Goal: Task Accomplishment & Management: Complete application form

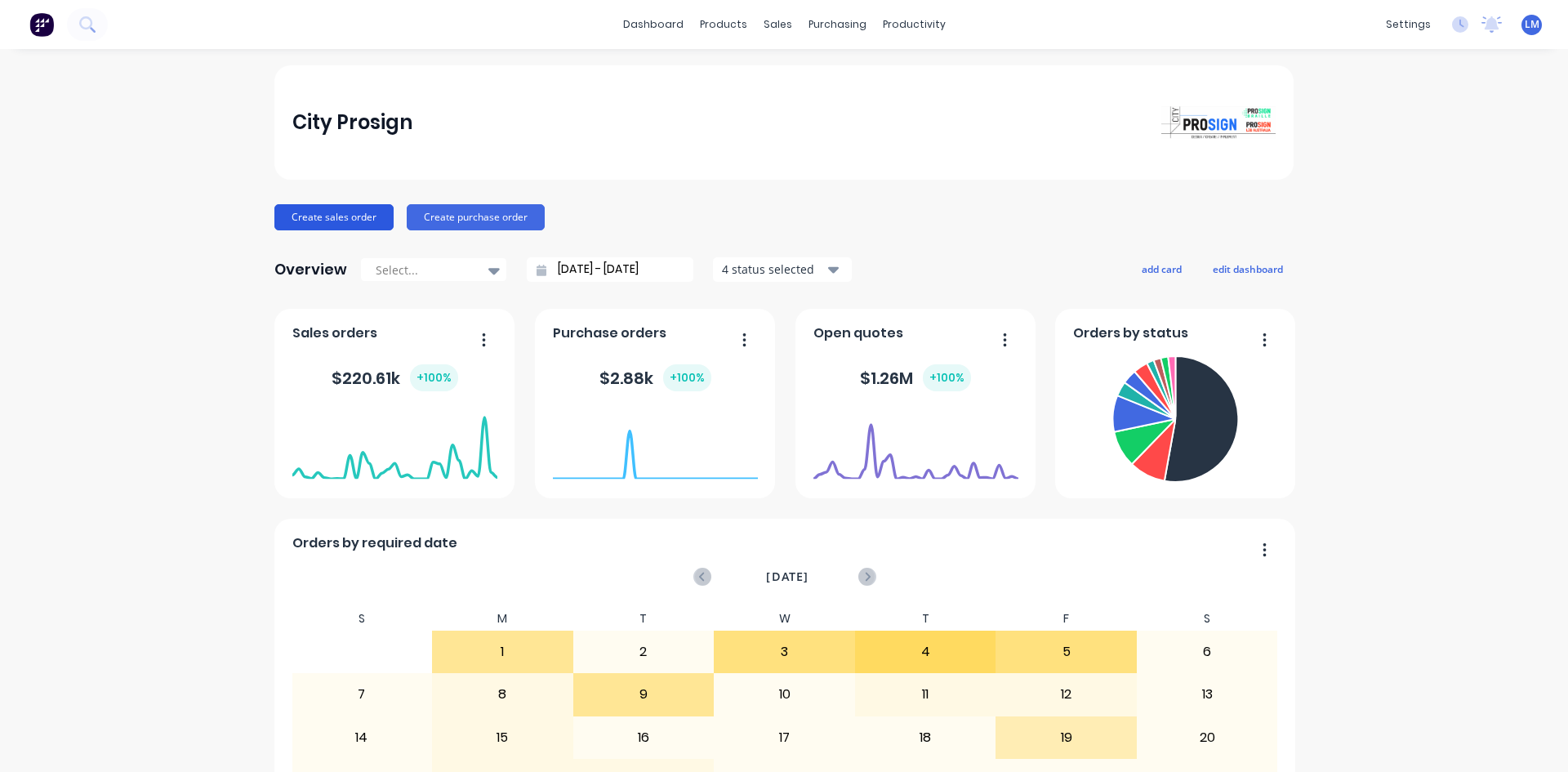
click at [306, 219] on button "Create sales order" at bounding box center [334, 217] width 119 height 26
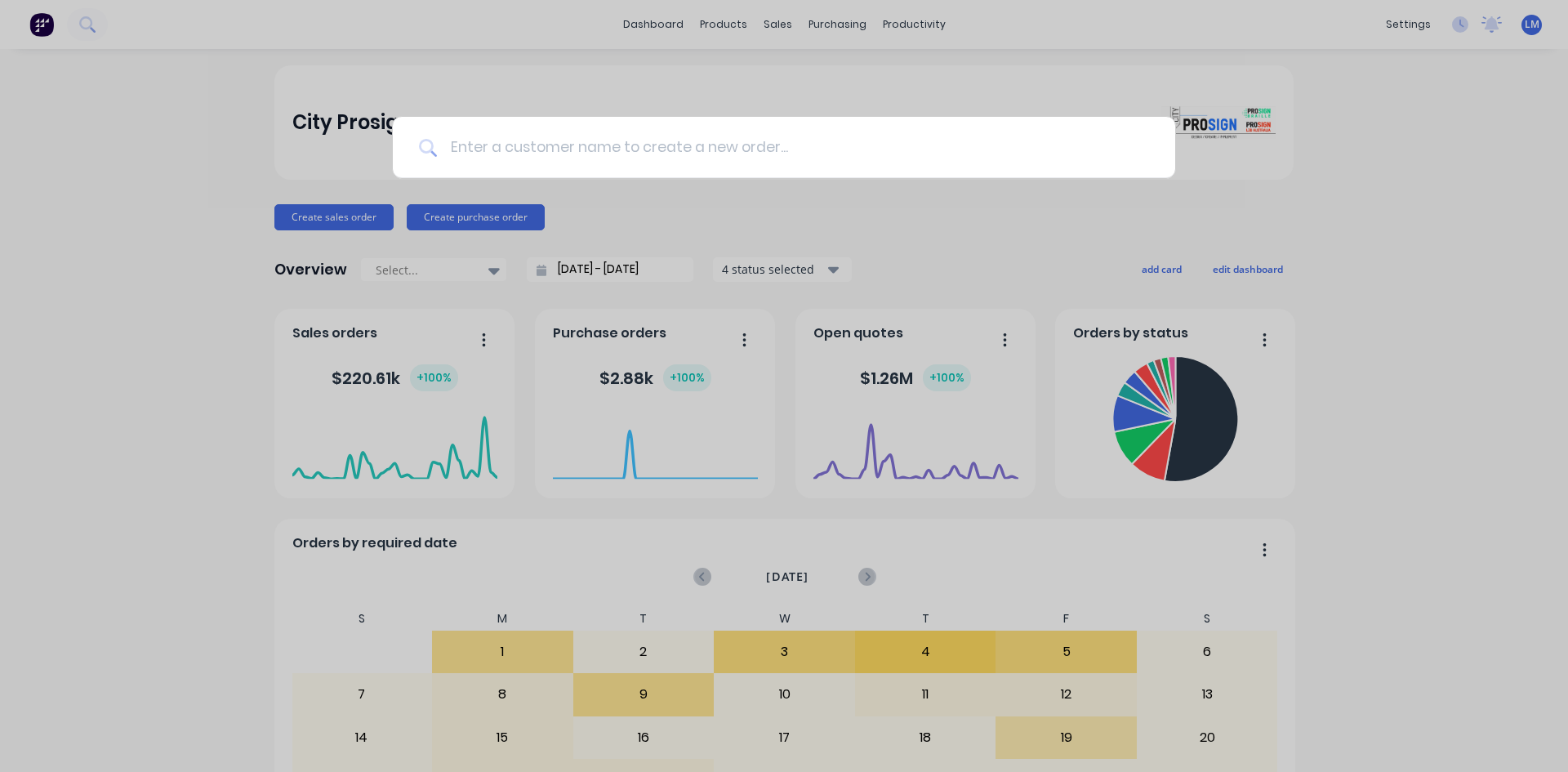
click at [523, 139] on input at bounding box center [793, 147] width 712 height 62
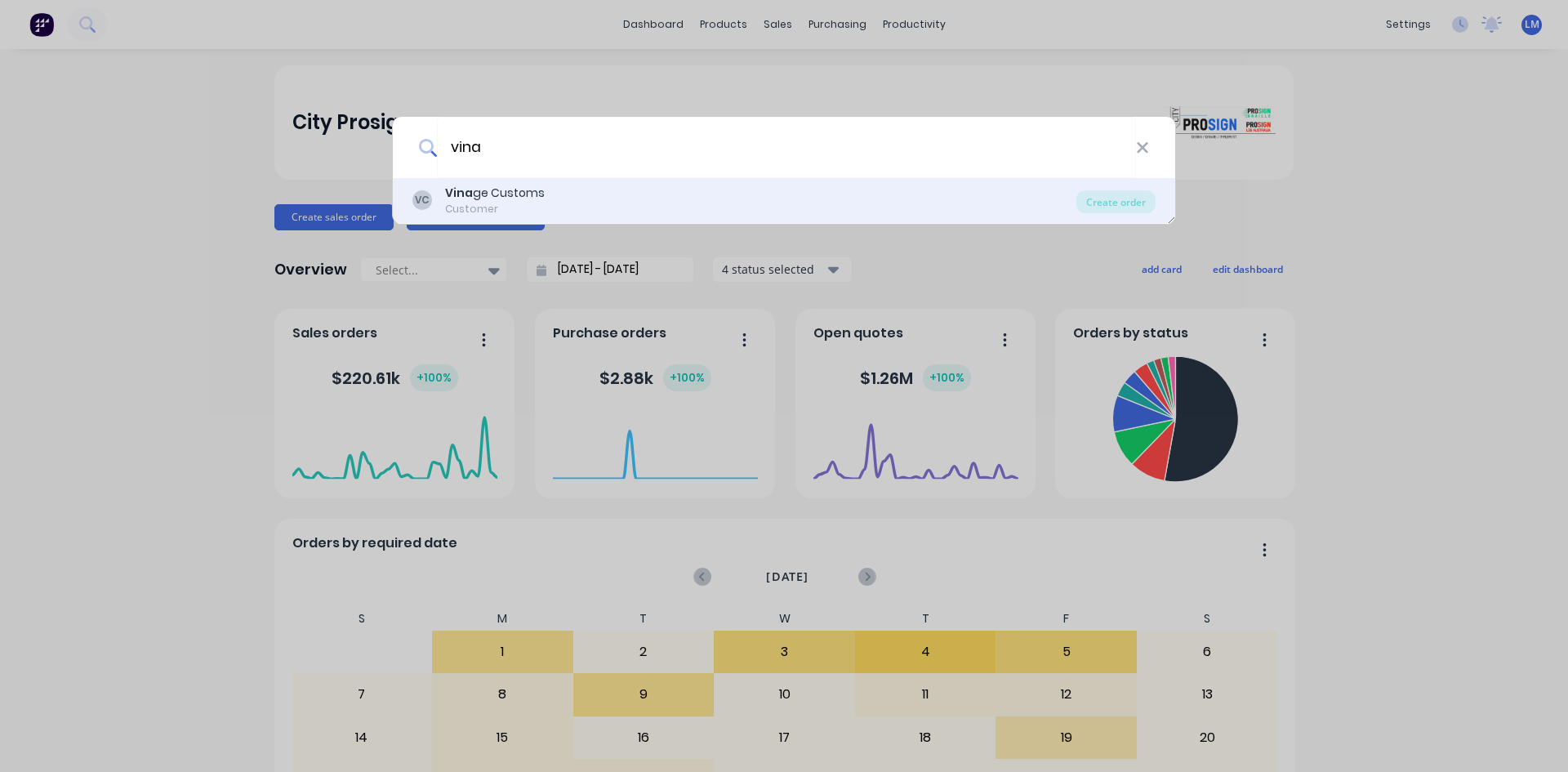
type input "vina"
click at [500, 202] on div "Customer" at bounding box center [495, 209] width 99 height 15
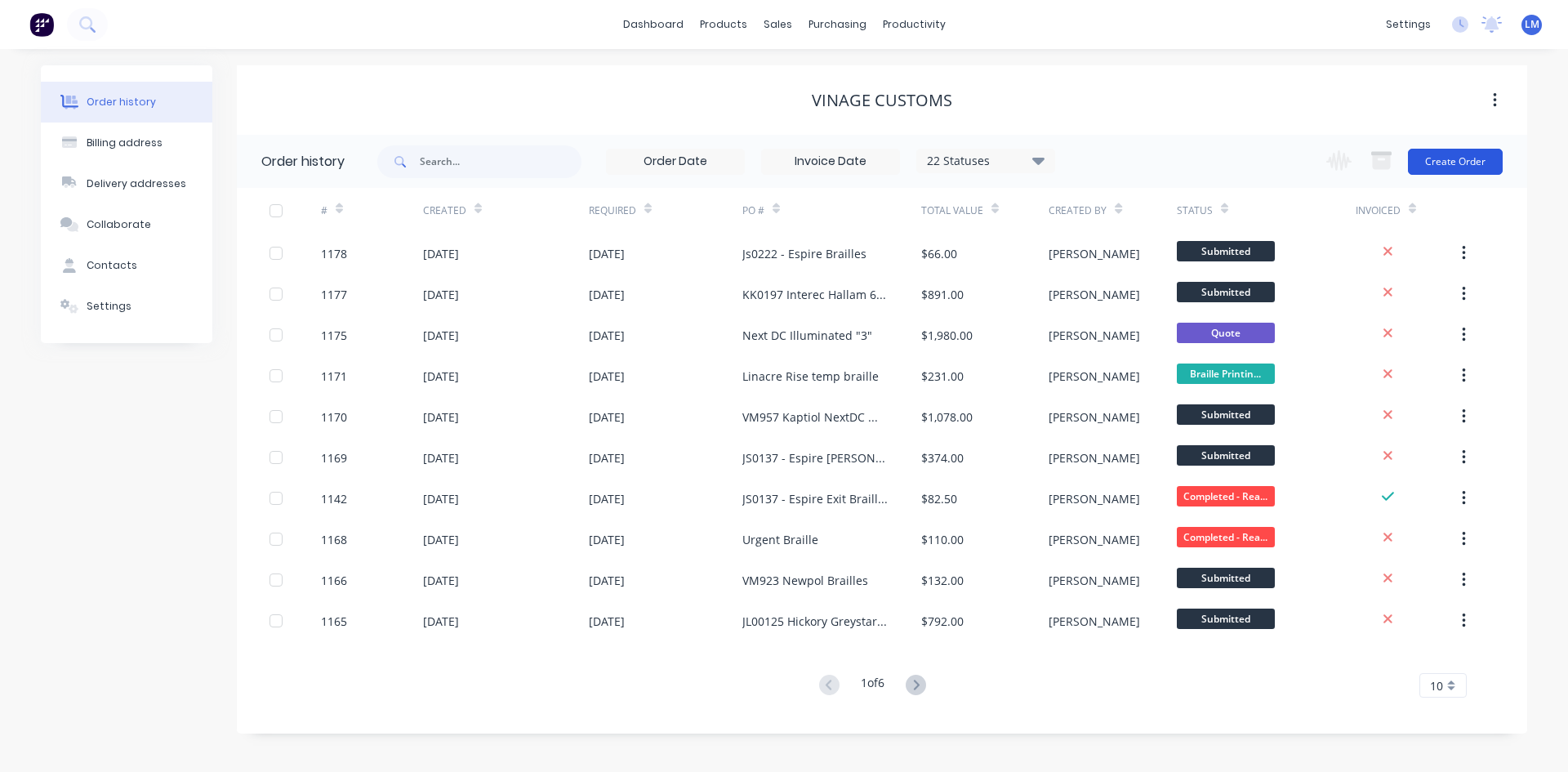
click at [1438, 163] on button "Create Order" at bounding box center [1454, 162] width 94 height 26
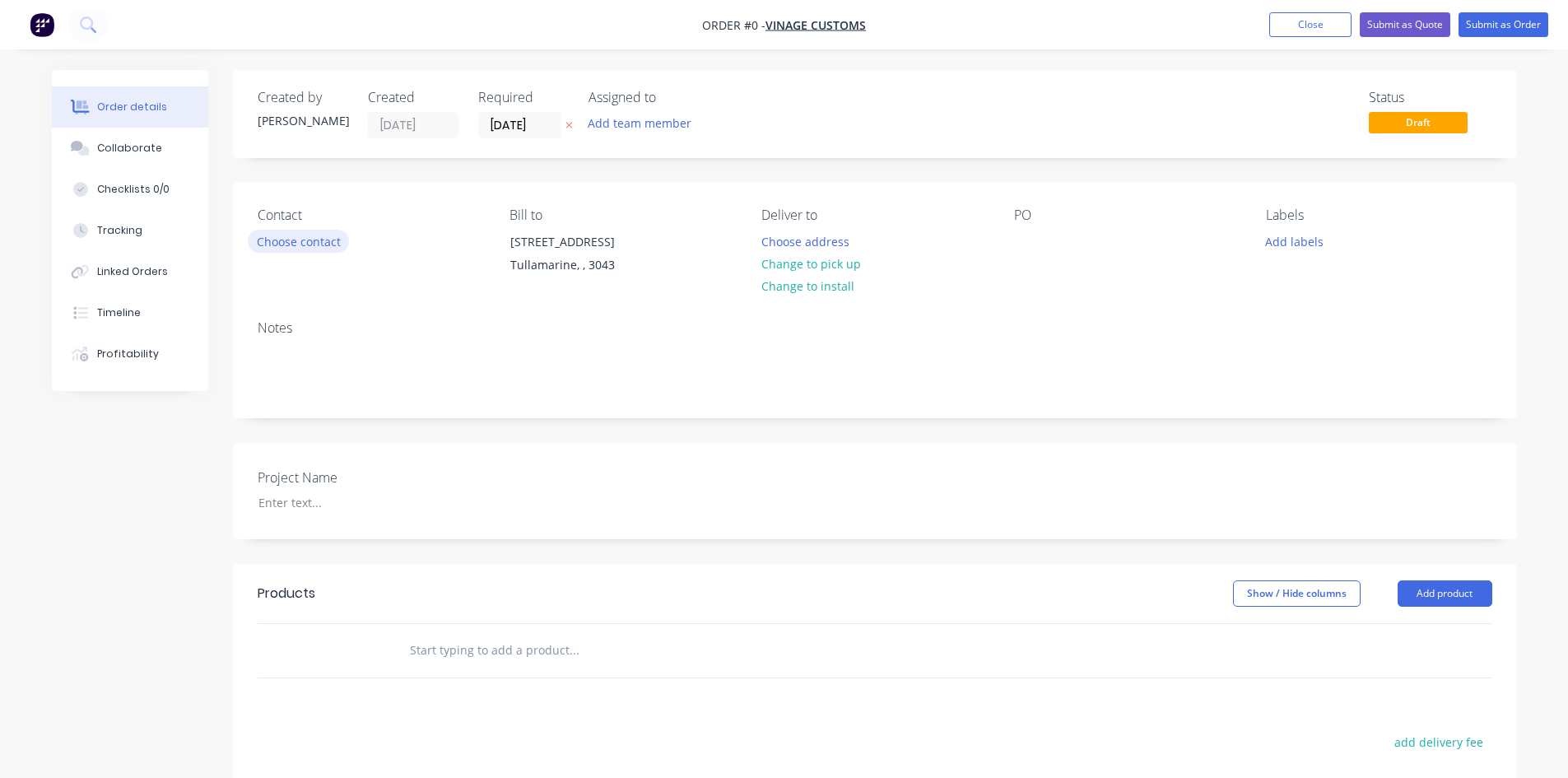
click at [312, 242] on button "Choose contact" at bounding box center [298, 241] width 101 height 22
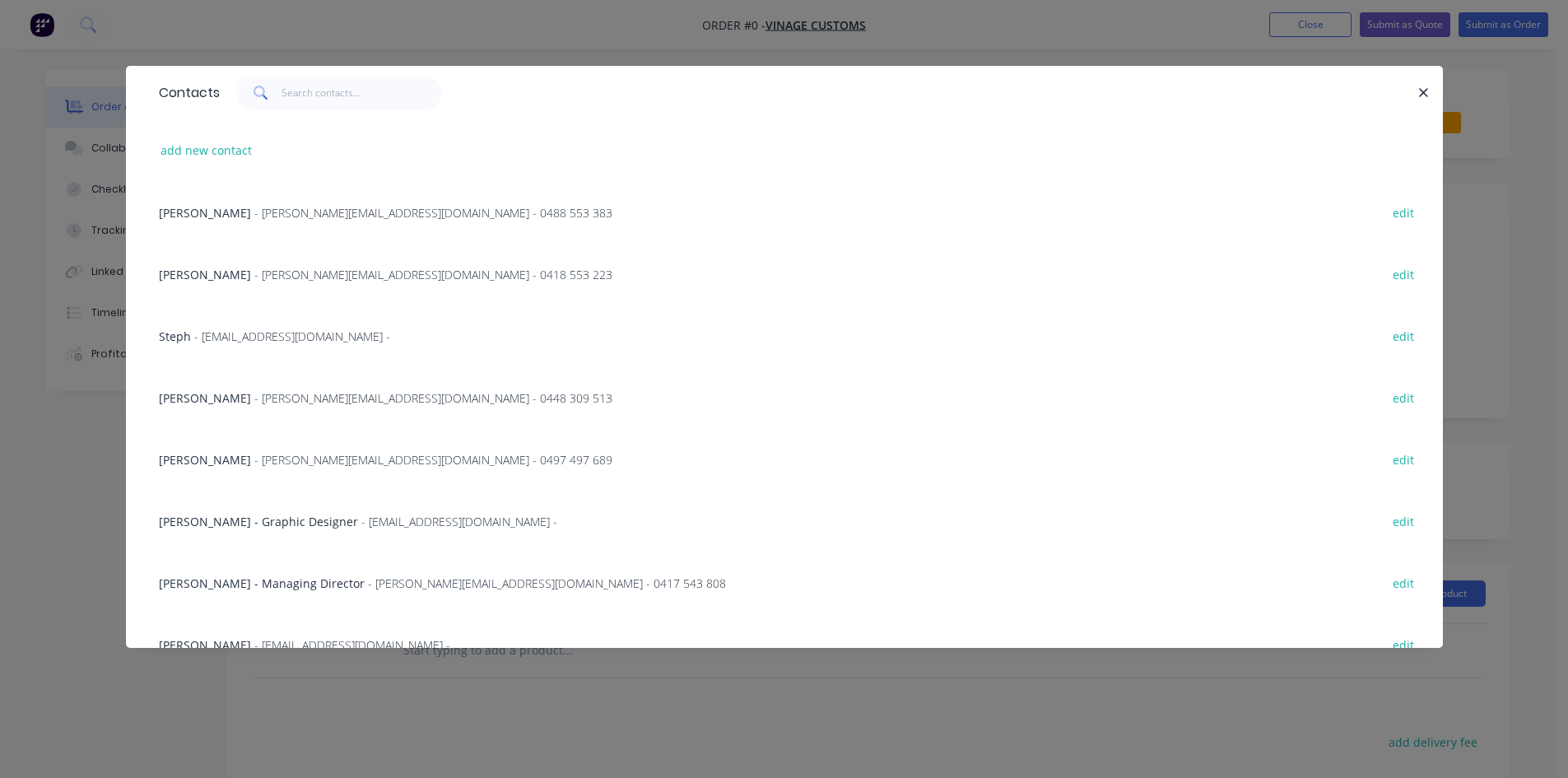
click at [267, 464] on span "- [PERSON_NAME][EMAIL_ADDRESS][DOMAIN_NAME] - 0497 497 689" at bounding box center [433, 460] width 358 height 16
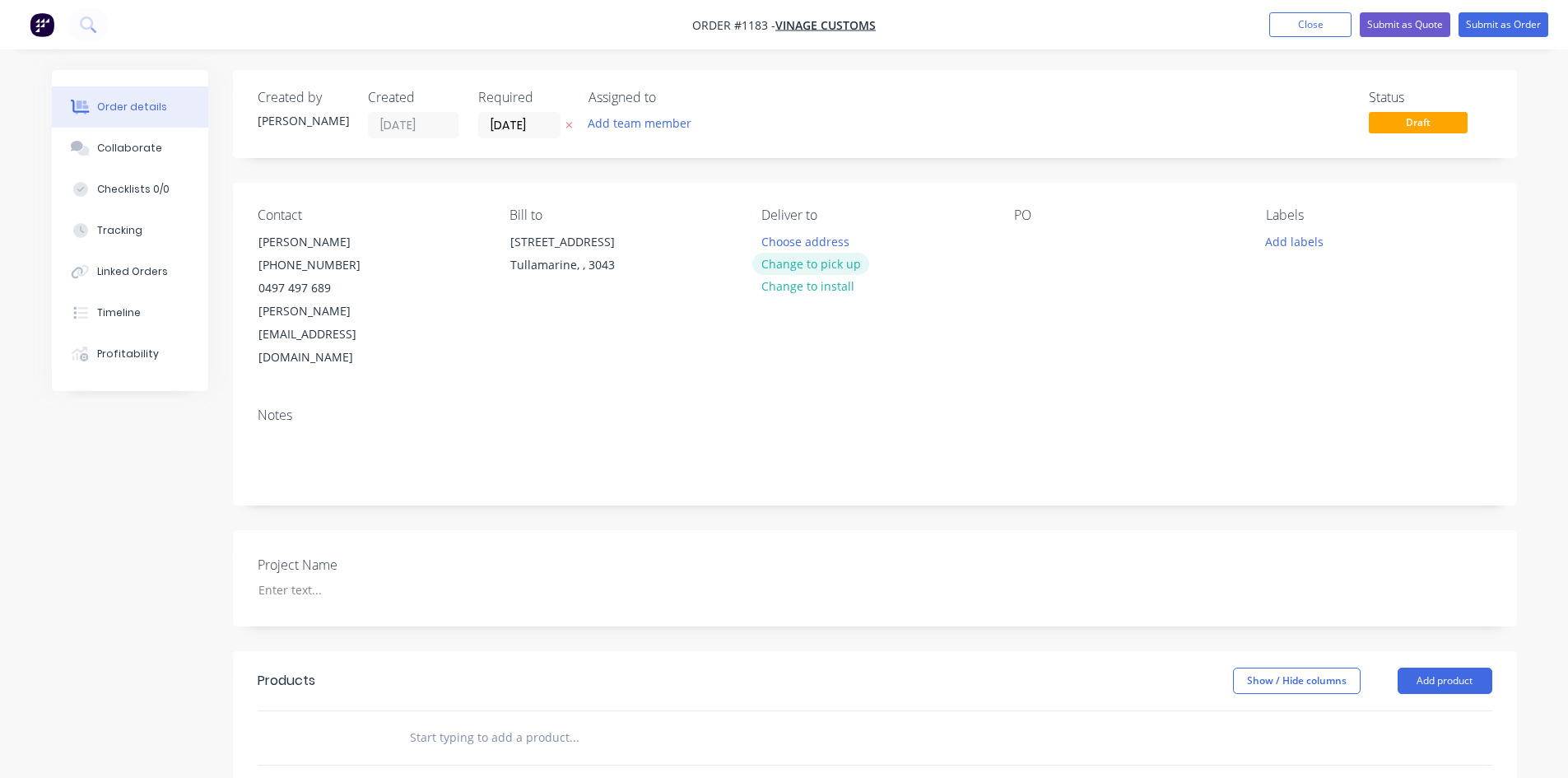
click at [791, 261] on button "Change to pick up" at bounding box center [810, 264] width 117 height 22
click at [1029, 241] on div at bounding box center [1027, 241] width 26 height 24
paste div
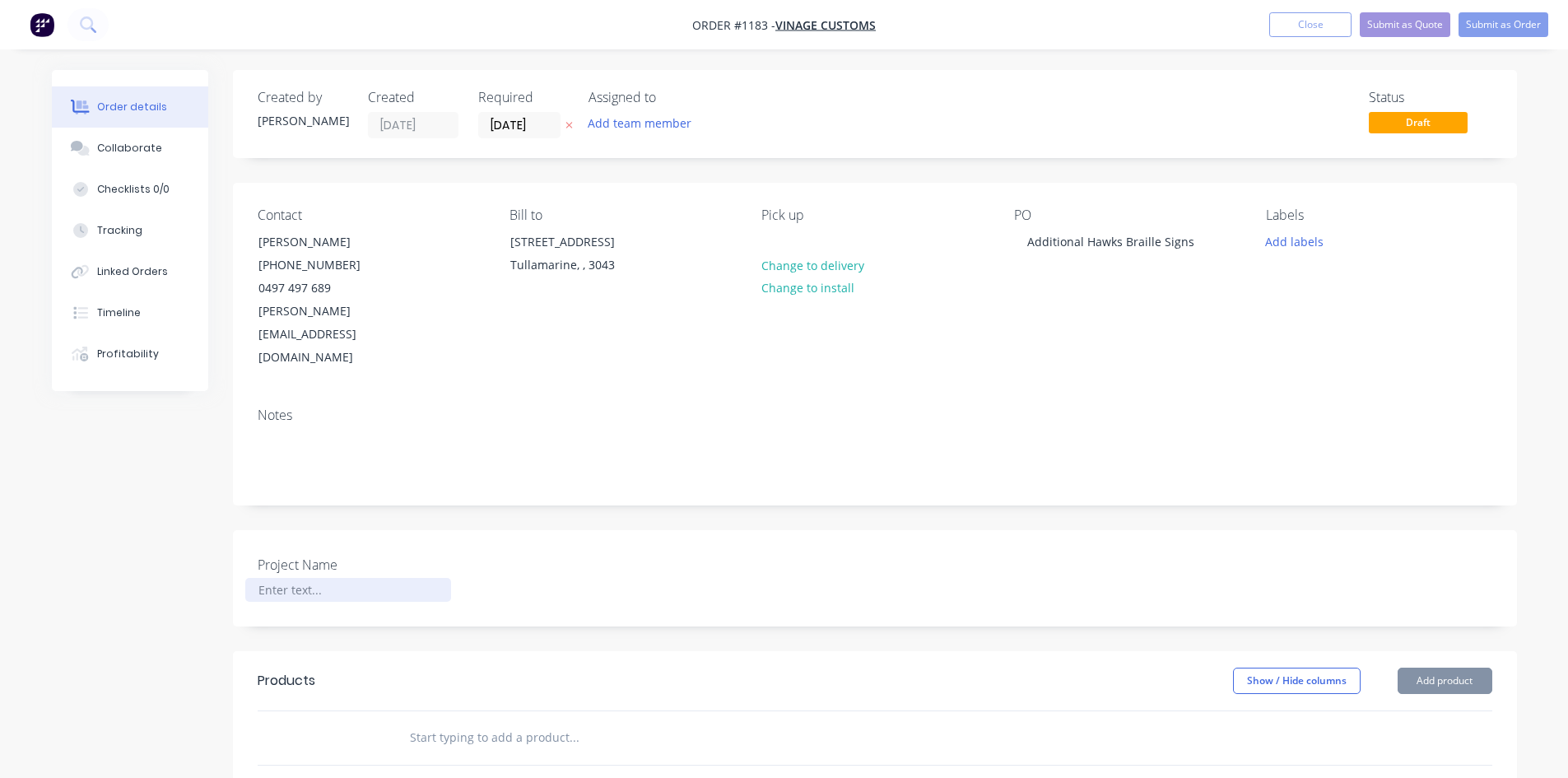
click at [287, 578] on div at bounding box center [348, 589] width 206 height 24
paste div
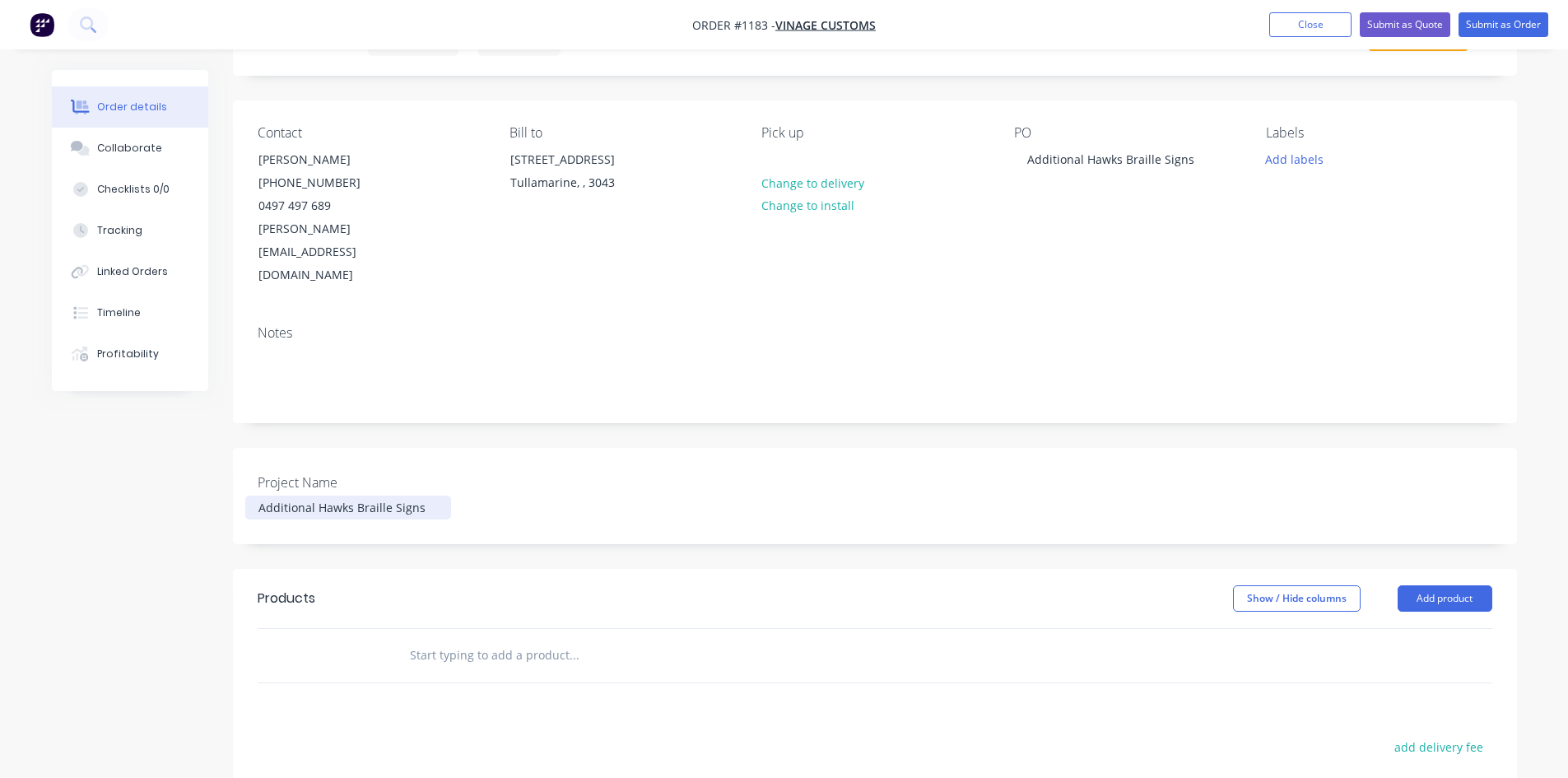
scroll to position [329, 0]
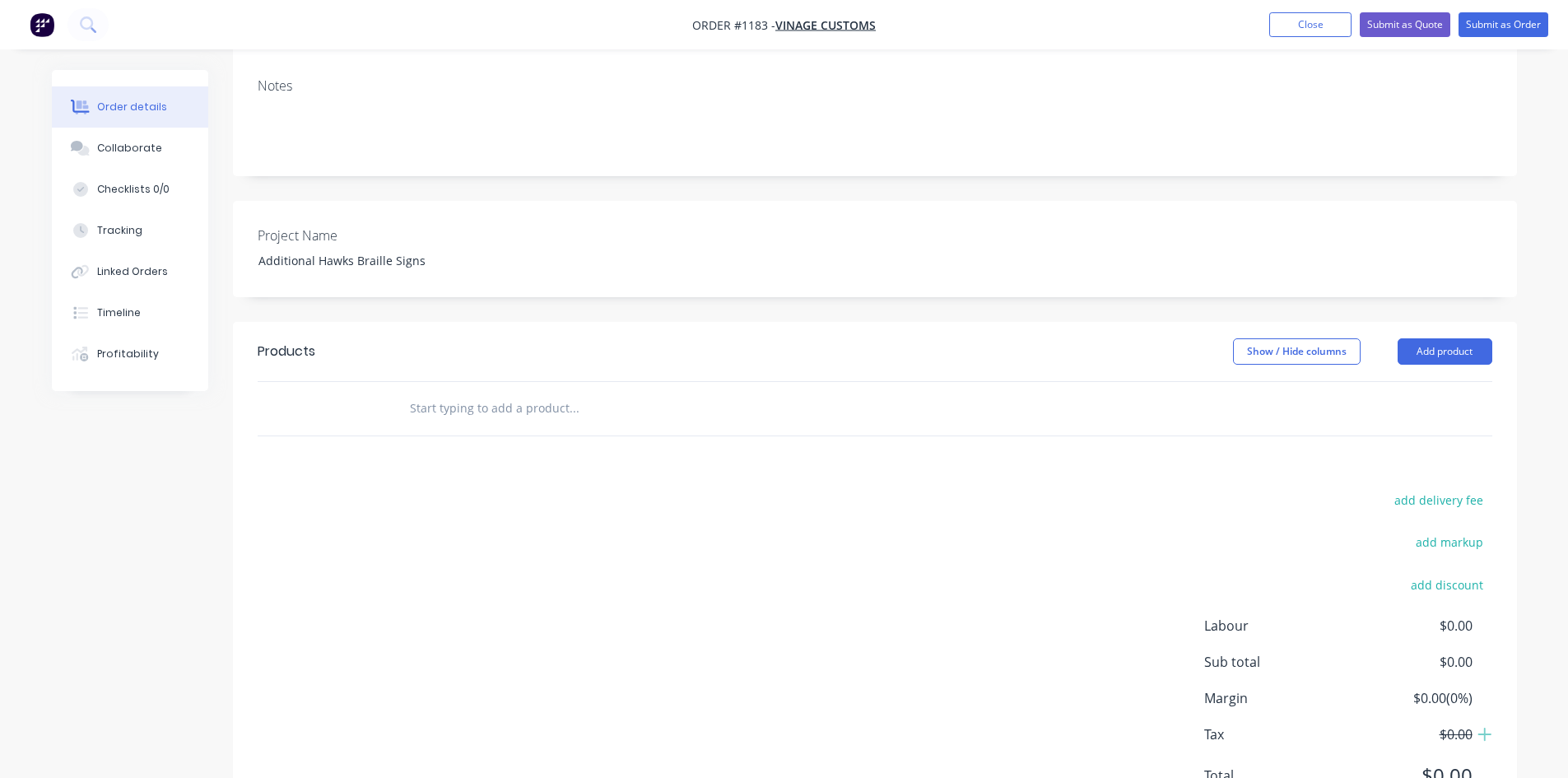
click at [484, 392] on input "text" at bounding box center [574, 408] width 329 height 33
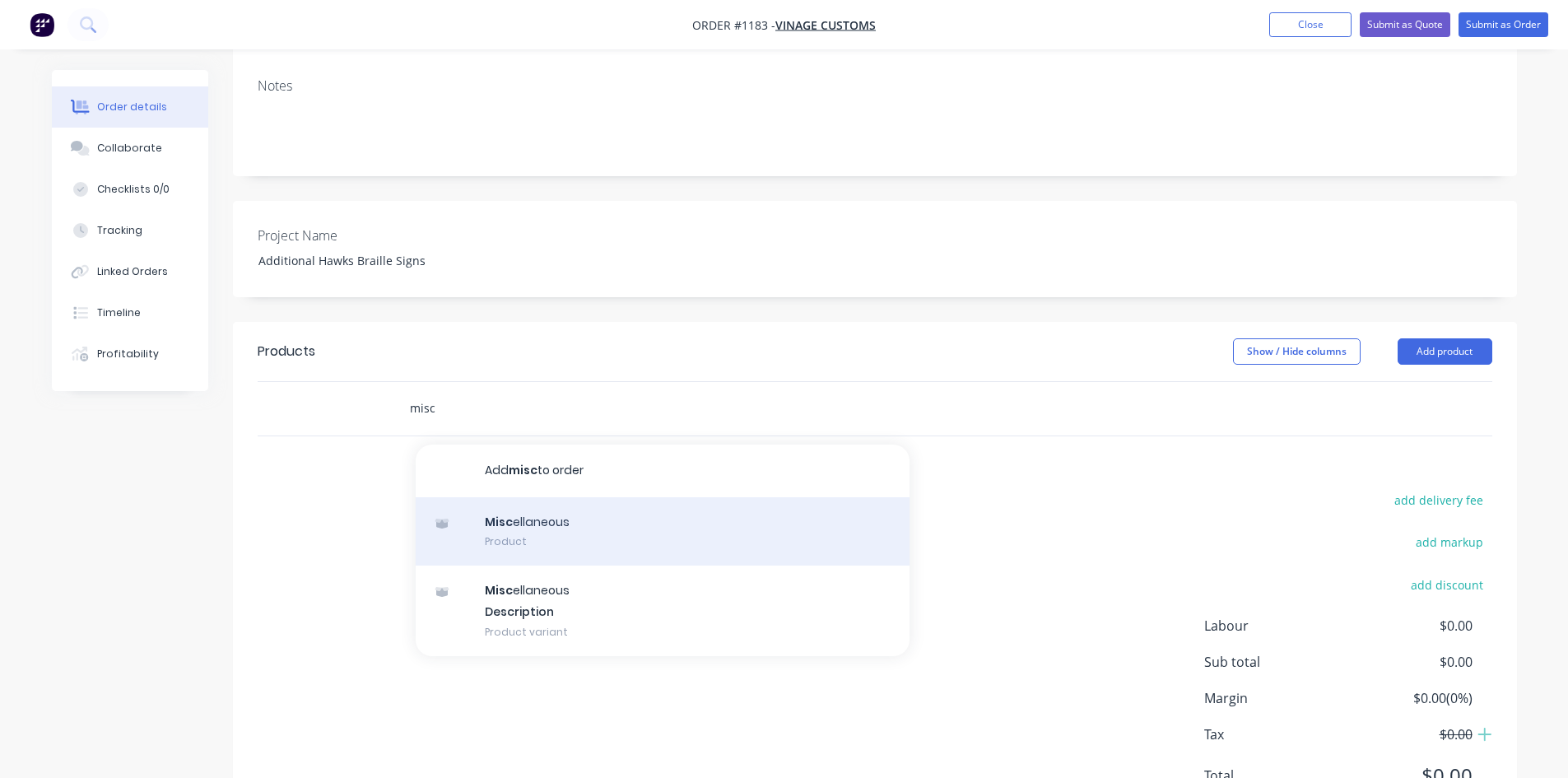
type input "misc"
click at [580, 497] on div "Misc ellaneous Product" at bounding box center [662, 532] width 493 height 69
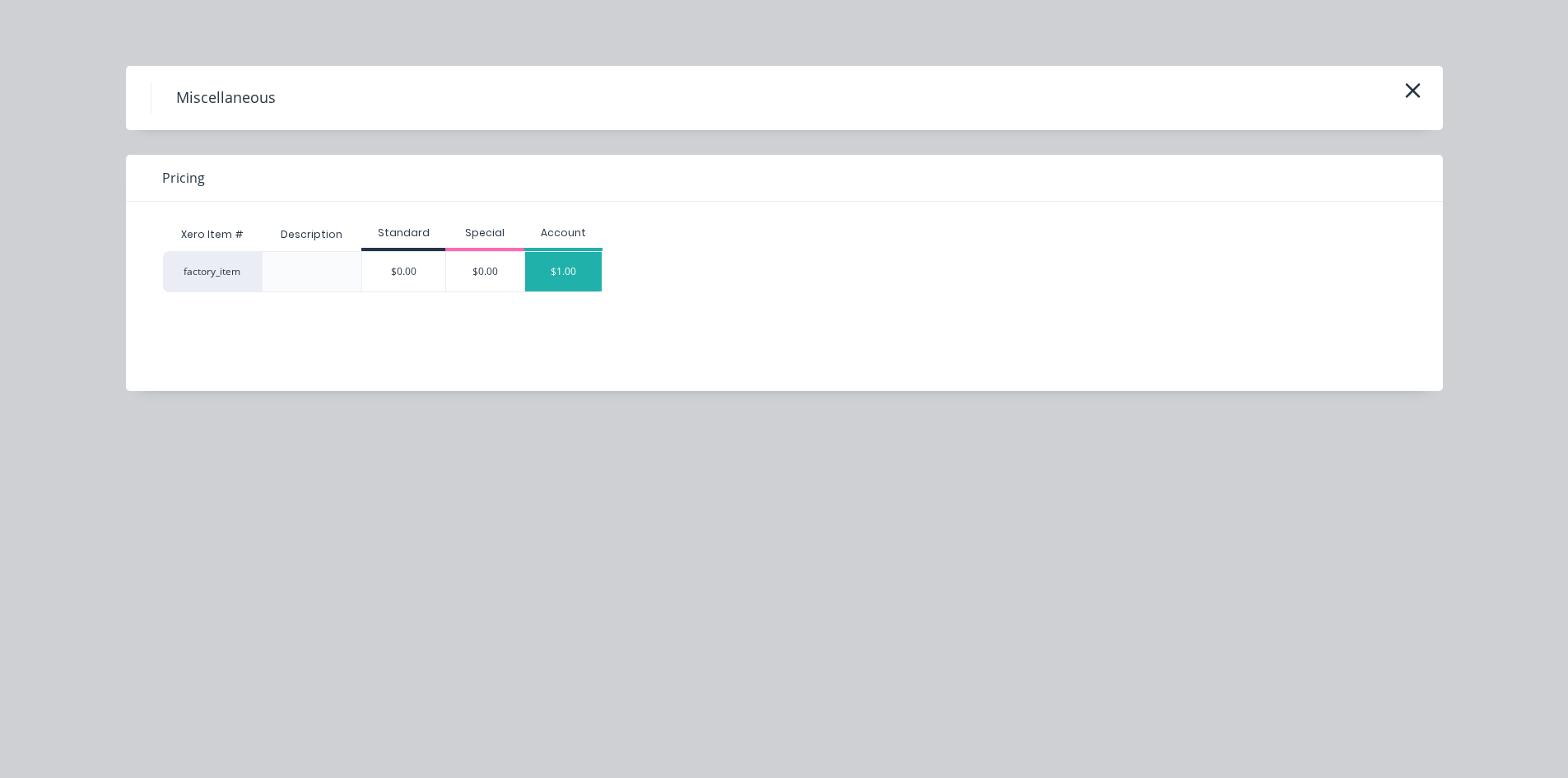
click at [564, 252] on div "$1.00" at bounding box center [564, 272] width 78 height 40
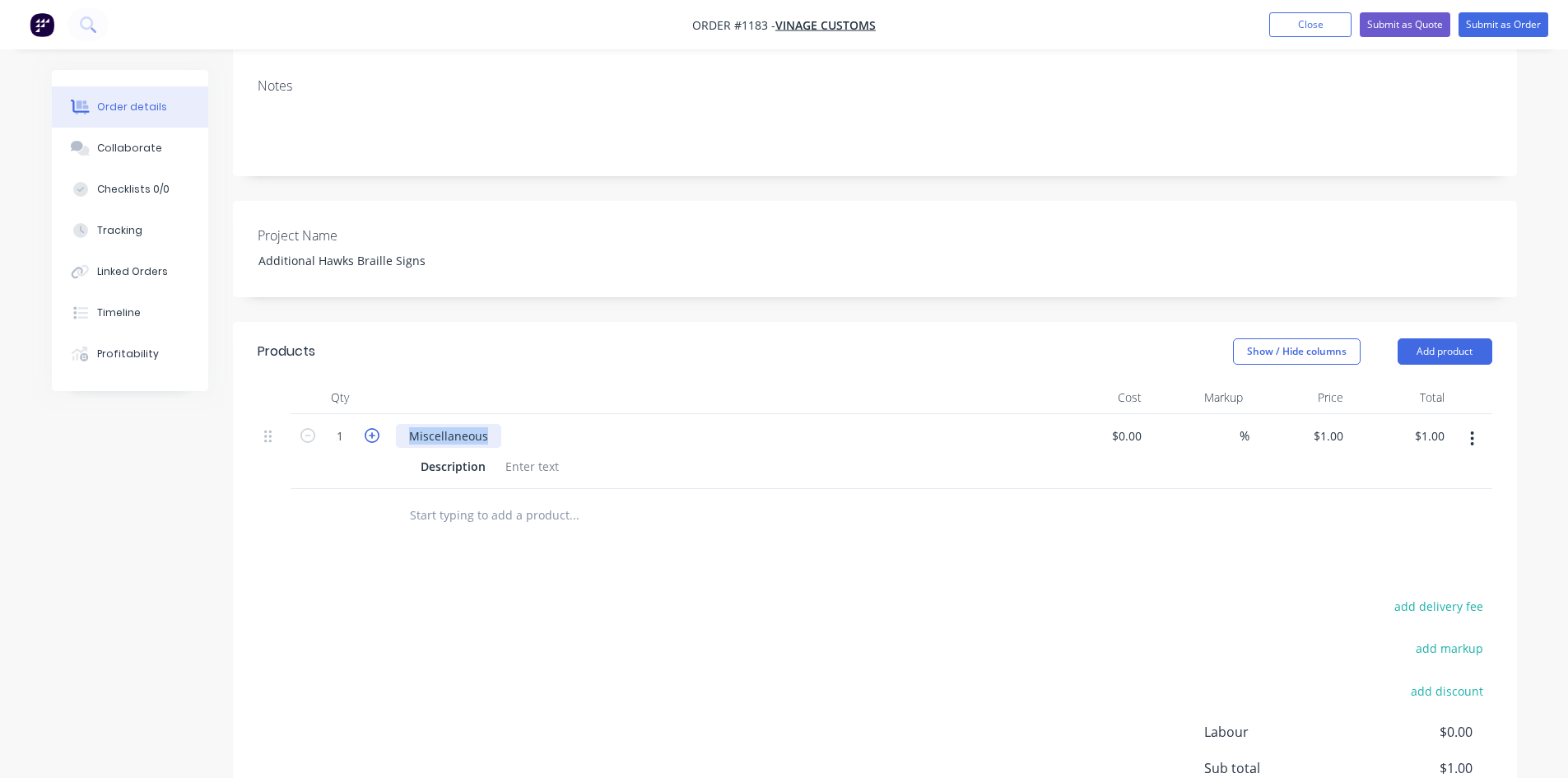
drag, startPoint x: 479, startPoint y: 393, endPoint x: 379, endPoint y: 396, distance: 100.0
click at [379, 414] on div "1 Miscellaneous Description $0.00 $0.00 % $1.00 $1.00 $1.00 $1.00" at bounding box center [875, 451] width 1234 height 75
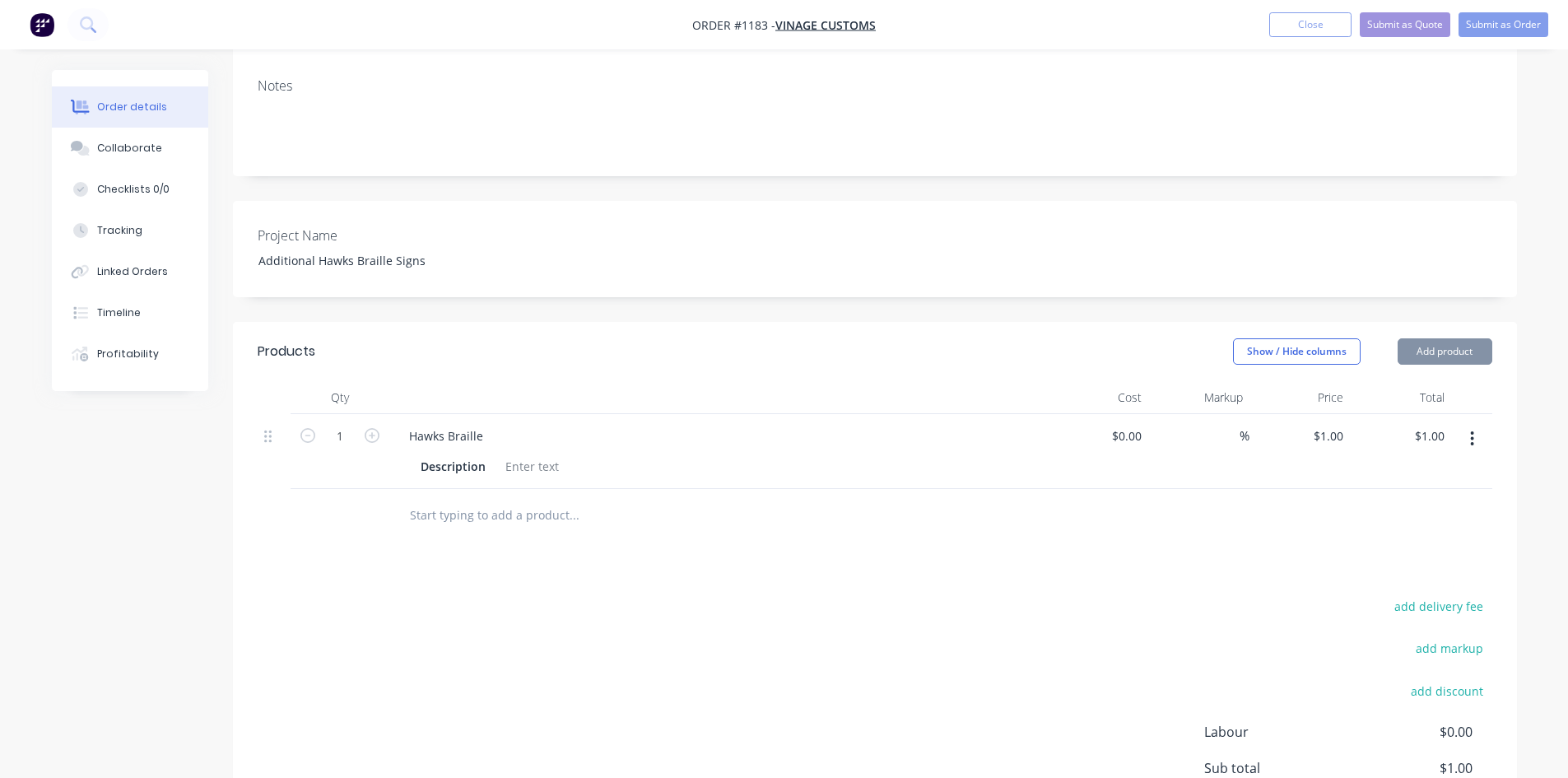
click at [496, 642] on div "add delivery fee add markup add discount Labour $0.00 Sub total $1.00 Margin $0…" at bounding box center [875, 754] width 1234 height 317
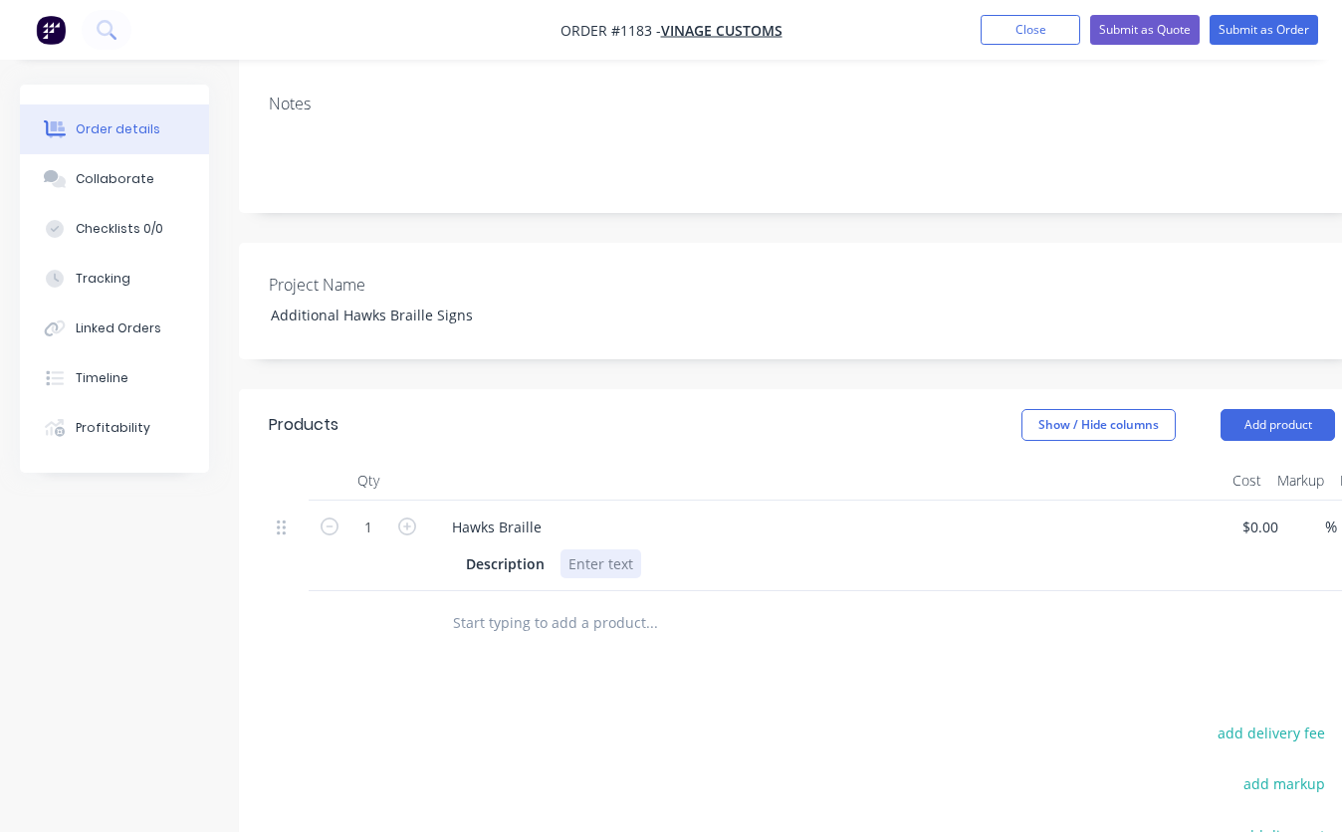
click at [581, 550] on div at bounding box center [601, 564] width 81 height 29
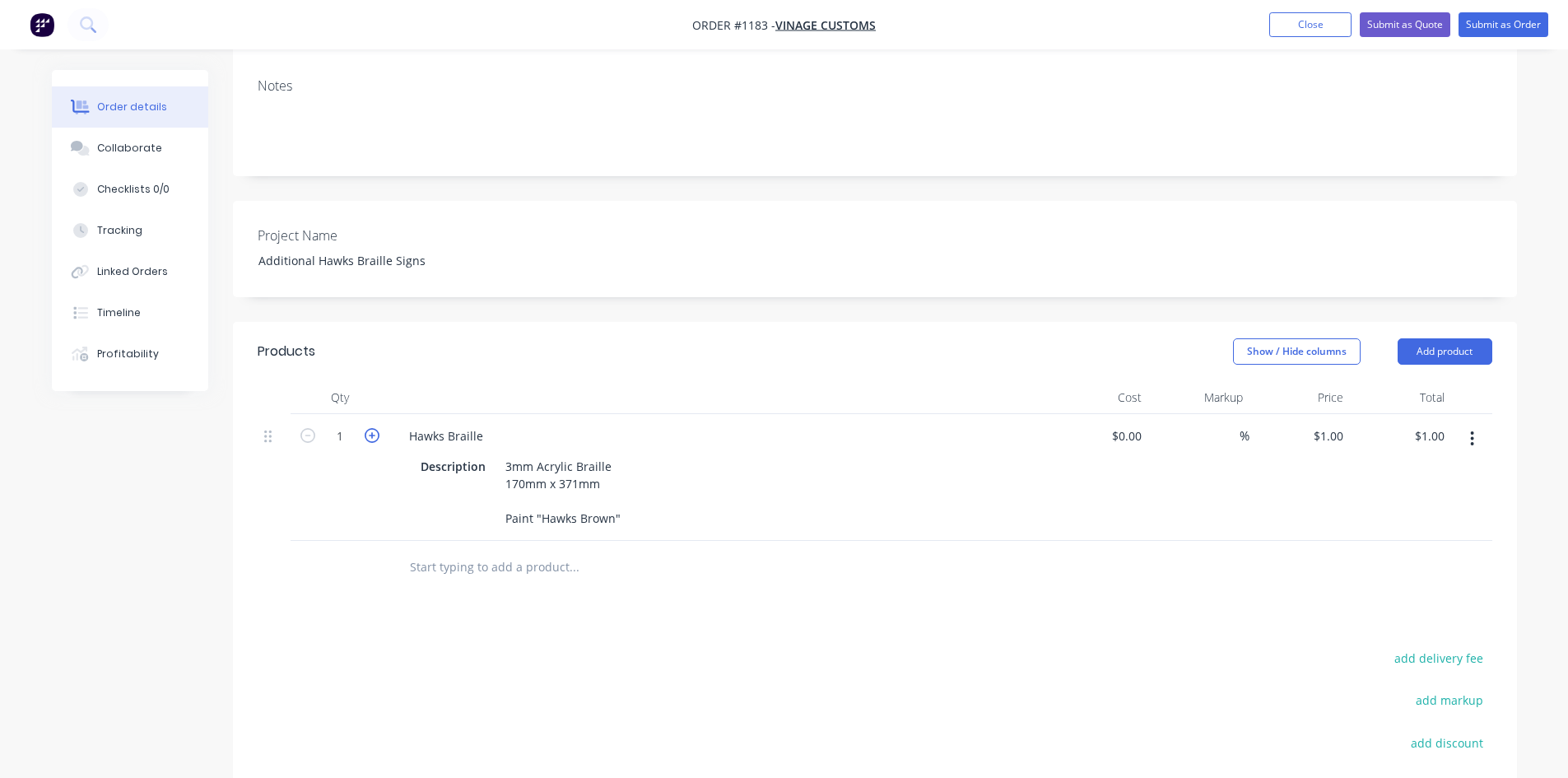
click at [375, 428] on icon "button" at bounding box center [372, 436] width 15 height 15
type input "2"
type input "$2.00"
click at [375, 428] on icon "button" at bounding box center [372, 436] width 15 height 15
type input "3"
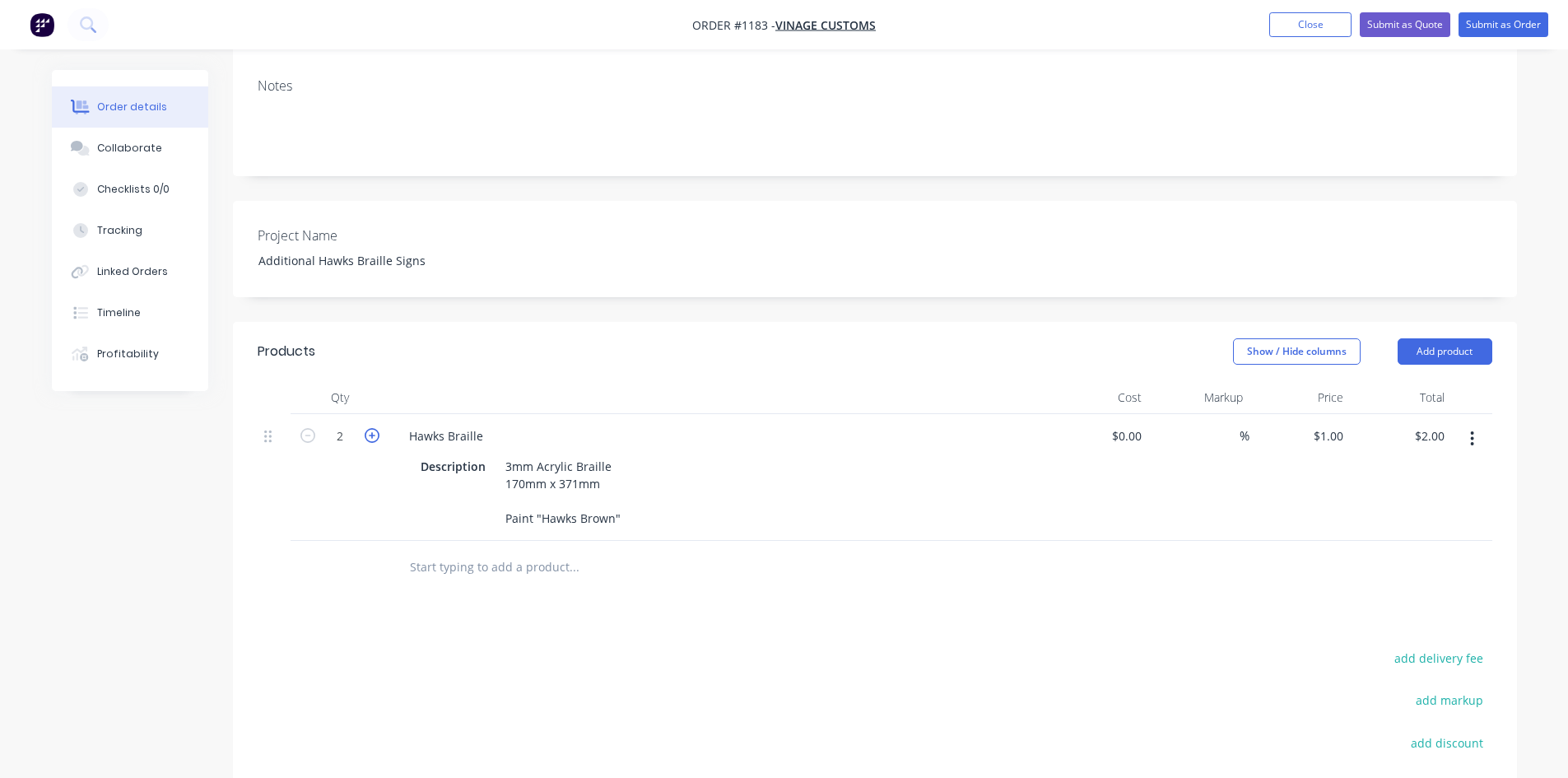
type input "$3.00"
click at [1339, 424] on input "1" at bounding box center [1331, 436] width 38 height 24
type input "$70.00"
type input "$210.00"
click at [1018, 614] on div "Products Show / Hide columns Add product Qty Cost Markup Price Total 3 Hawks Br…" at bounding box center [875, 655] width 1284 height 667
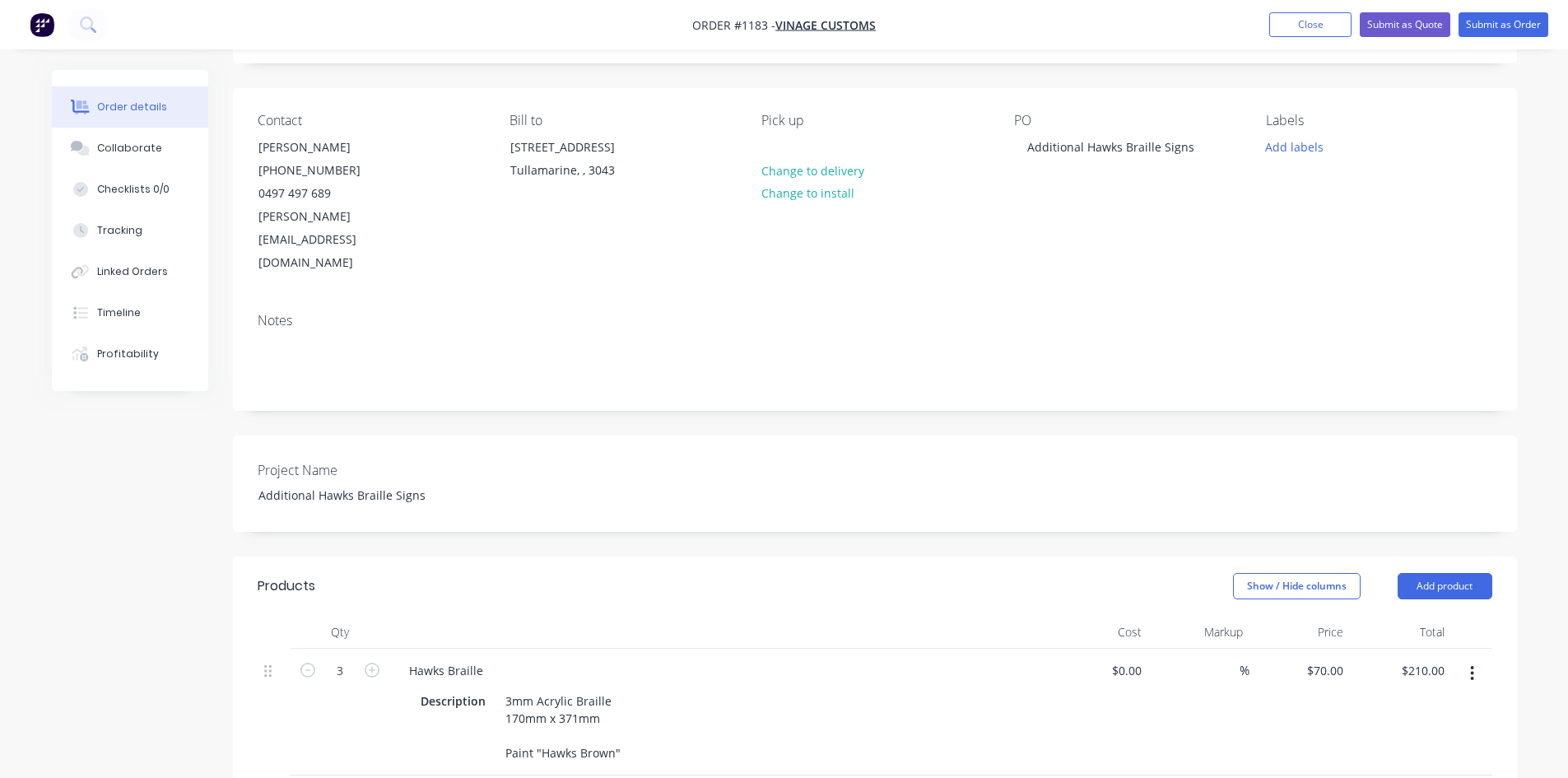
scroll to position [0, 0]
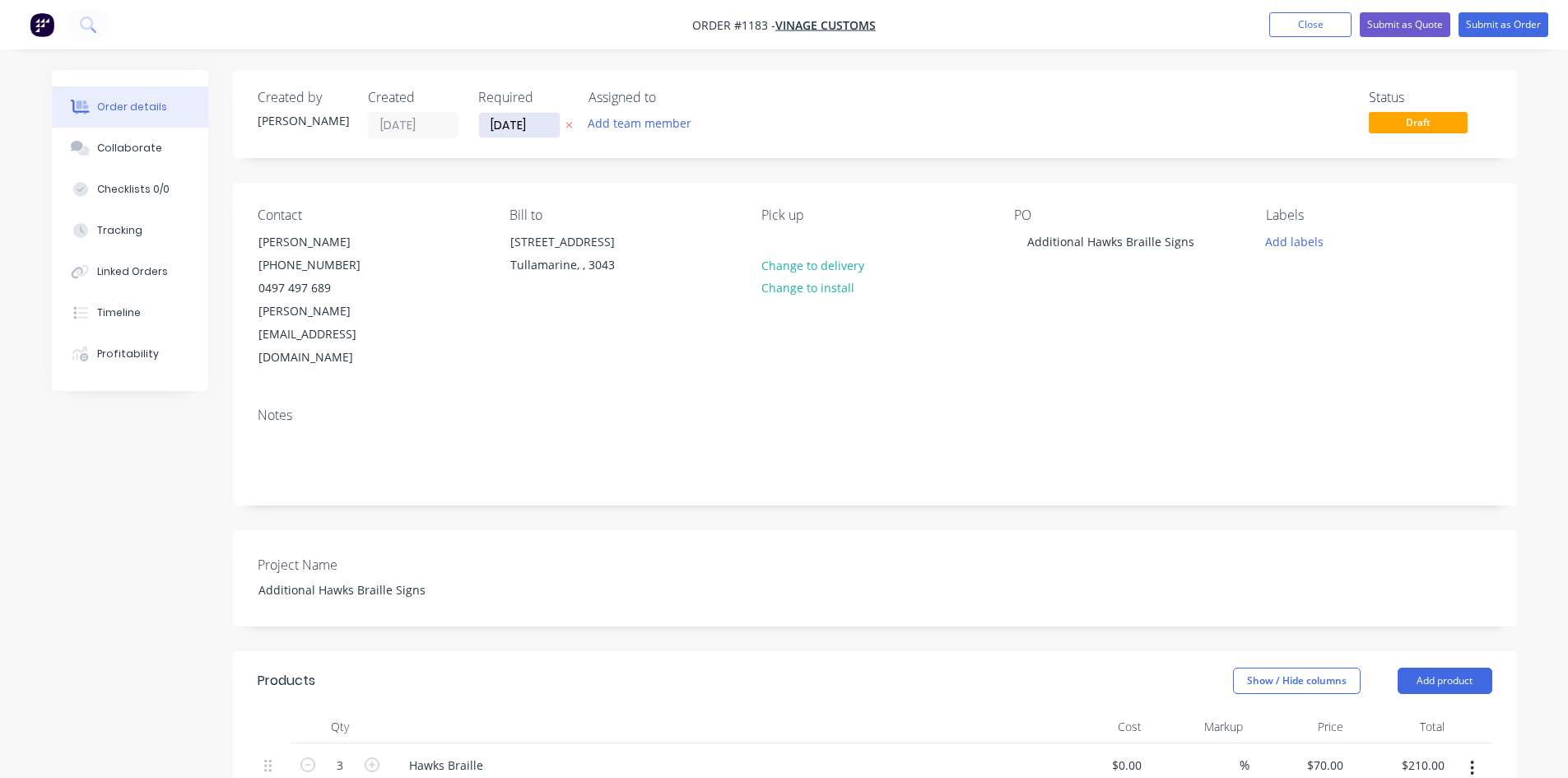
click at [540, 119] on input "[DATE]" at bounding box center [519, 125] width 81 height 25
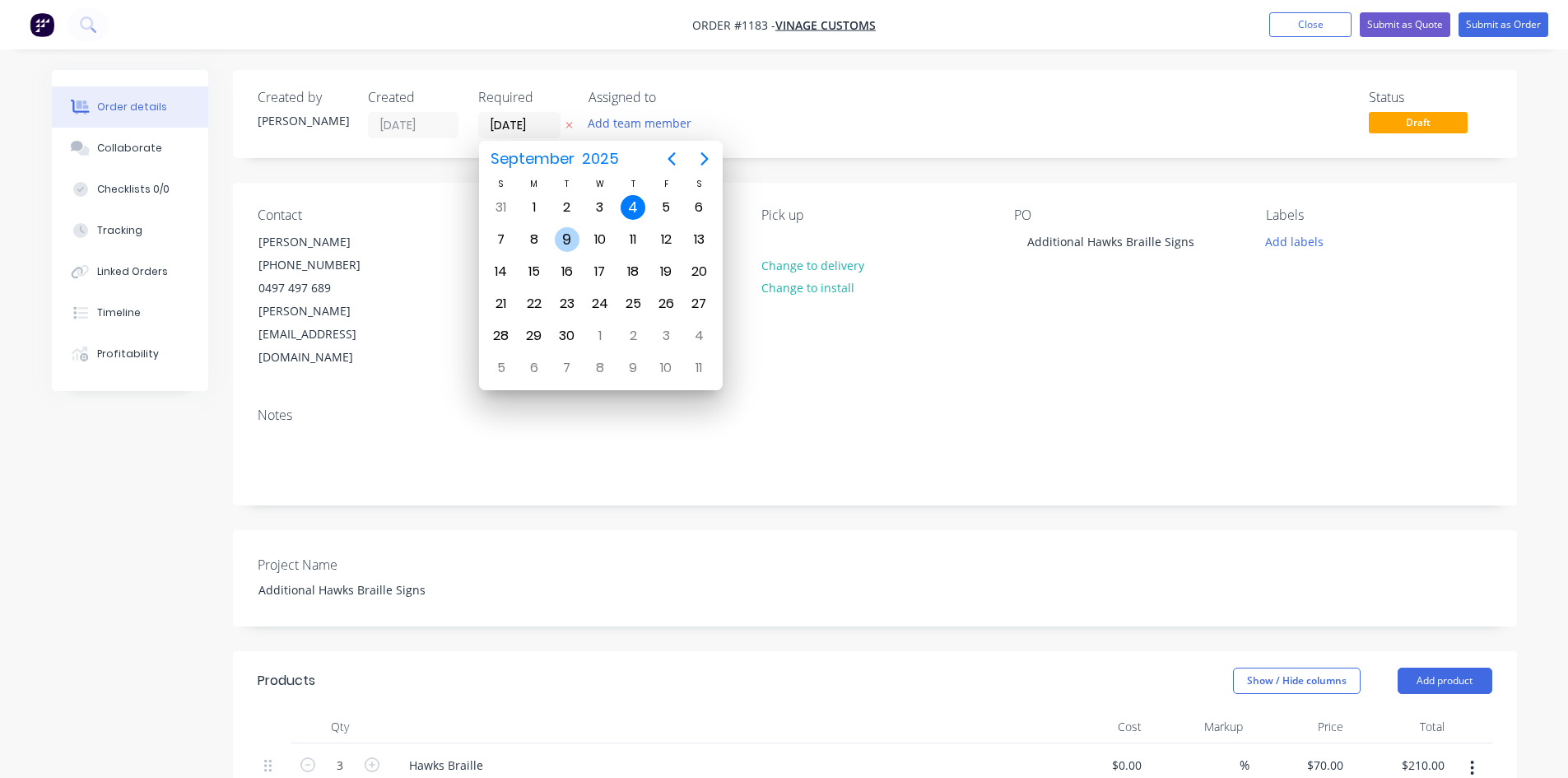
click at [566, 238] on div "9" at bounding box center [567, 240] width 25 height 25
type input "[DATE]"
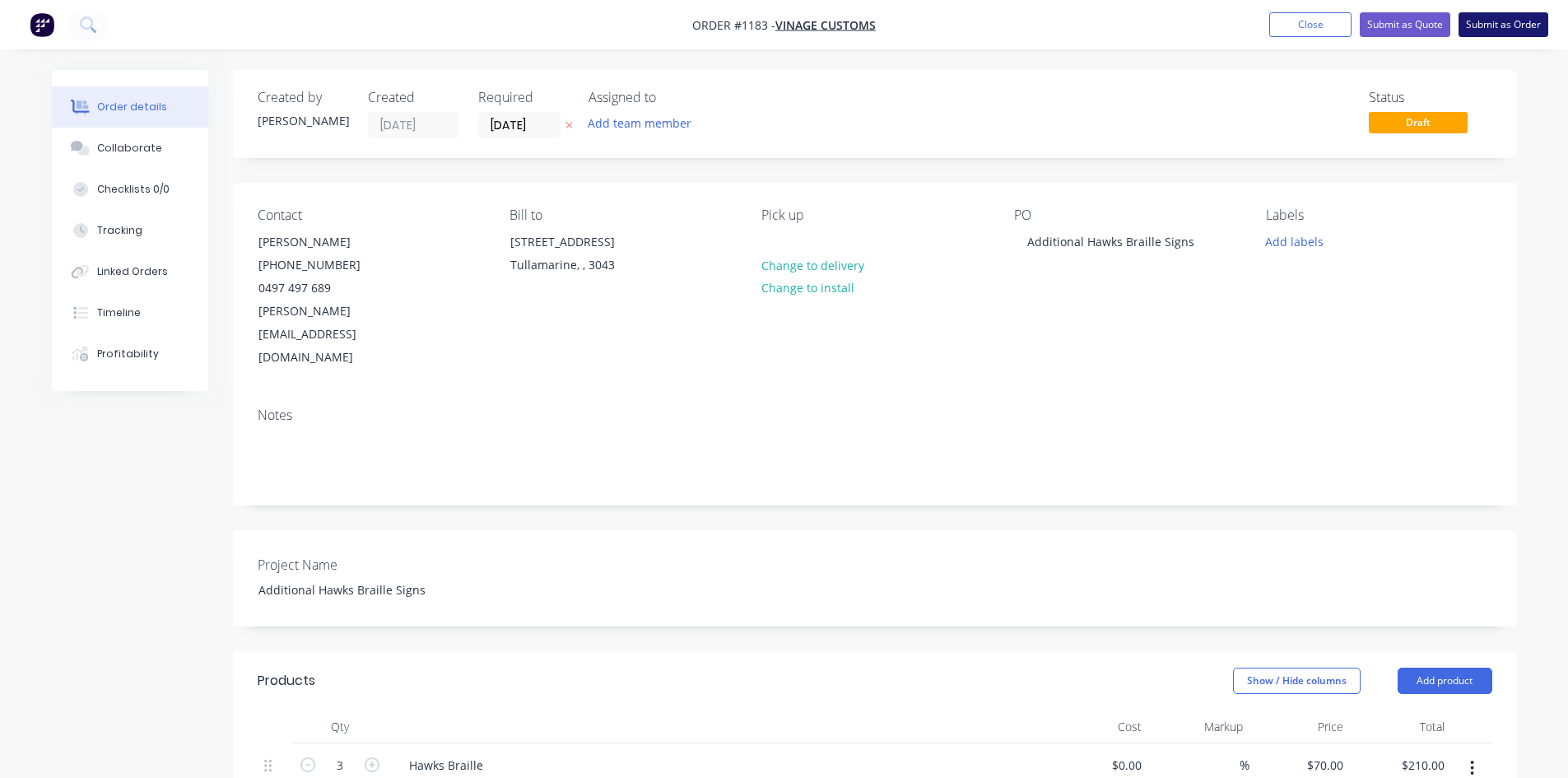
click at [1518, 21] on button "Submit as Order" at bounding box center [1503, 25] width 90 height 25
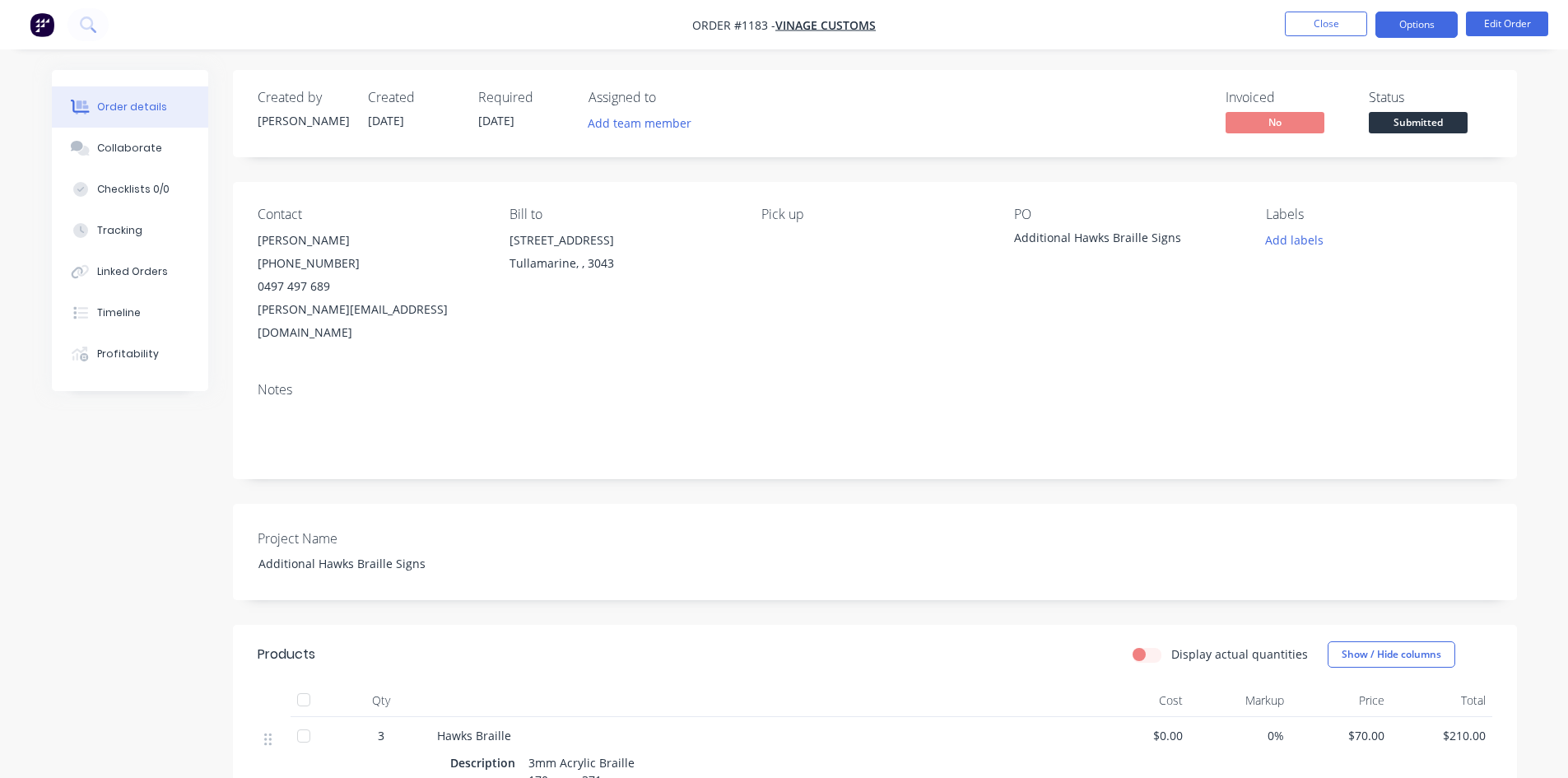
click at [1425, 23] on button "Options" at bounding box center [1417, 25] width 83 height 26
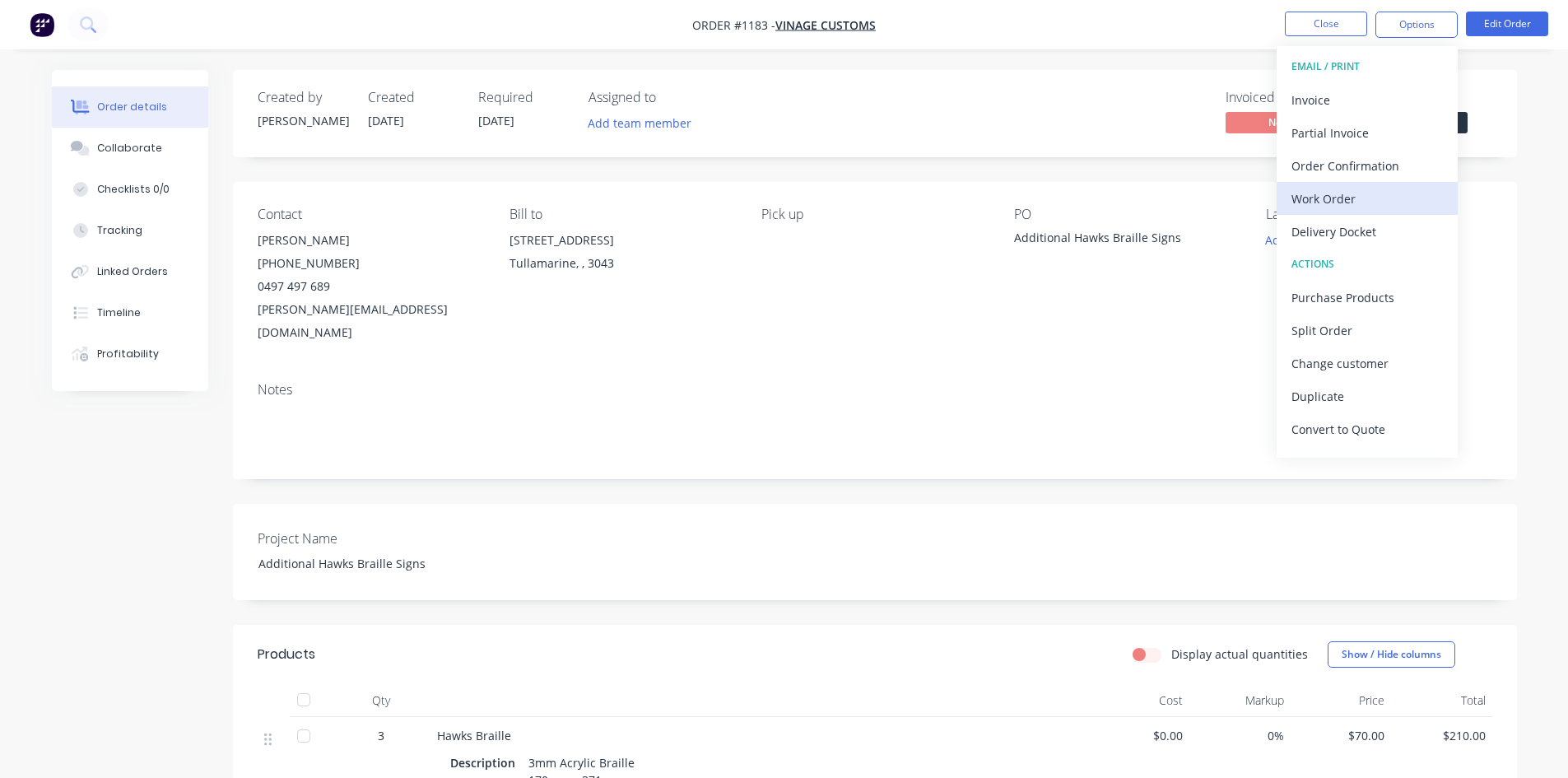
click at [1352, 212] on button "Work Order" at bounding box center [1366, 198] width 181 height 33
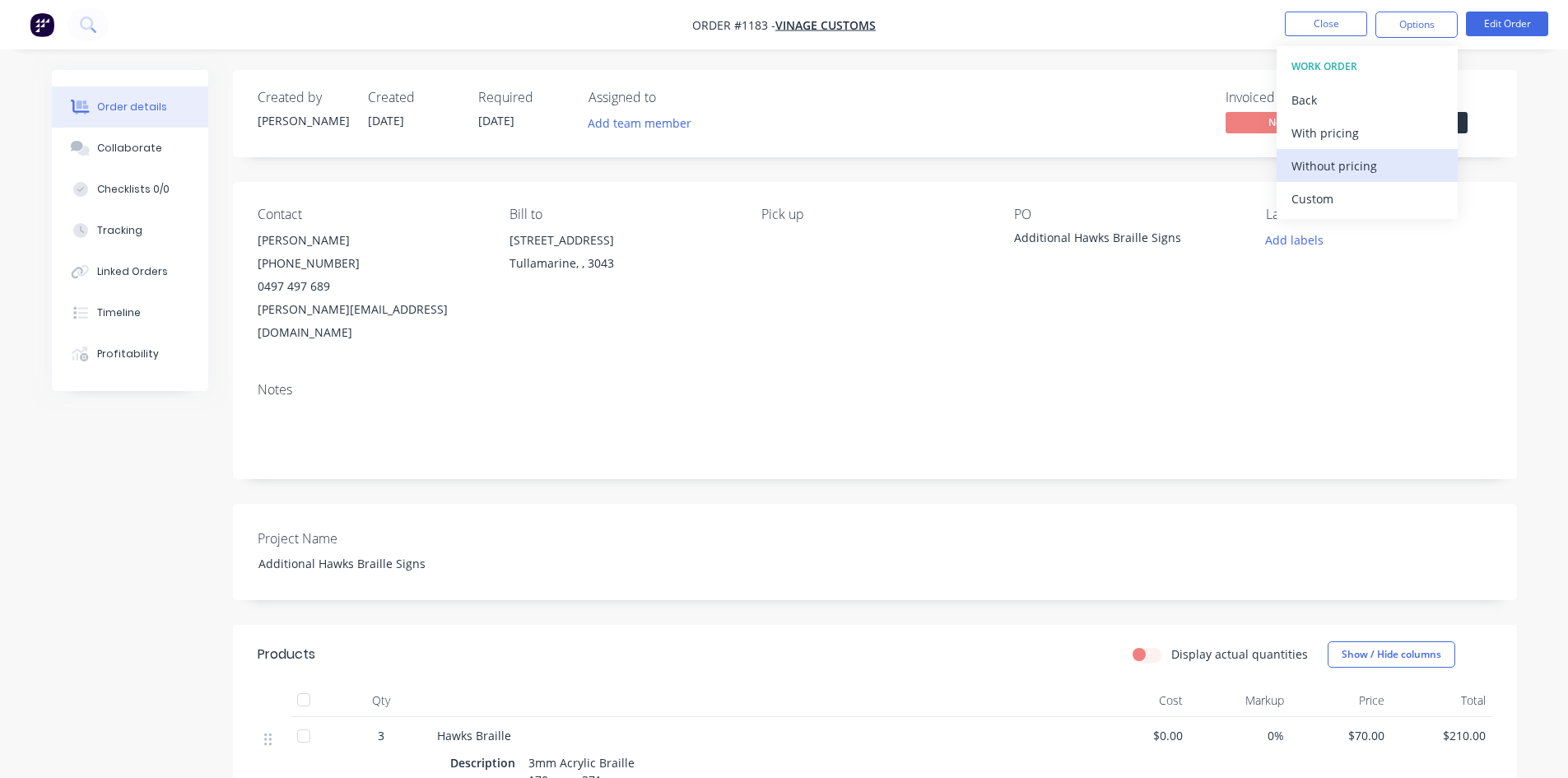
click at [1332, 171] on div "Without pricing" at bounding box center [1366, 165] width 151 height 24
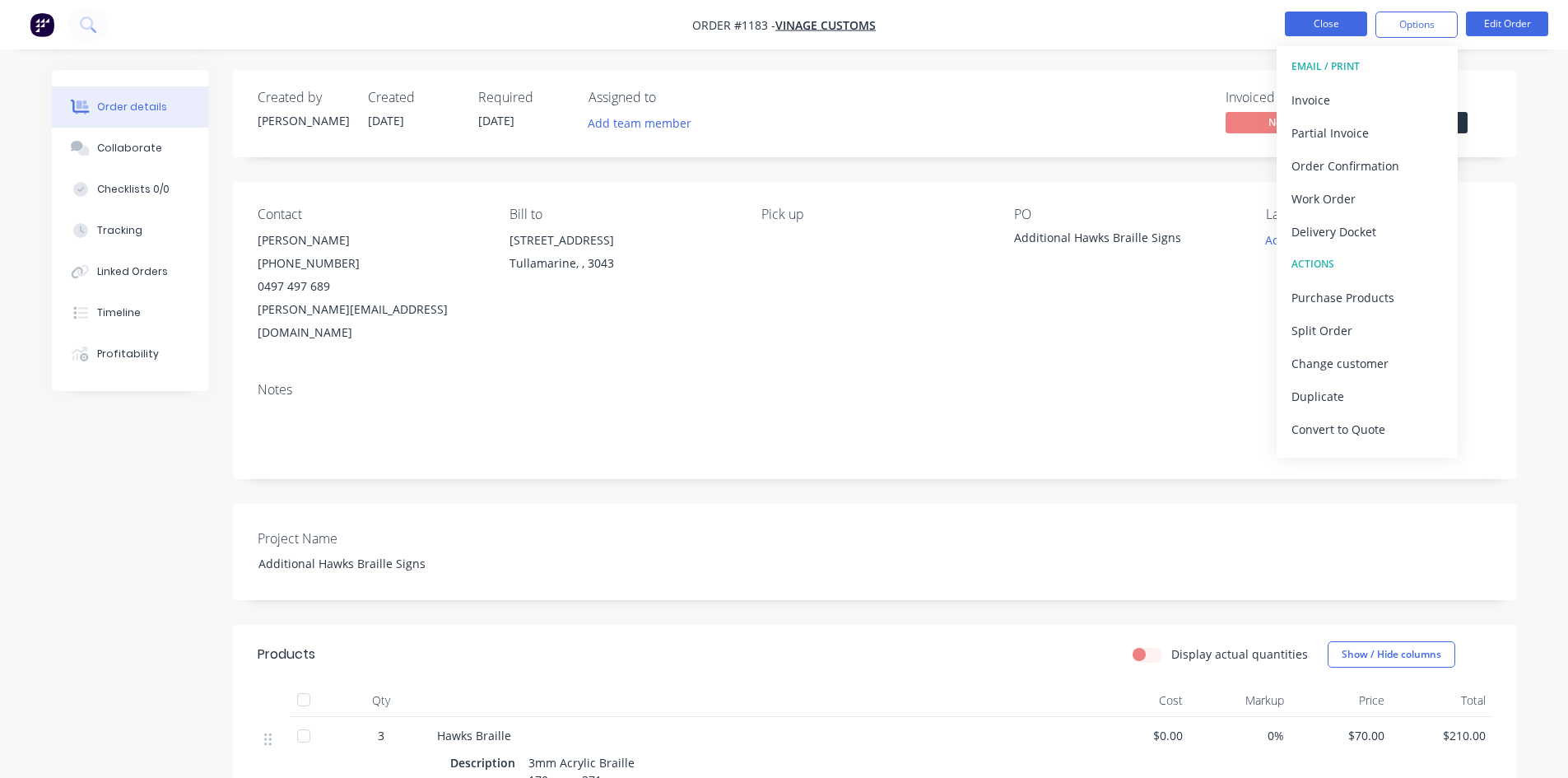
click at [1328, 21] on button "Close" at bounding box center [1326, 24] width 83 height 25
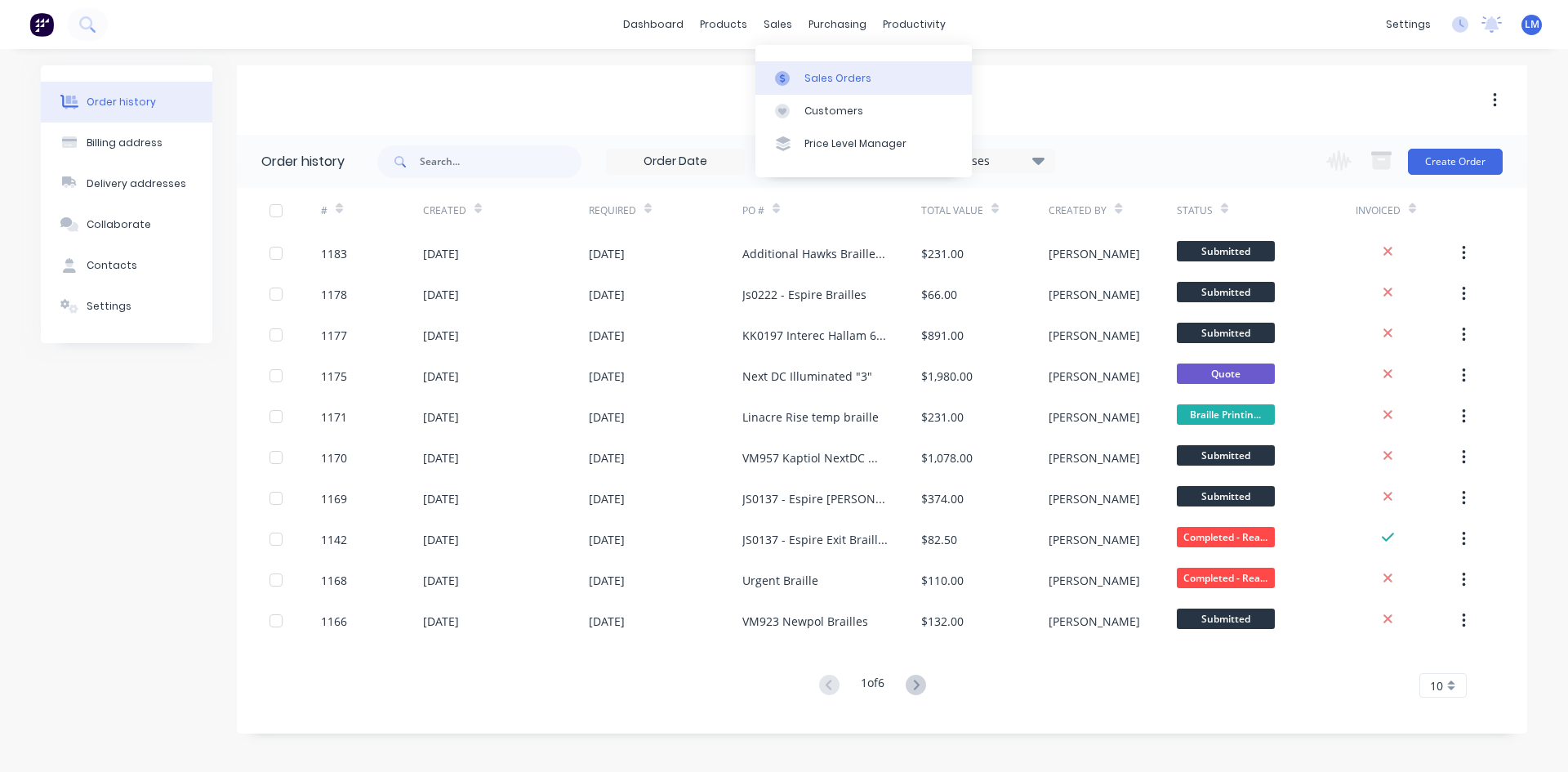
drag, startPoint x: 818, startPoint y: 75, endPoint x: 850, endPoint y: 83, distance: 33.0
click at [818, 75] on div "Sales Orders" at bounding box center [838, 79] width 67 height 15
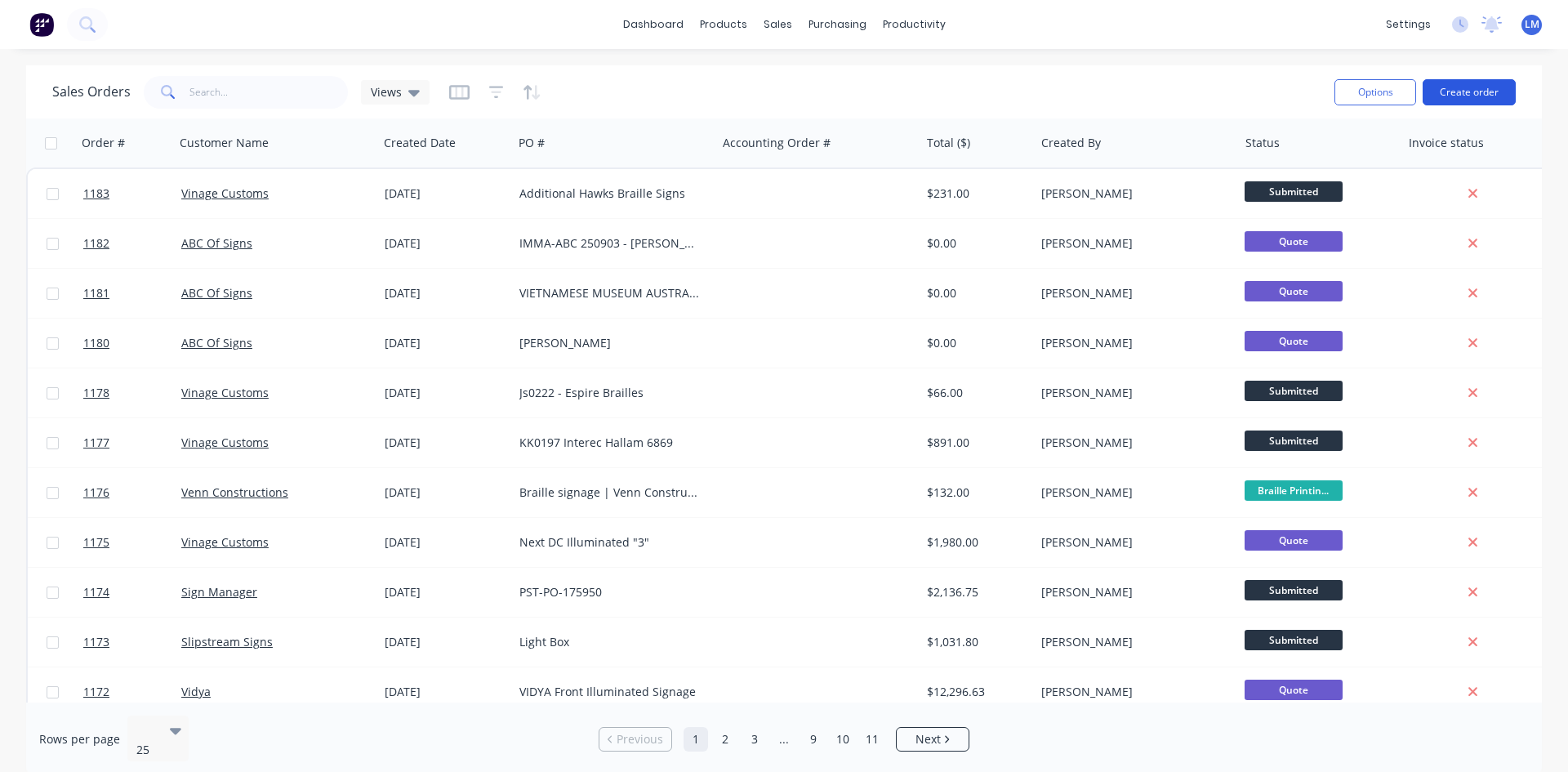
click at [1457, 93] on button "Create order" at bounding box center [1468, 93] width 93 height 26
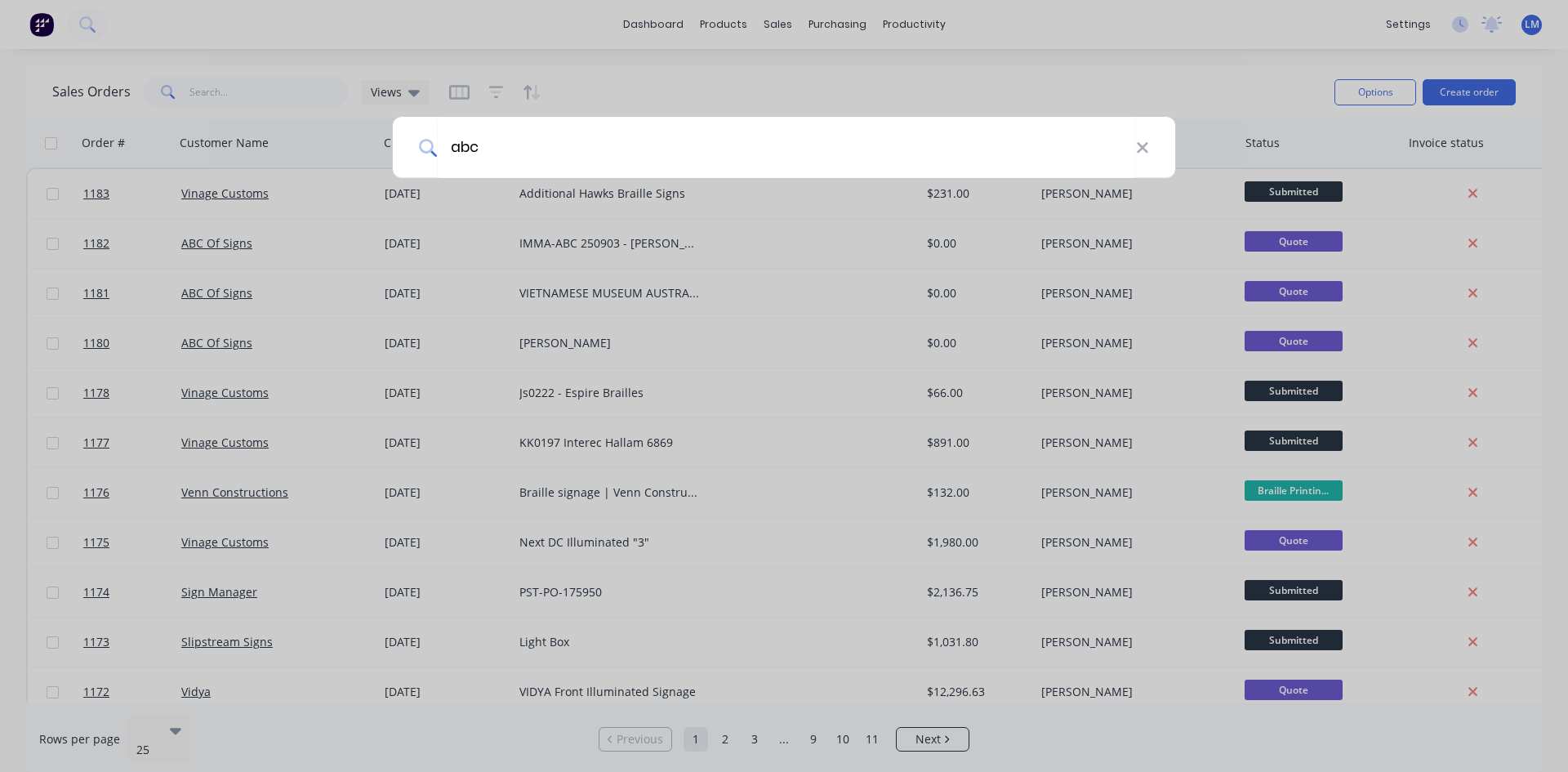
type input "abc"
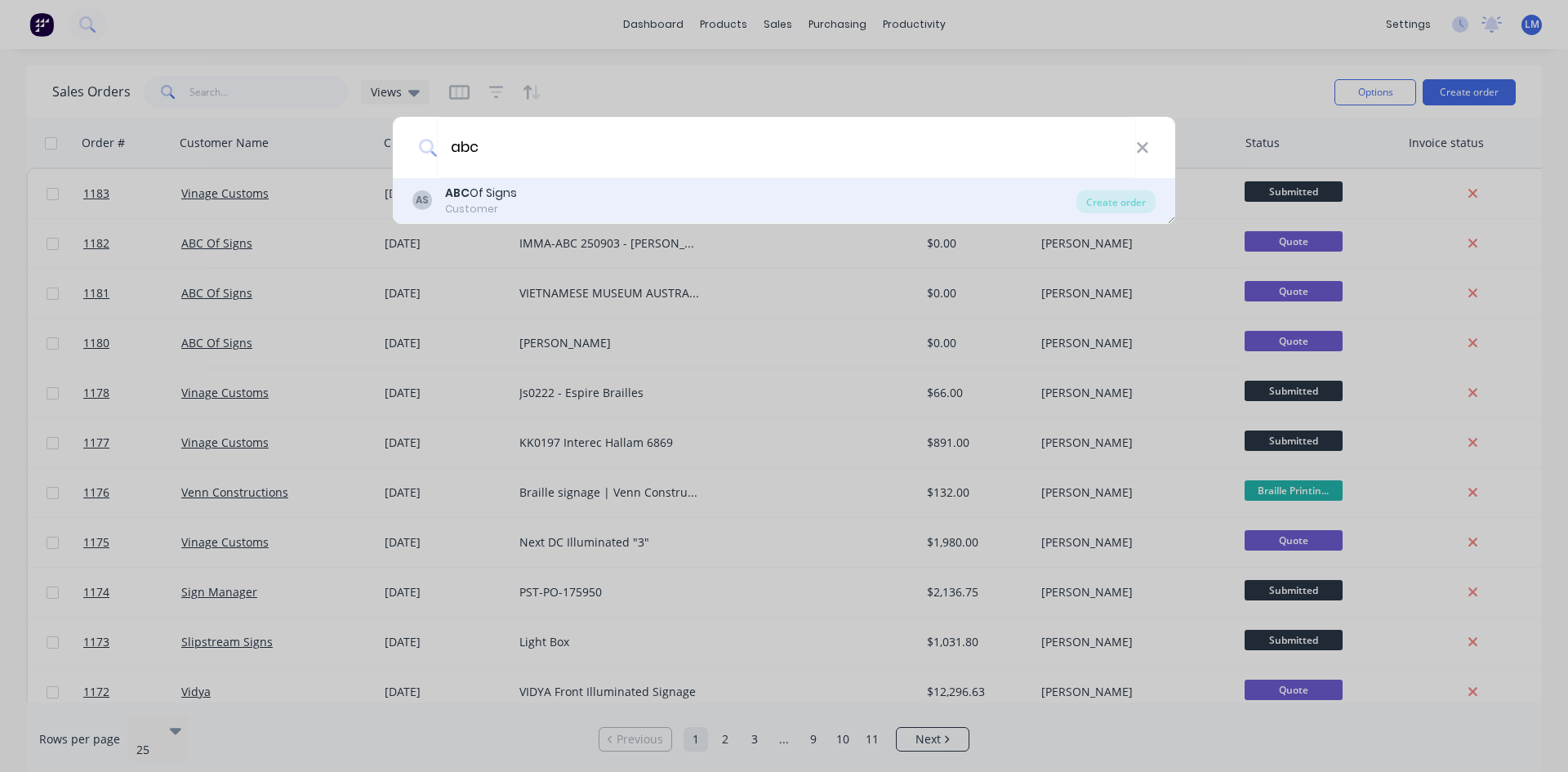
click at [517, 185] on div "ABC Of Signs" at bounding box center [481, 193] width 72 height 17
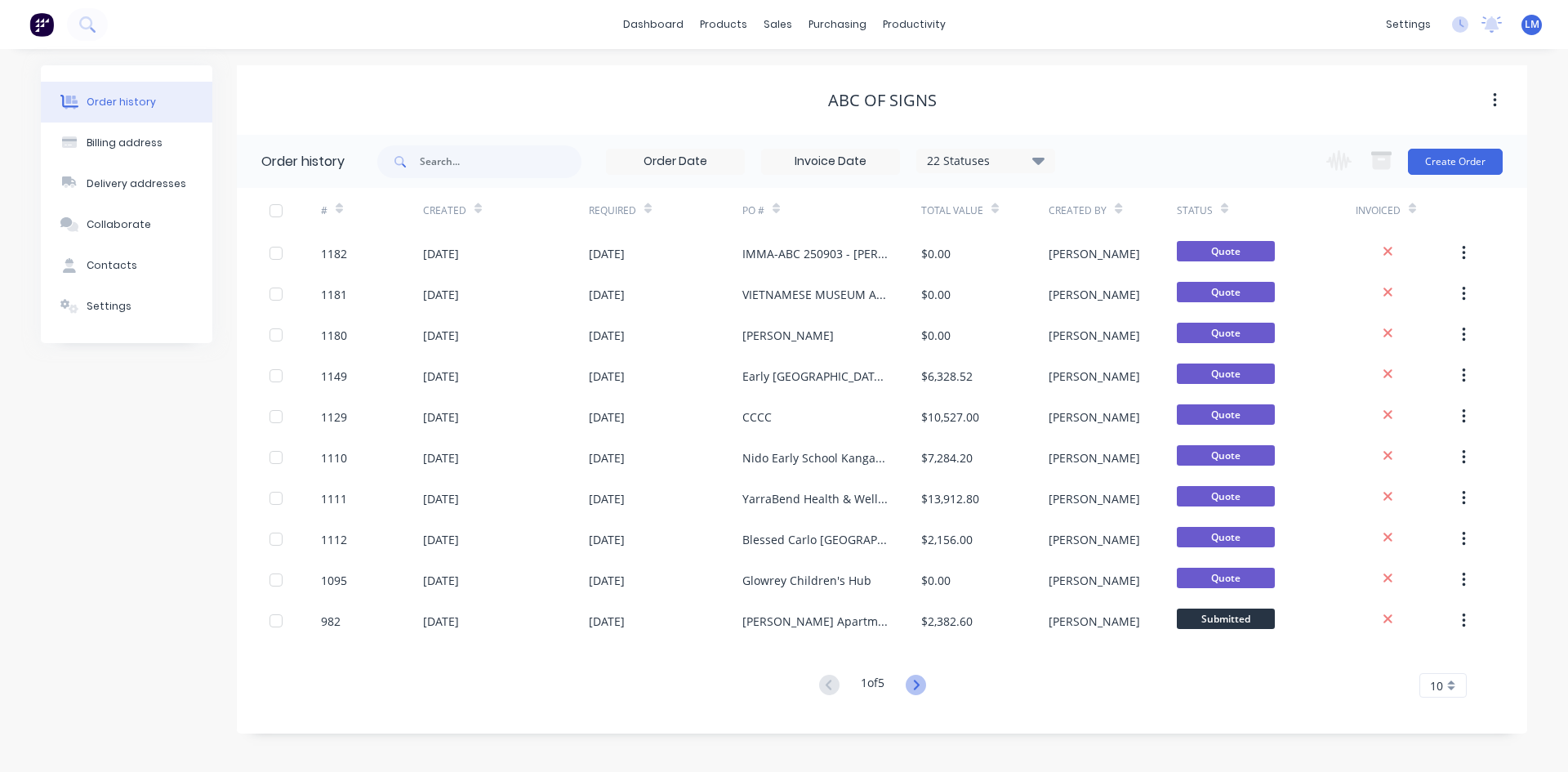
click at [922, 687] on icon at bounding box center [915, 684] width 21 height 21
click at [829, 684] on icon at bounding box center [829, 684] width 21 height 21
click at [1456, 160] on button "Create Order" at bounding box center [1454, 162] width 94 height 26
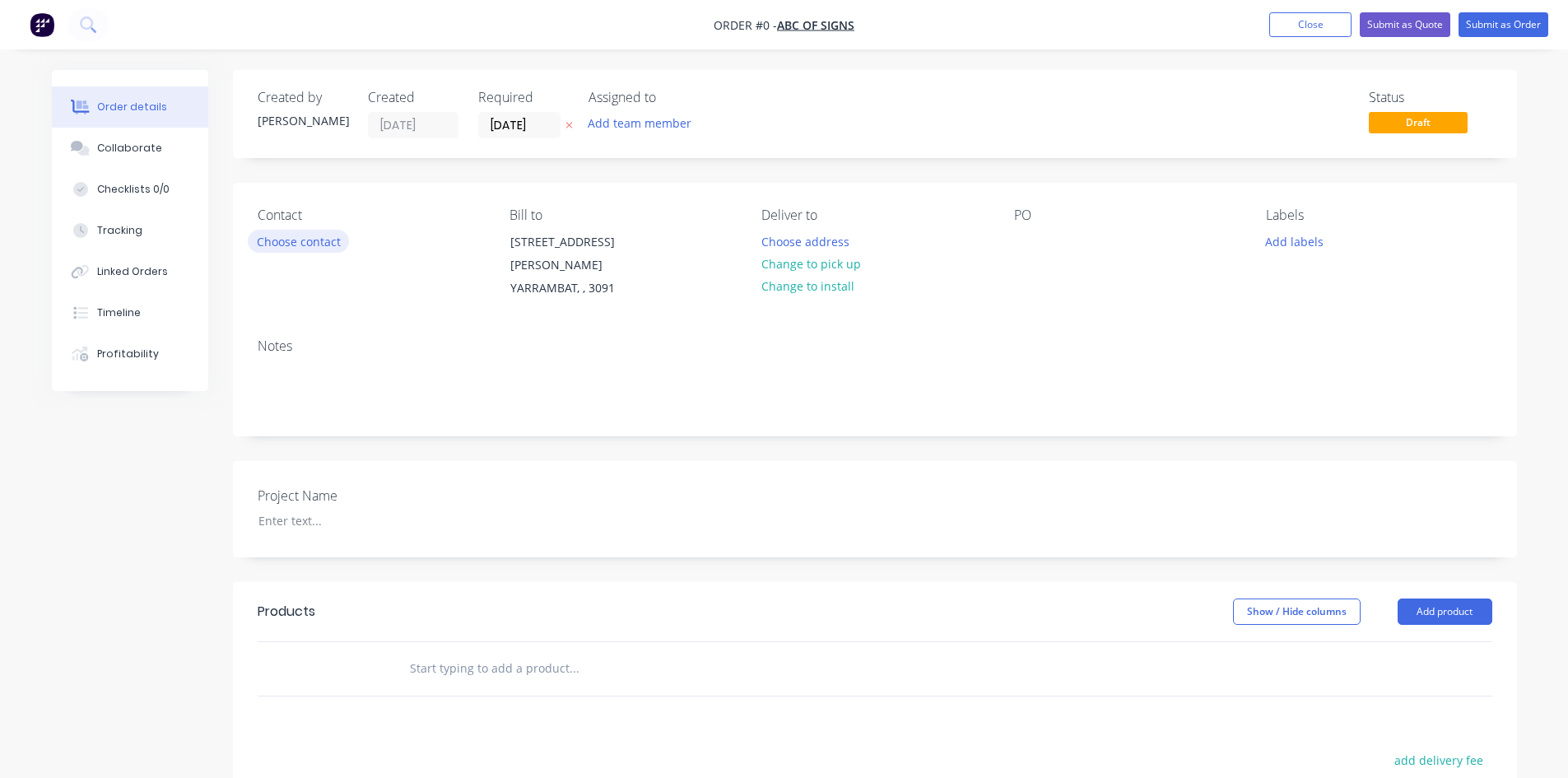
click at [320, 248] on button "Choose contact" at bounding box center [298, 241] width 101 height 22
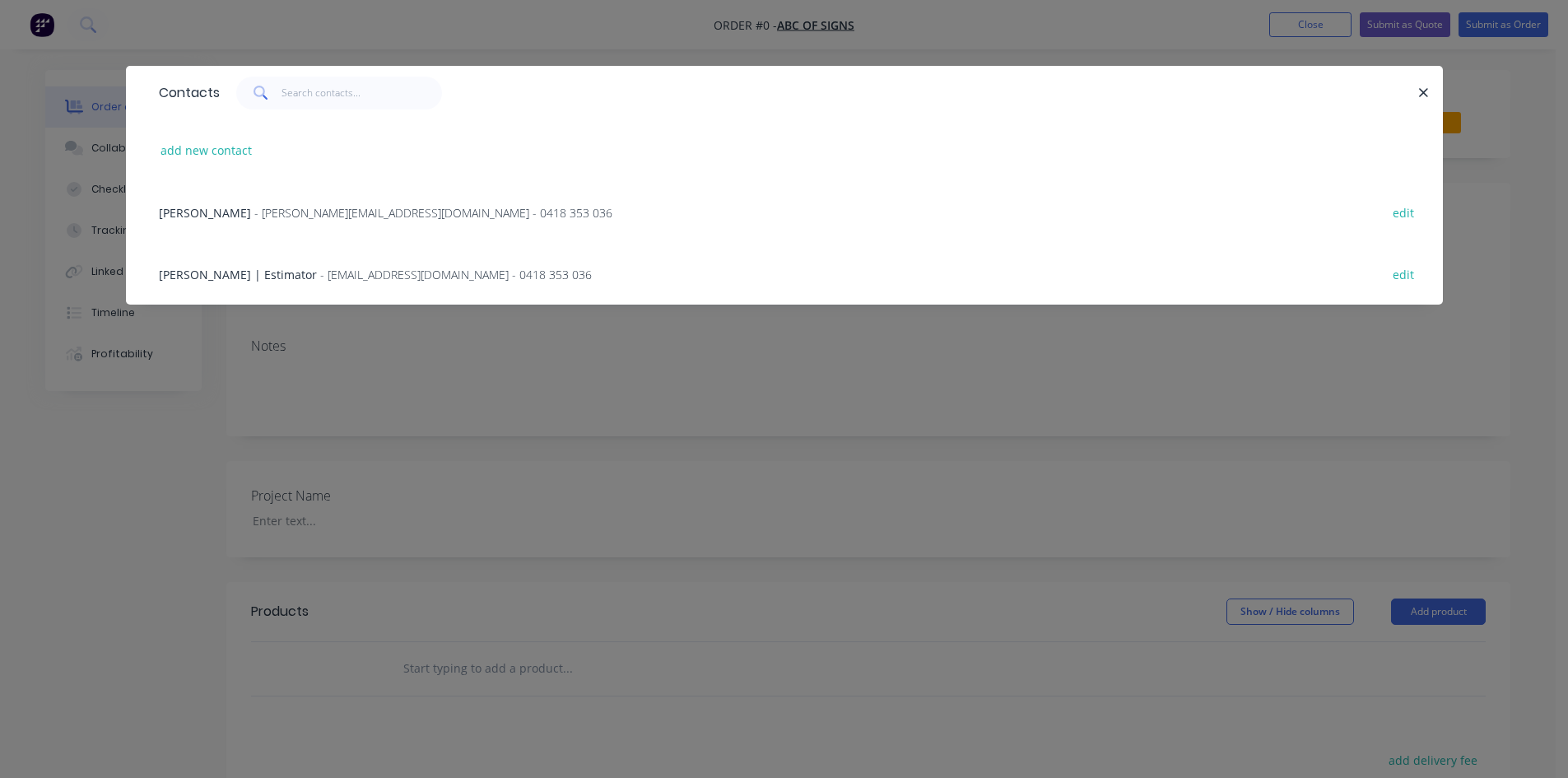
click at [339, 221] on div "[PERSON_NAME] - [PERSON_NAME][EMAIL_ADDRESS][DOMAIN_NAME] - 0418 353 036" at bounding box center [385, 212] width 454 height 17
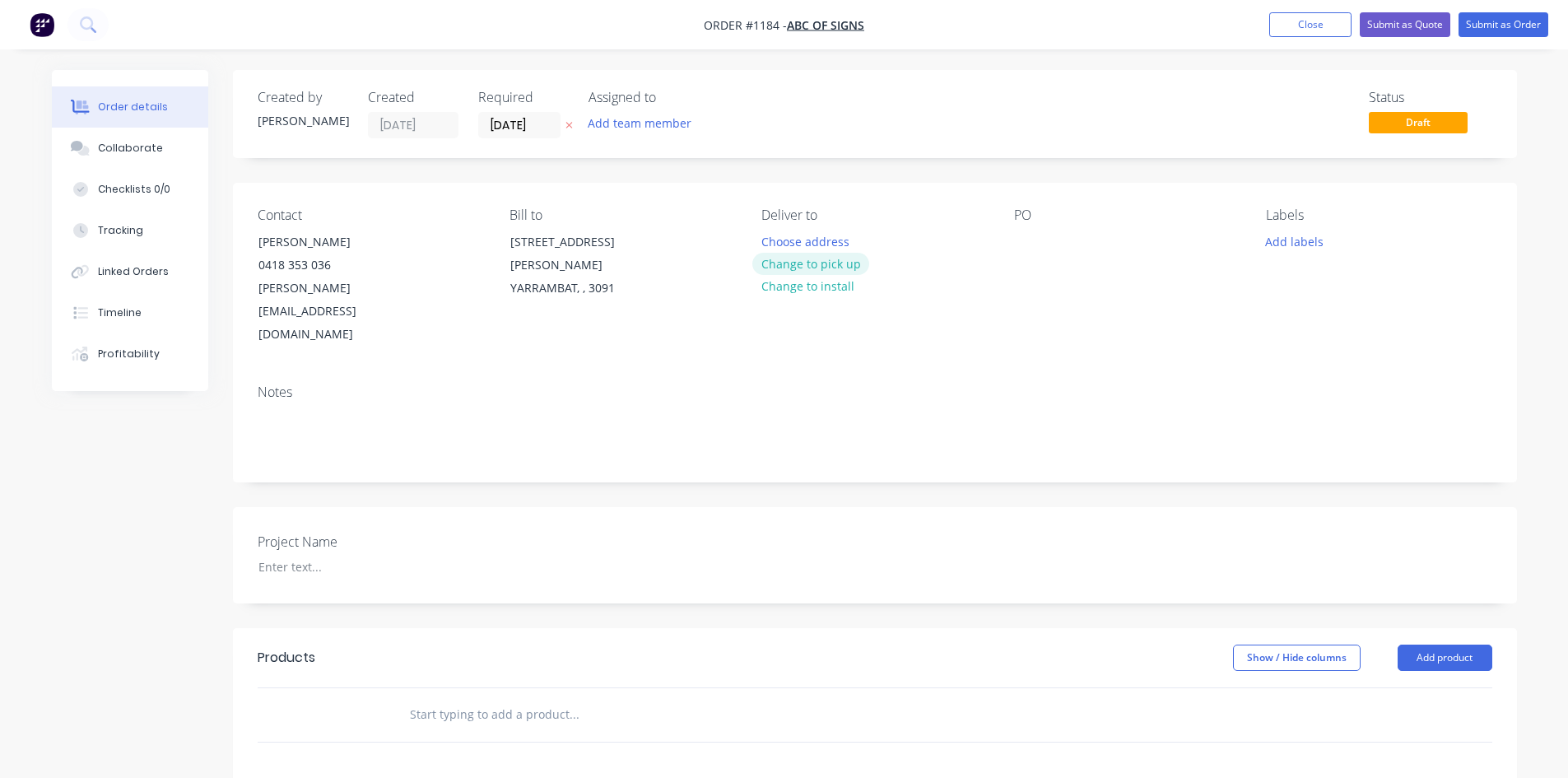
click at [825, 263] on button "Change to pick up" at bounding box center [810, 264] width 117 height 22
click at [1026, 241] on div at bounding box center [1027, 241] width 26 height 24
paste div
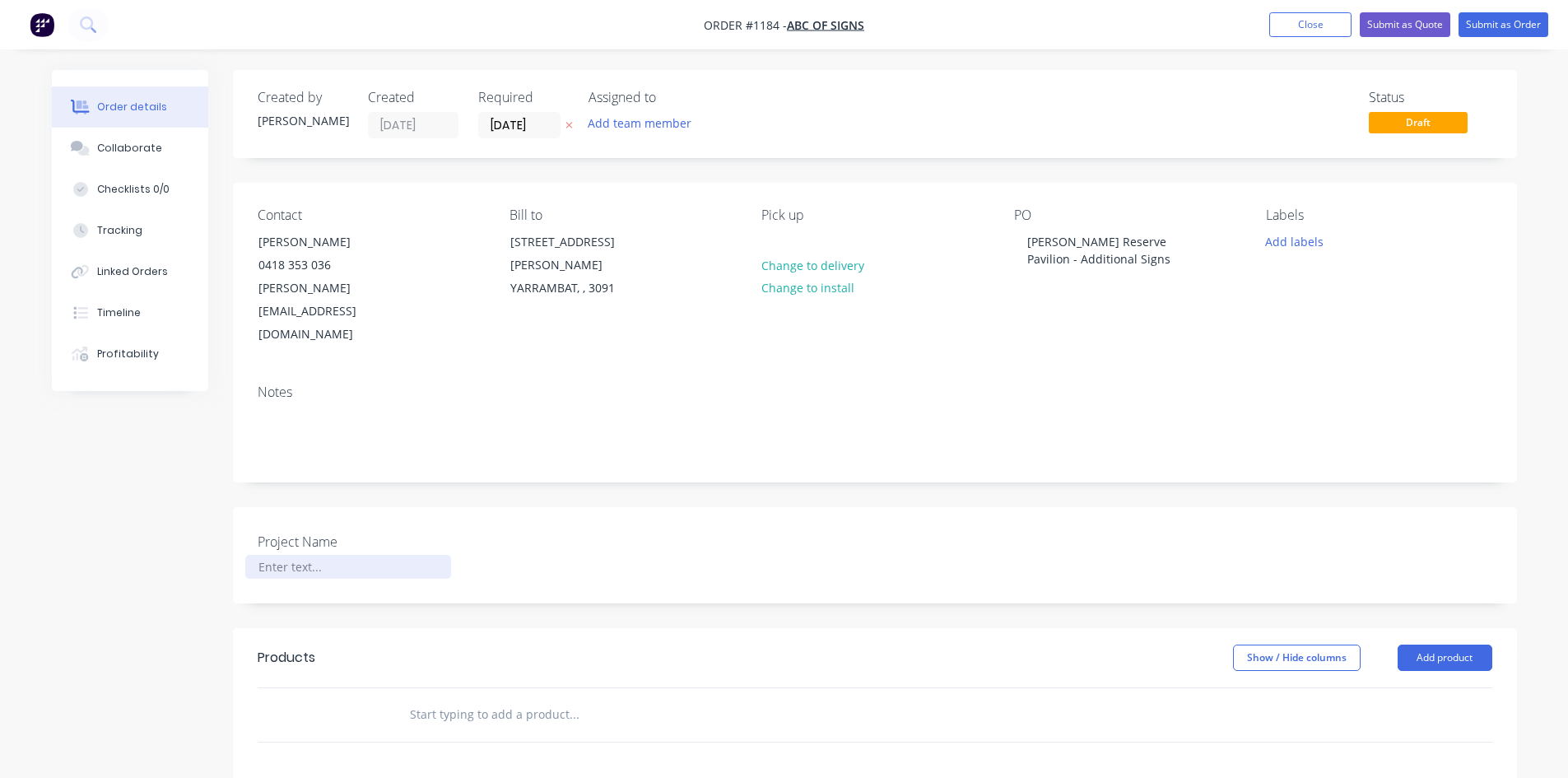
click at [294, 555] on div at bounding box center [348, 566] width 206 height 24
paste div
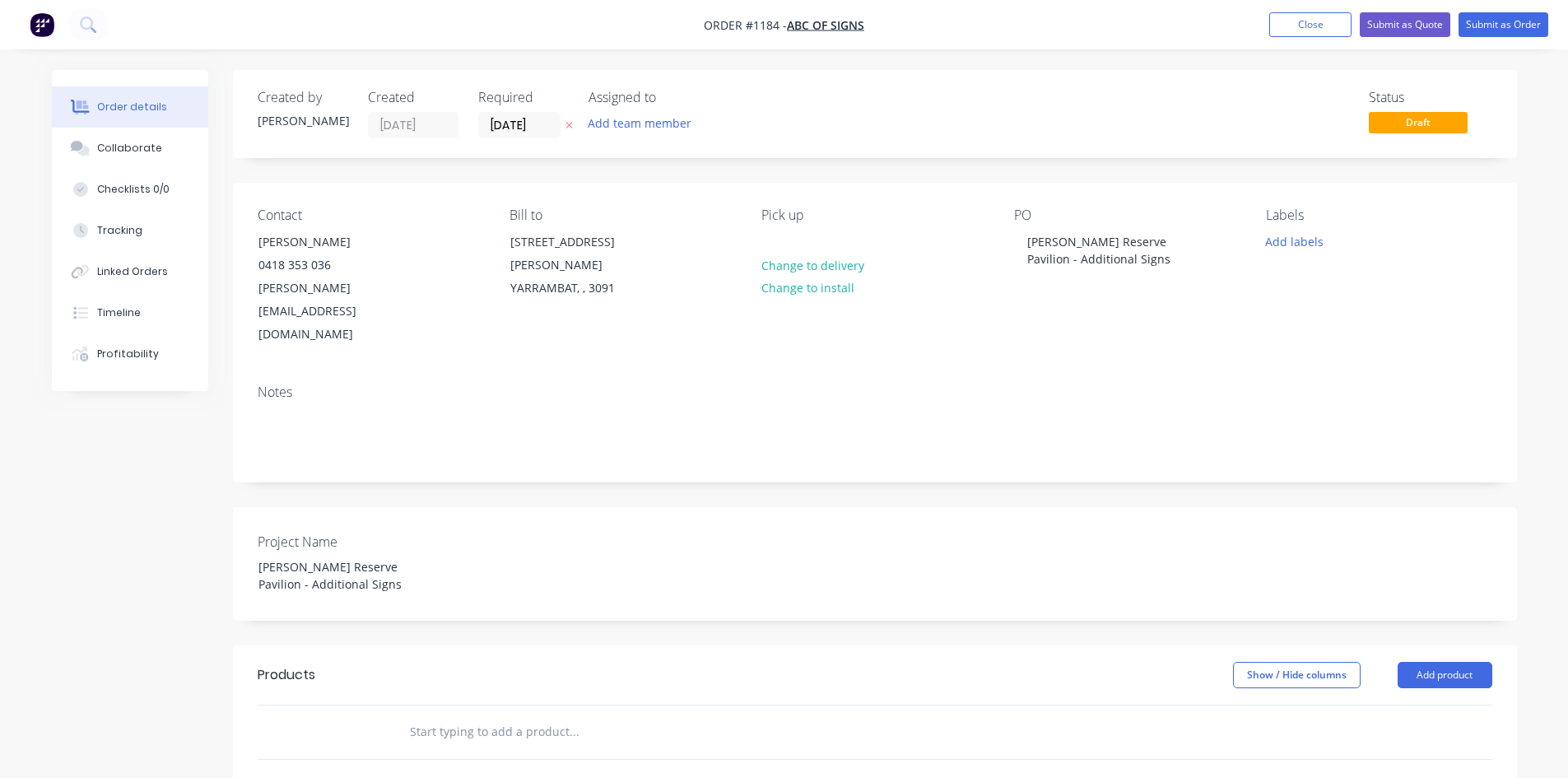
click at [658, 661] on div "Show / Hide columns Add product" at bounding box center [1005, 675] width 972 height 26
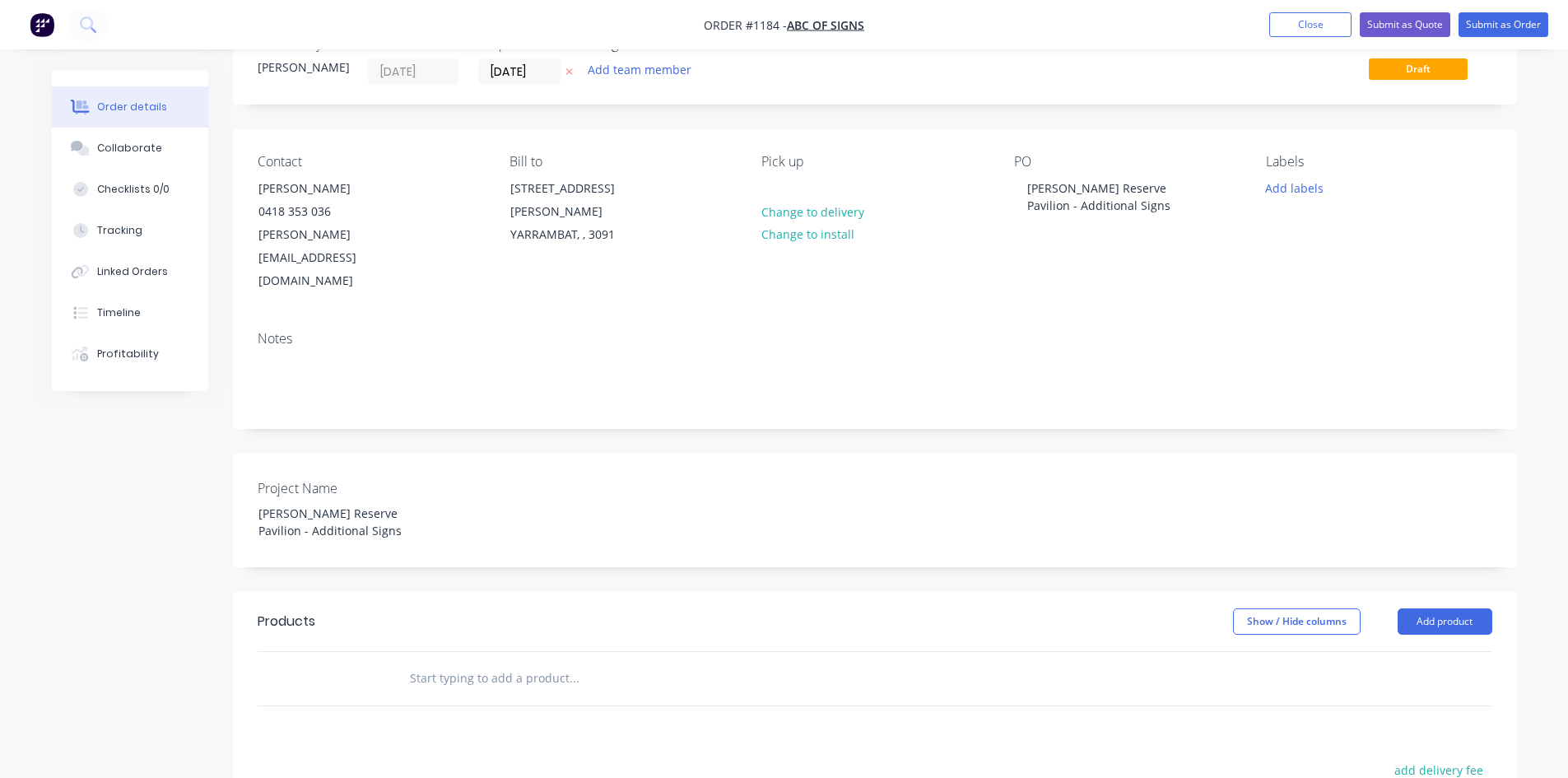
scroll to position [83, 0]
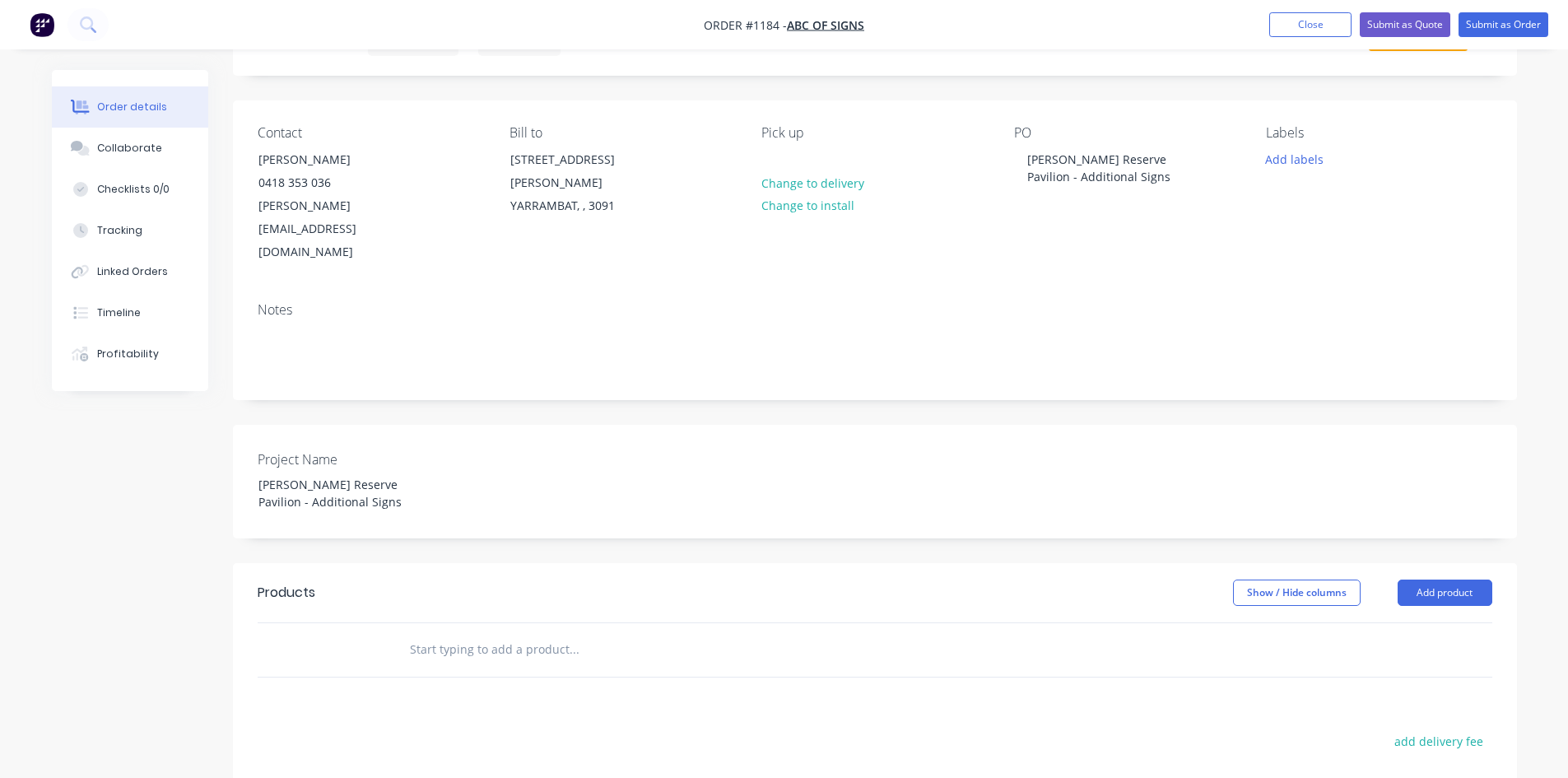
click at [536, 633] on input "text" at bounding box center [574, 650] width 329 height 33
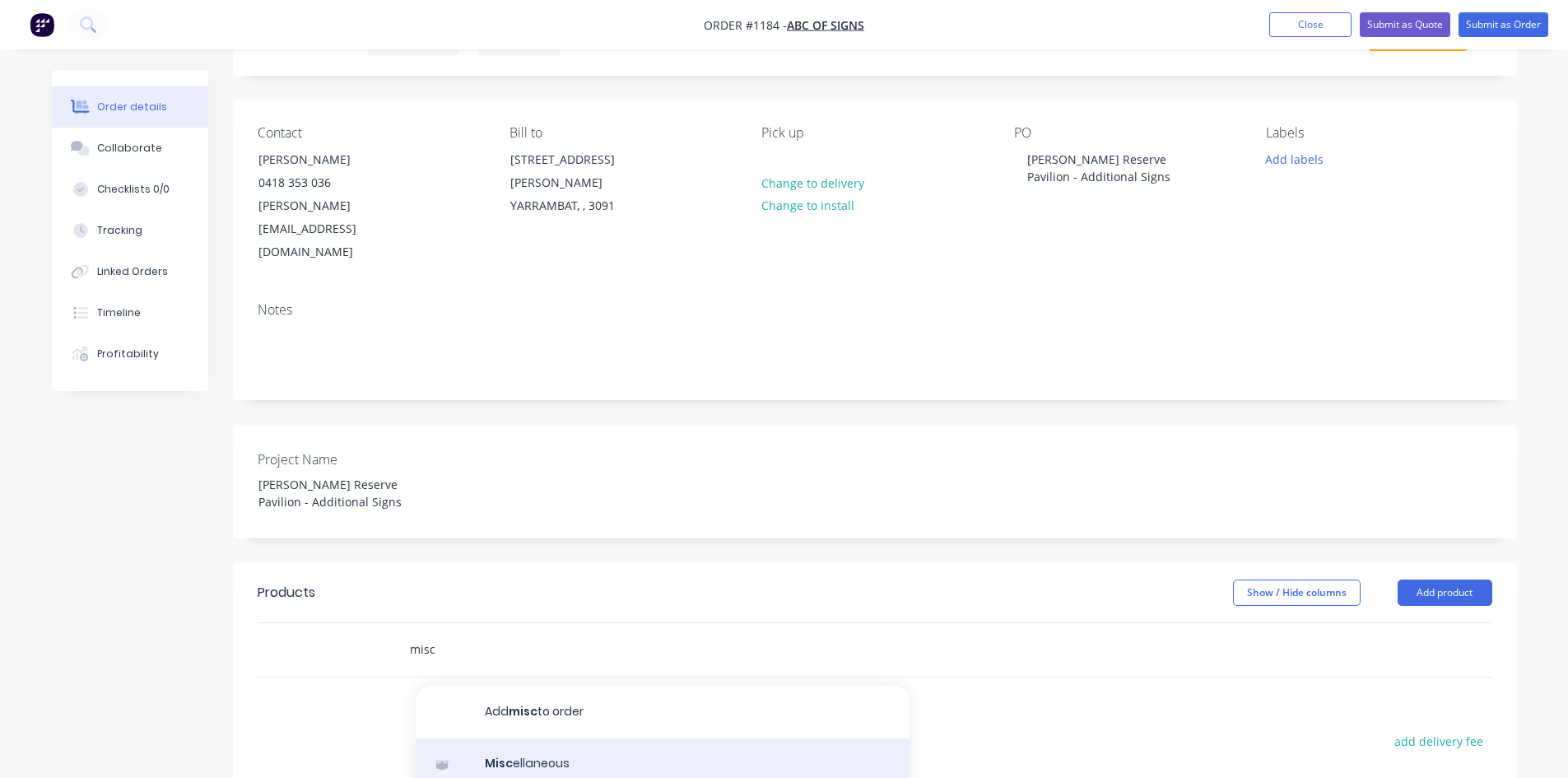
type input "misc"
click at [593, 738] on div "Misc ellaneous Product" at bounding box center [662, 773] width 493 height 69
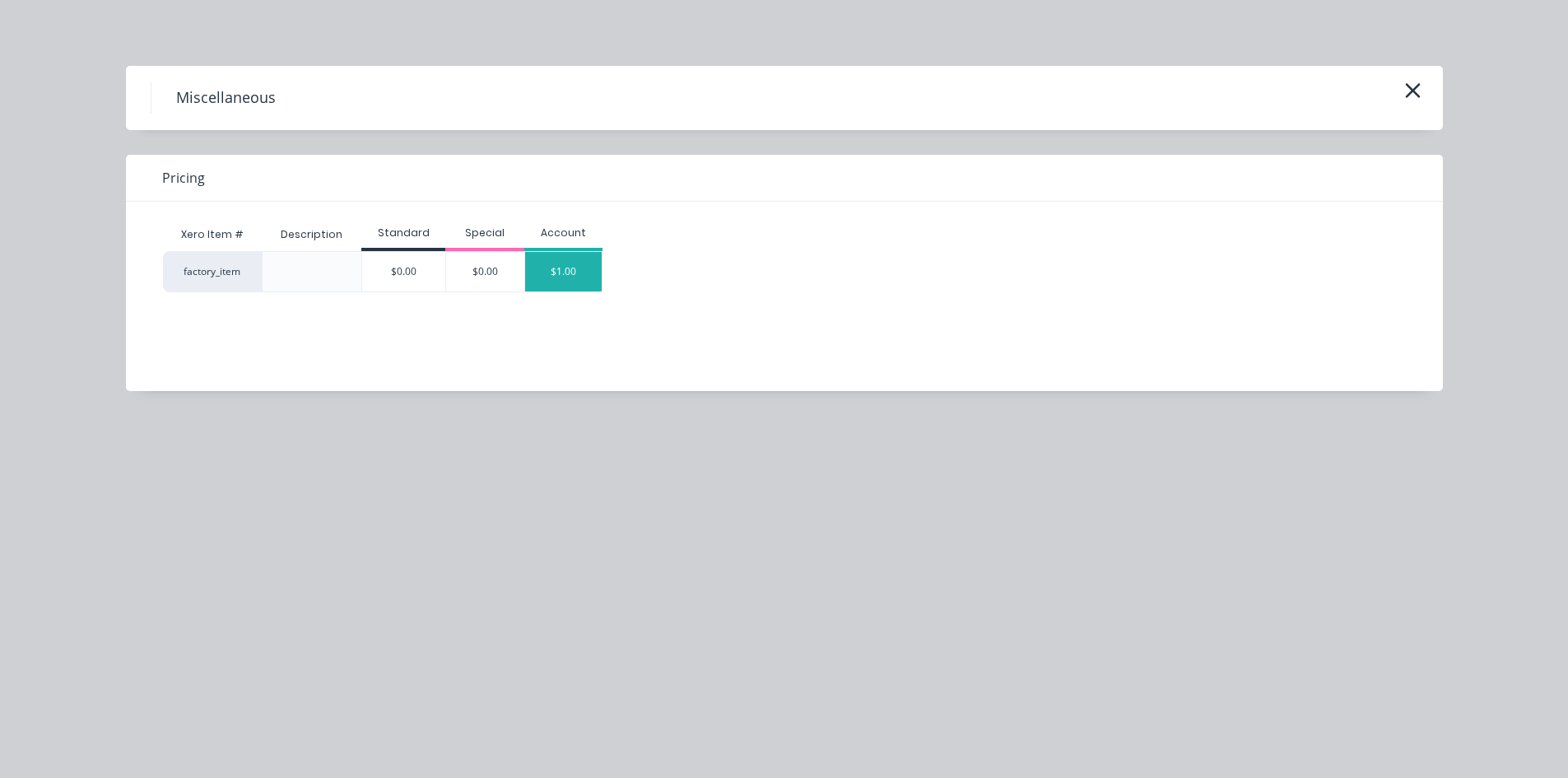
click at [555, 279] on div "$1.00" at bounding box center [564, 272] width 78 height 40
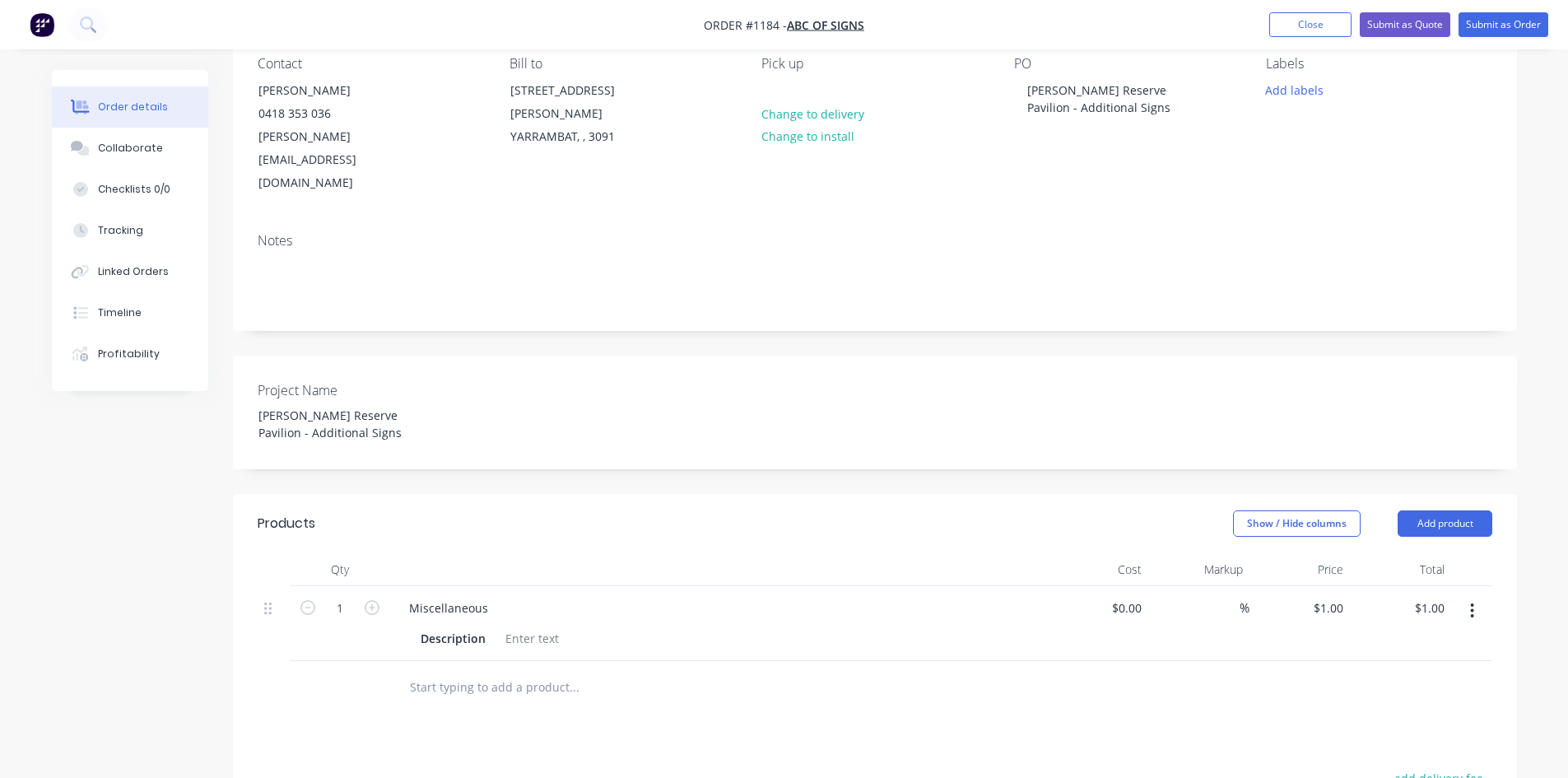
scroll to position [247, 0]
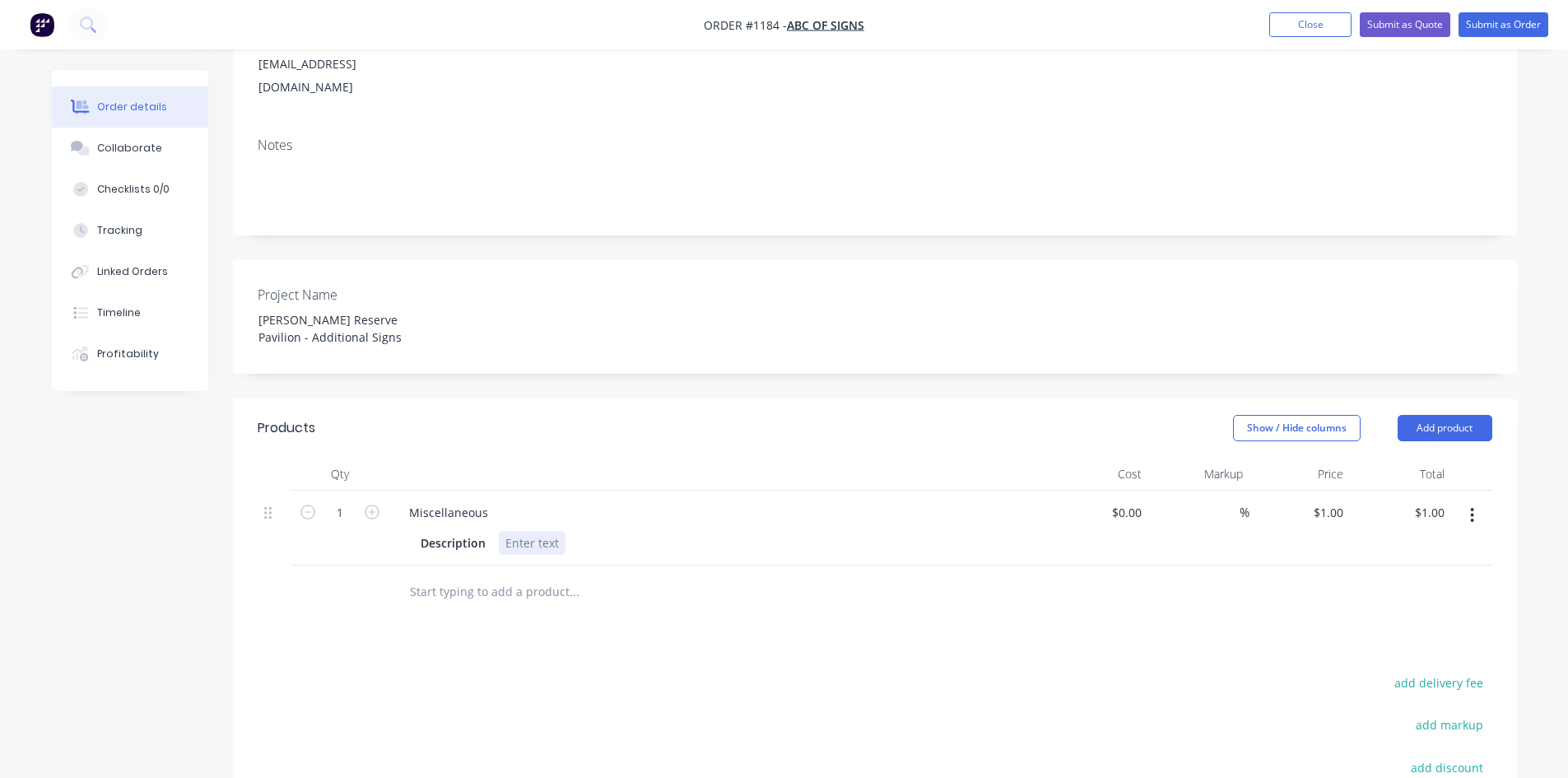
click at [523, 531] on div at bounding box center [531, 542] width 67 height 24
click at [1335, 500] on input "1" at bounding box center [1331, 512] width 38 height 24
type input "$60.00"
click at [1028, 583] on div "Products Show / Hide columns Add product Qty Cost Markup Price Total 1 Miscella…" at bounding box center [875, 706] width 1284 height 616
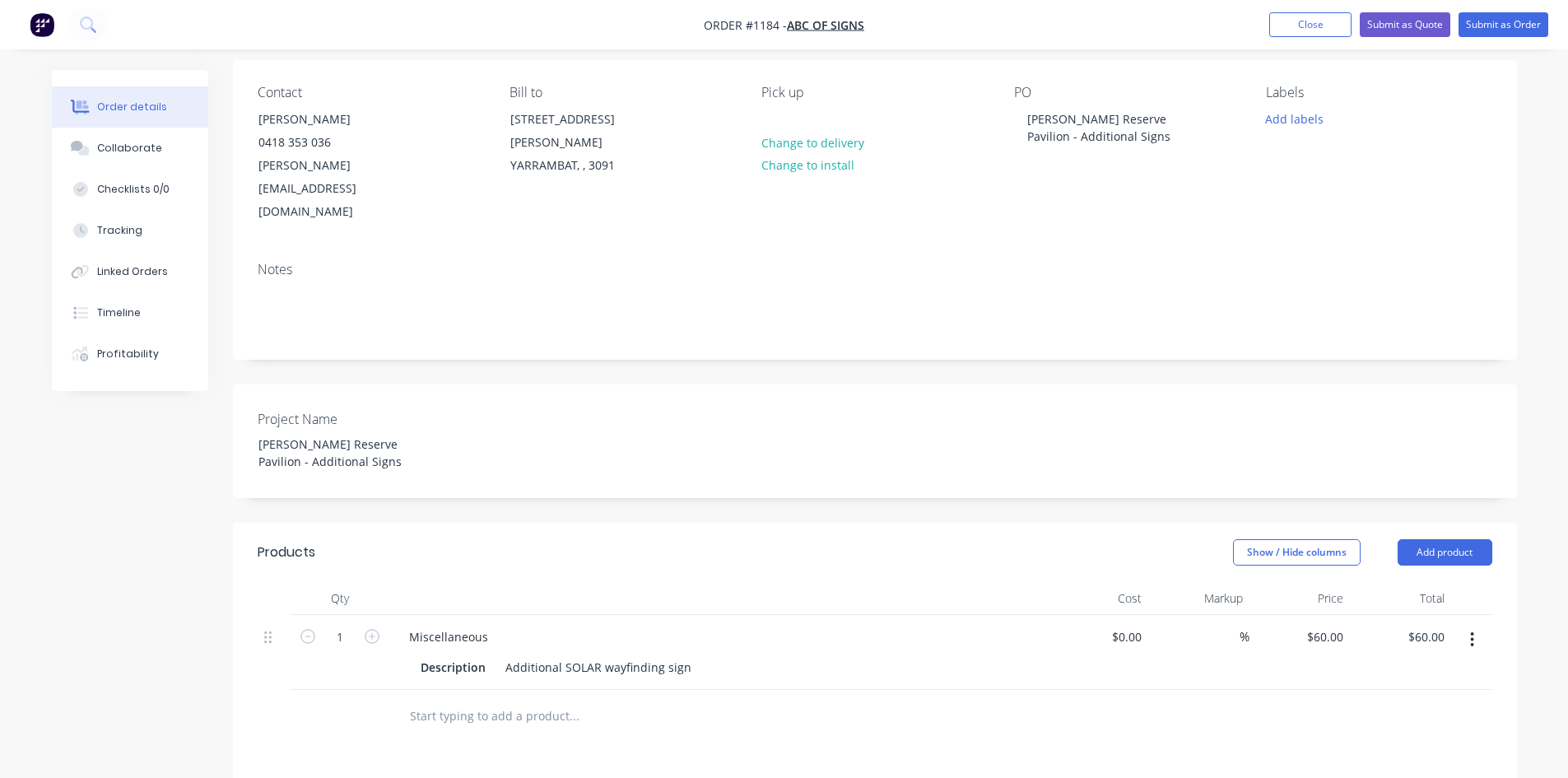
scroll to position [0, 0]
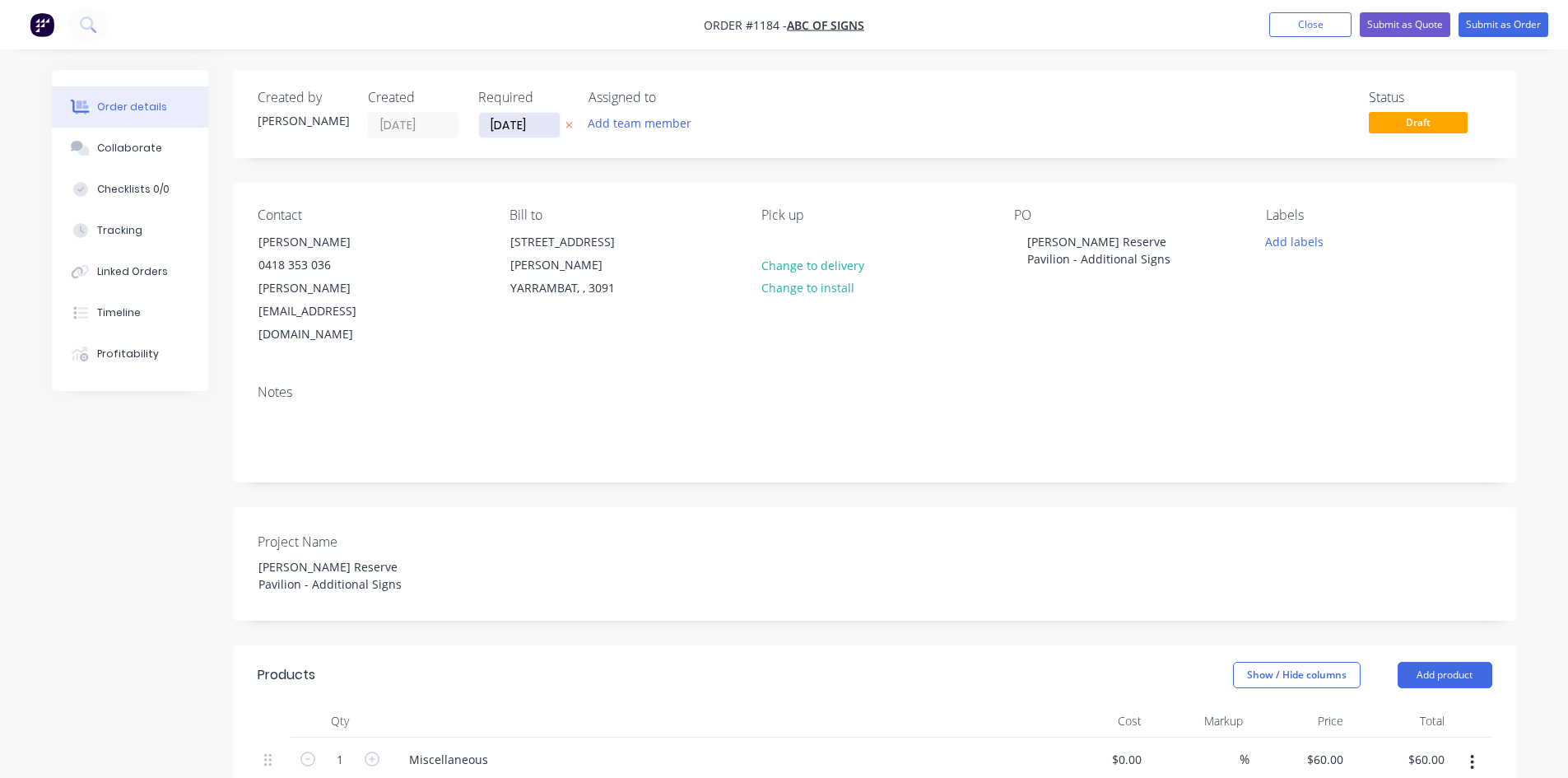
click at [524, 133] on input "[DATE]" at bounding box center [519, 125] width 81 height 25
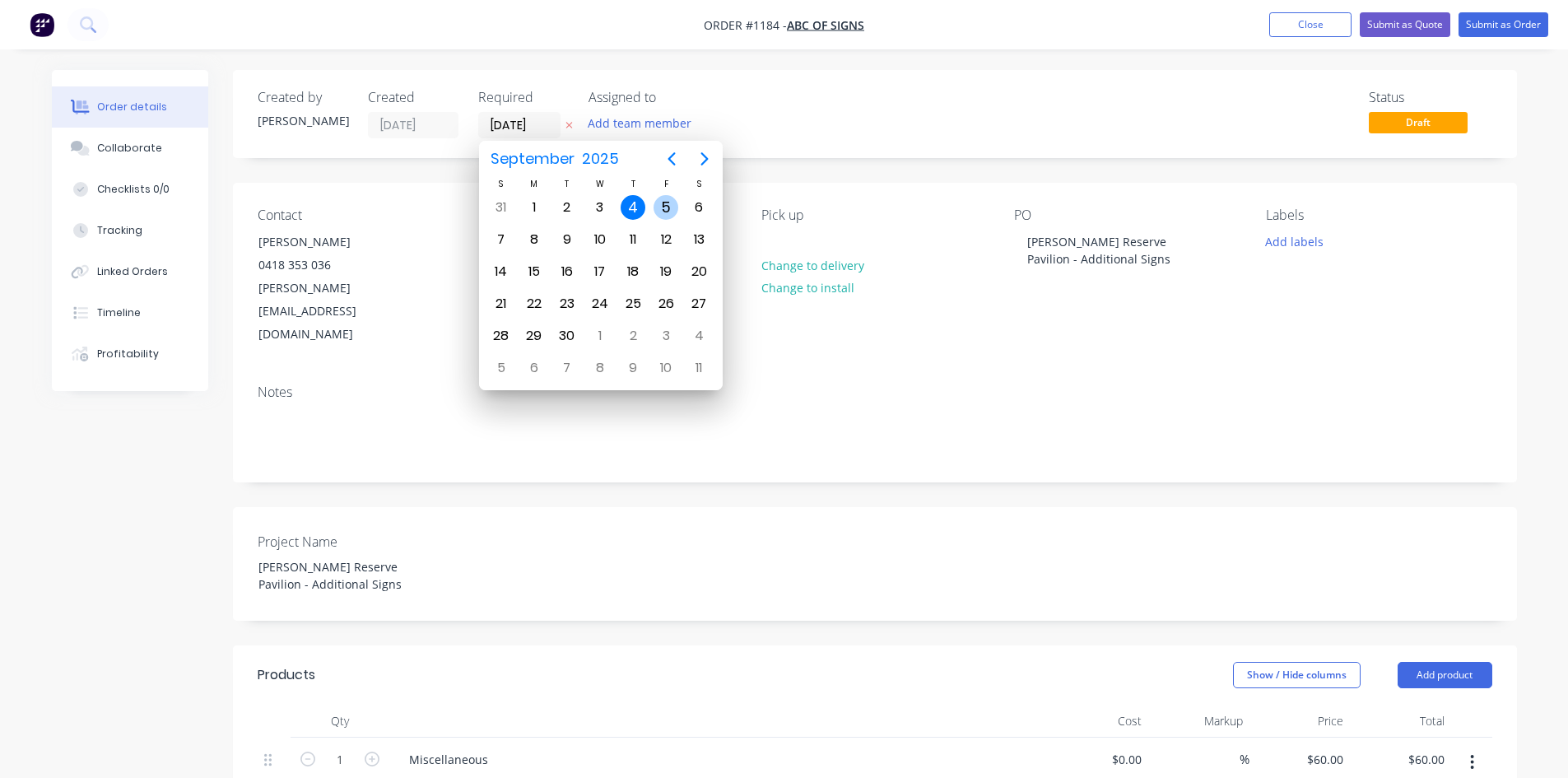
click at [657, 204] on div "5" at bounding box center [665, 208] width 25 height 25
type input "[DATE]"
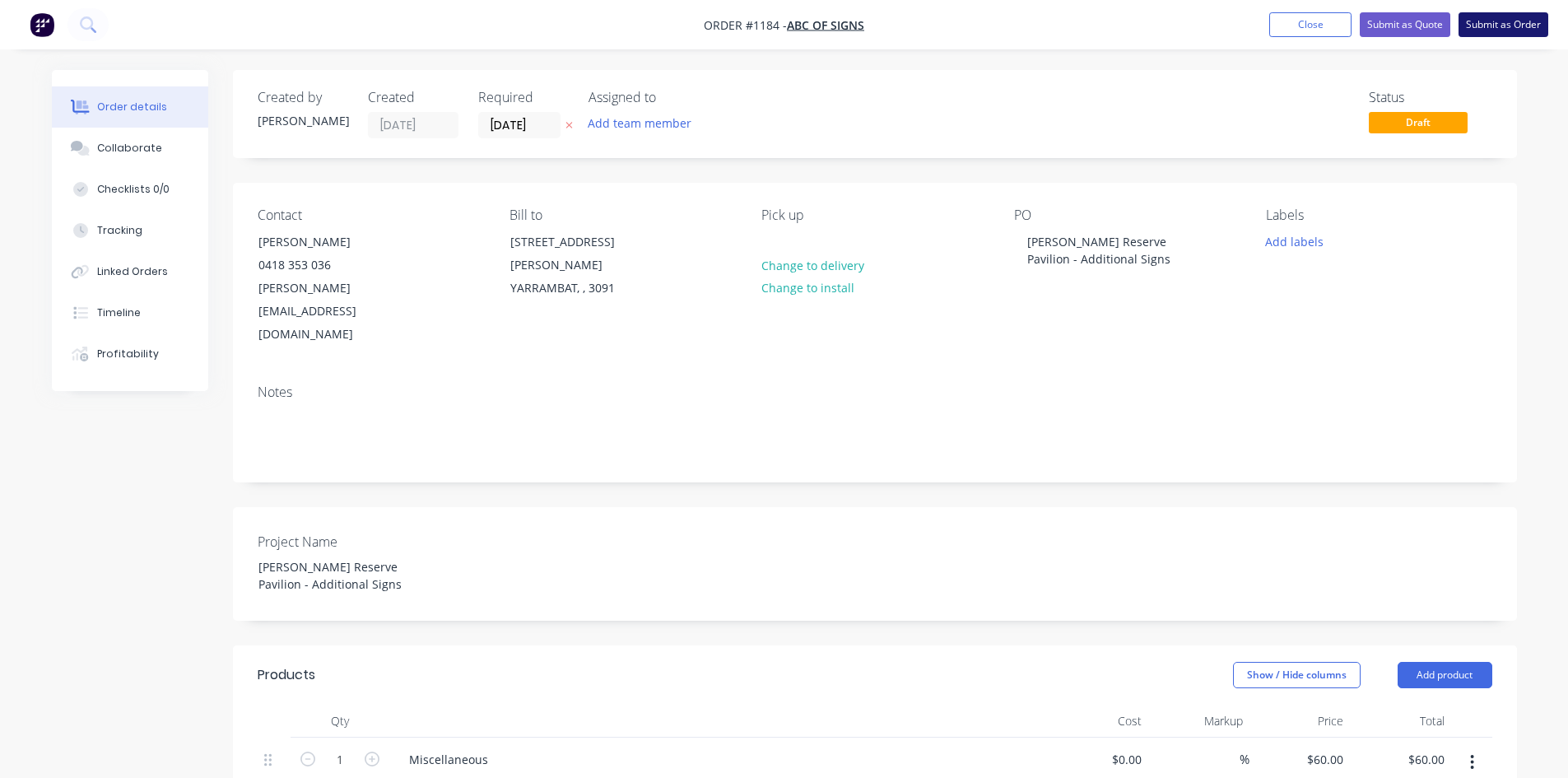
click at [1517, 21] on button "Submit as Order" at bounding box center [1503, 25] width 90 height 25
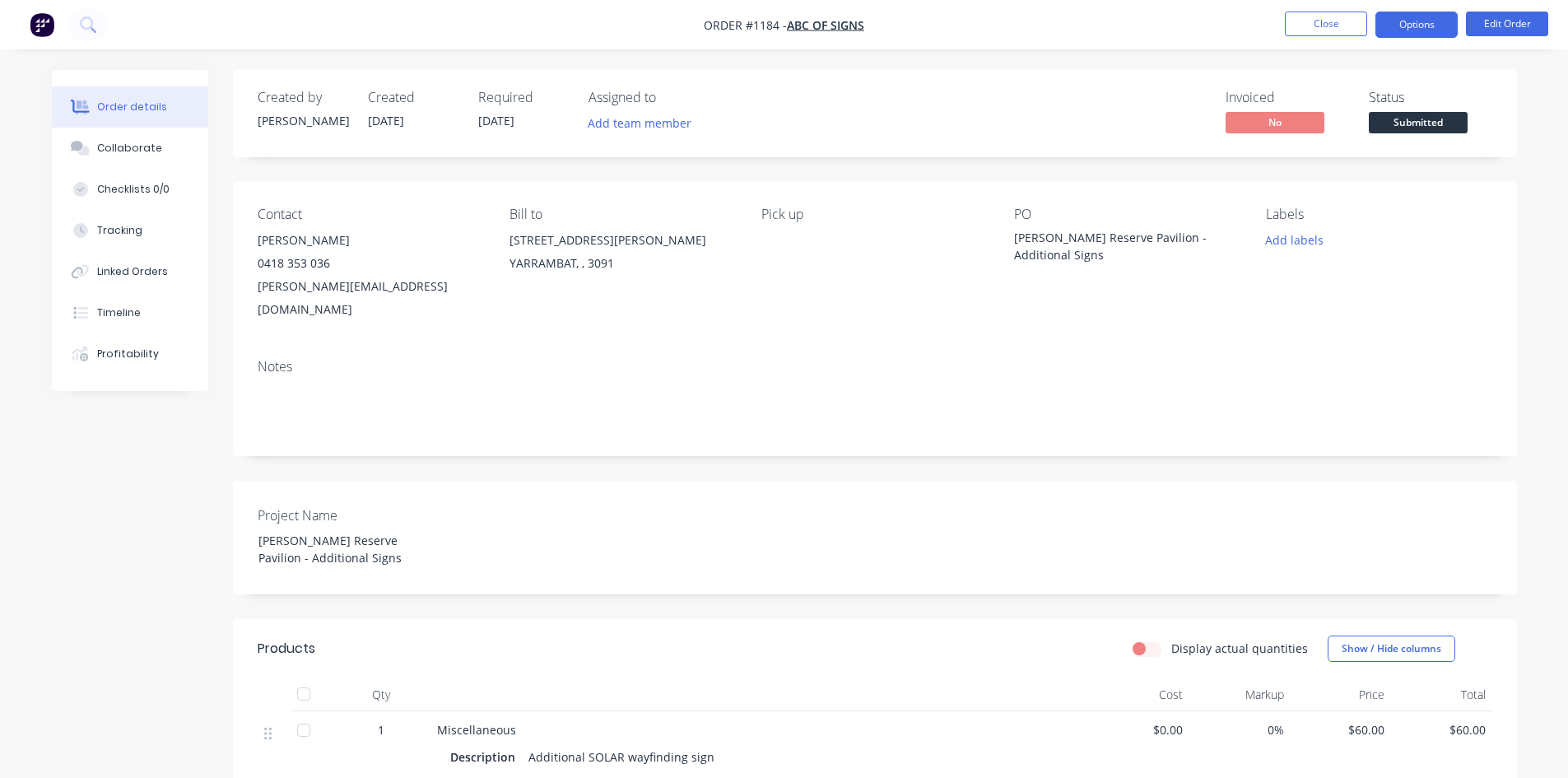
click at [1423, 24] on button "Options" at bounding box center [1417, 25] width 83 height 26
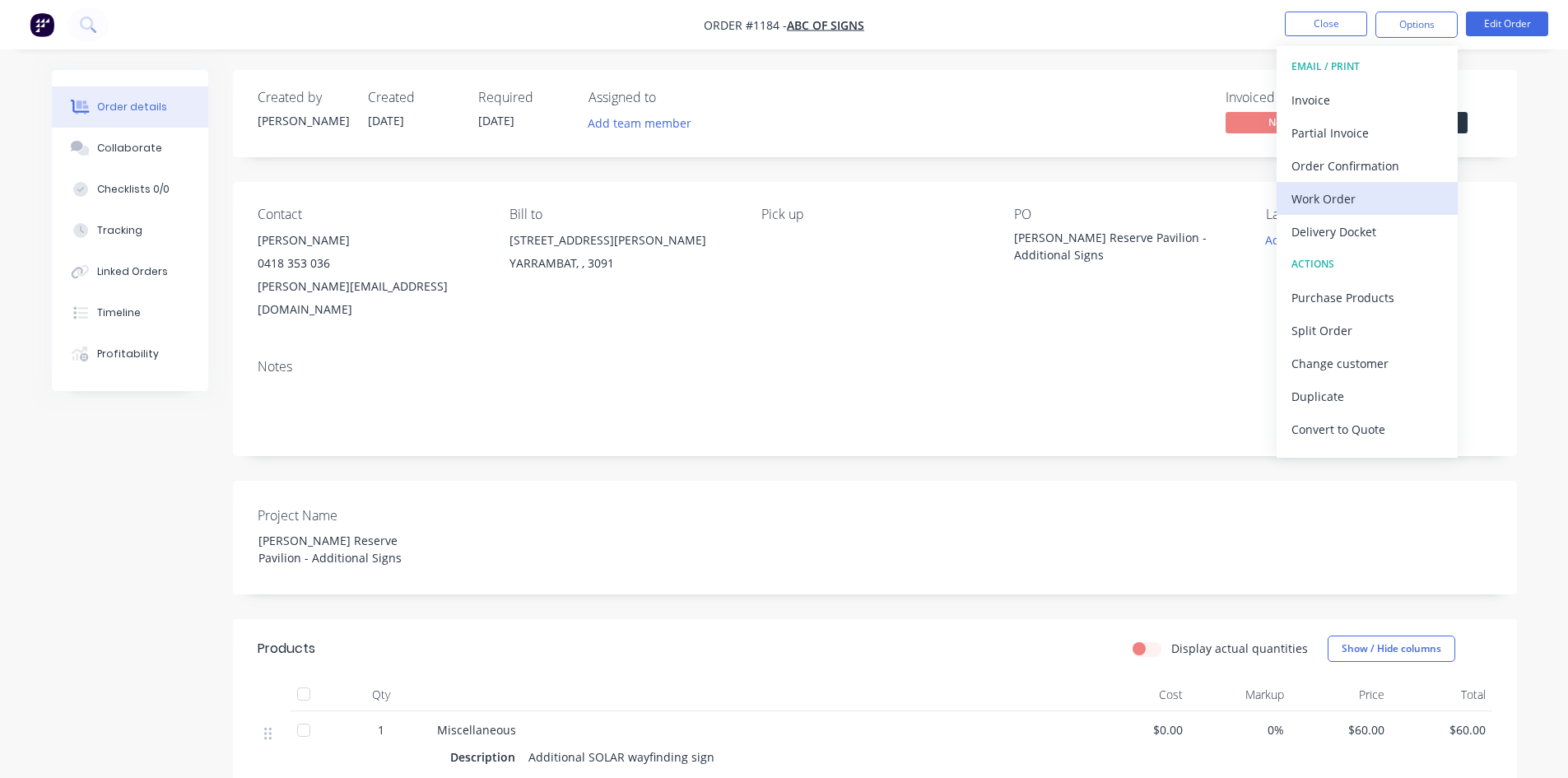
click at [1327, 203] on div "Work Order" at bounding box center [1366, 198] width 151 height 24
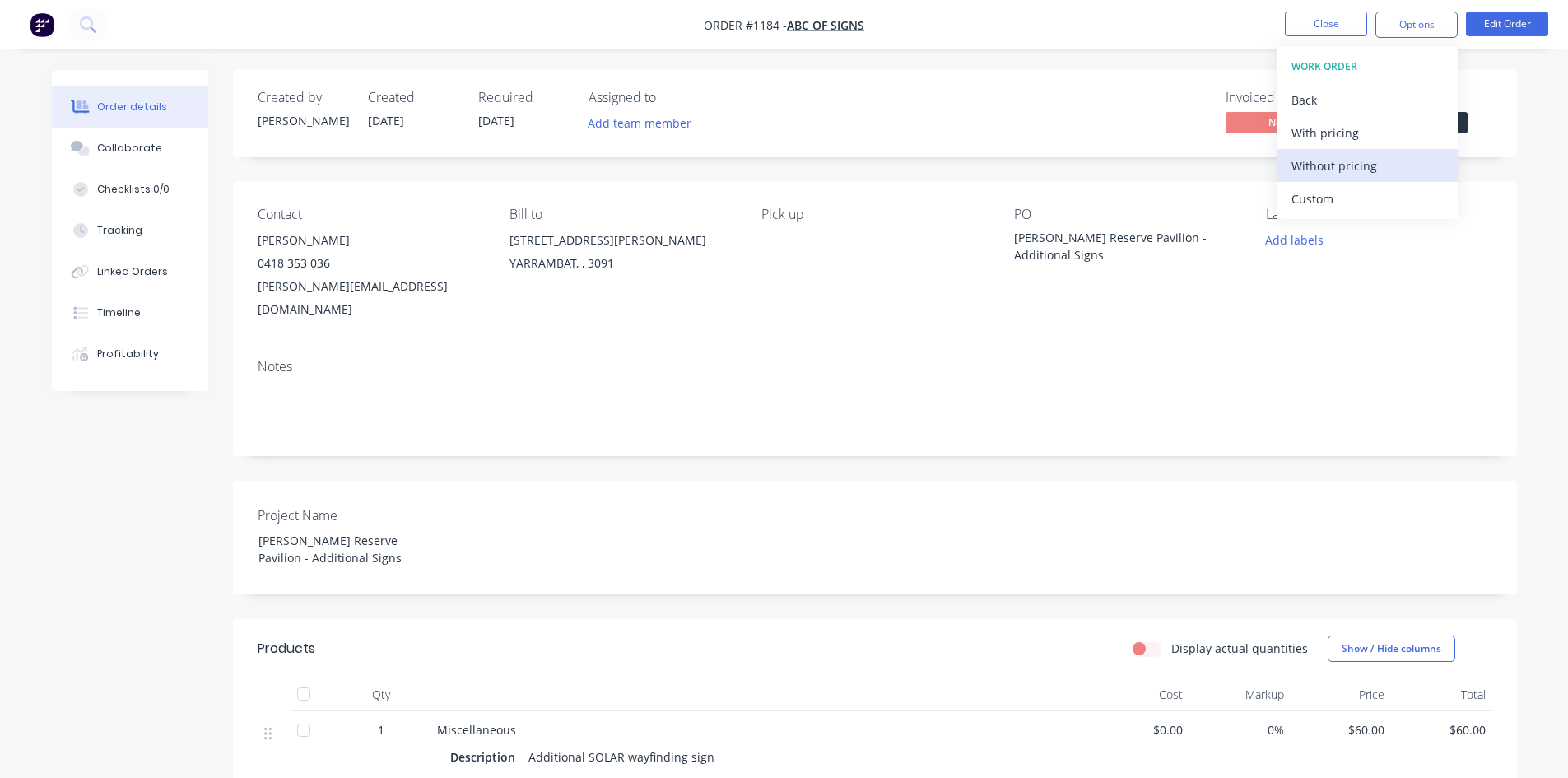
click at [1337, 170] on div "Without pricing" at bounding box center [1366, 165] width 151 height 24
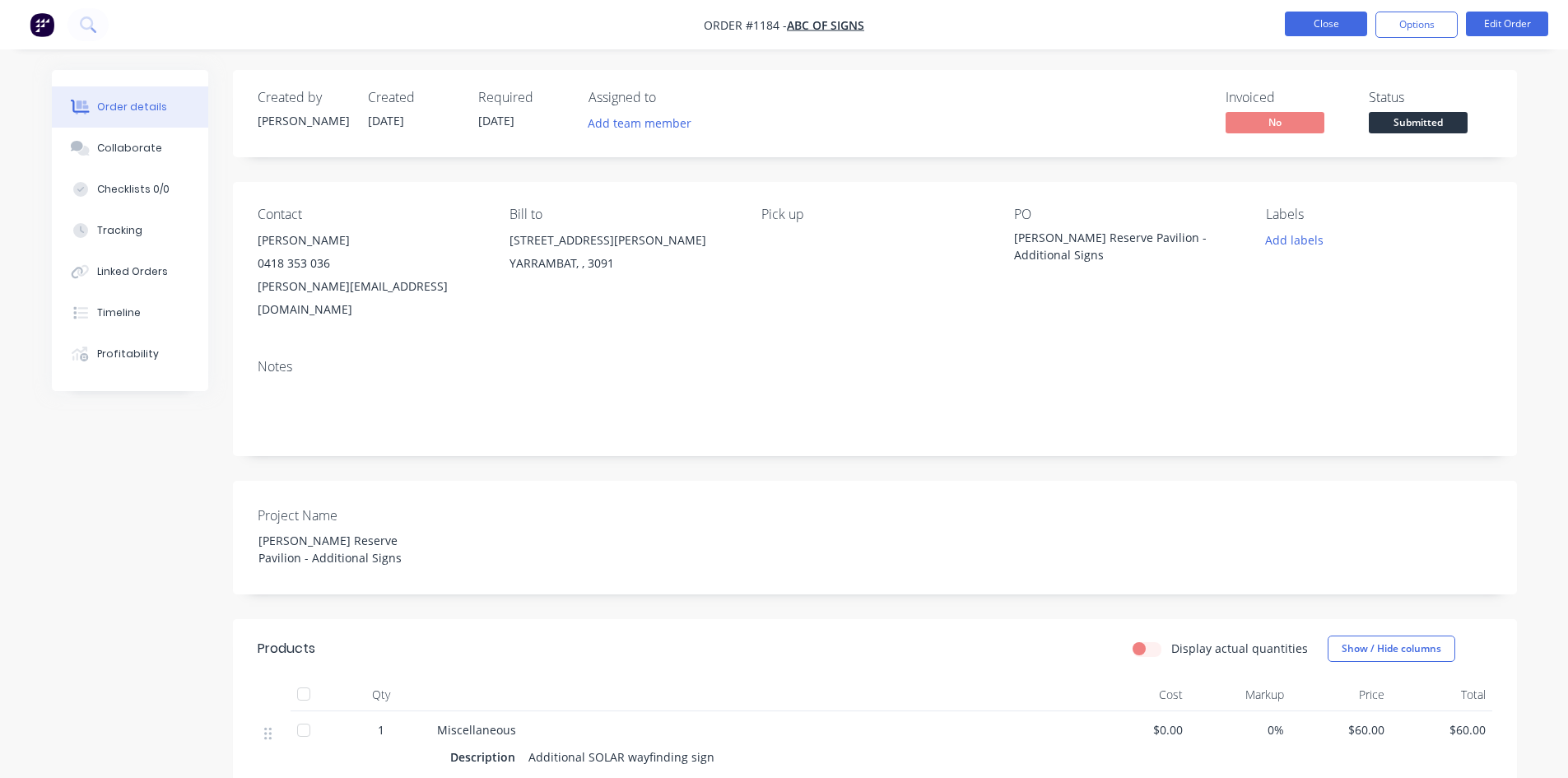
click at [1334, 17] on button "Close" at bounding box center [1326, 24] width 83 height 25
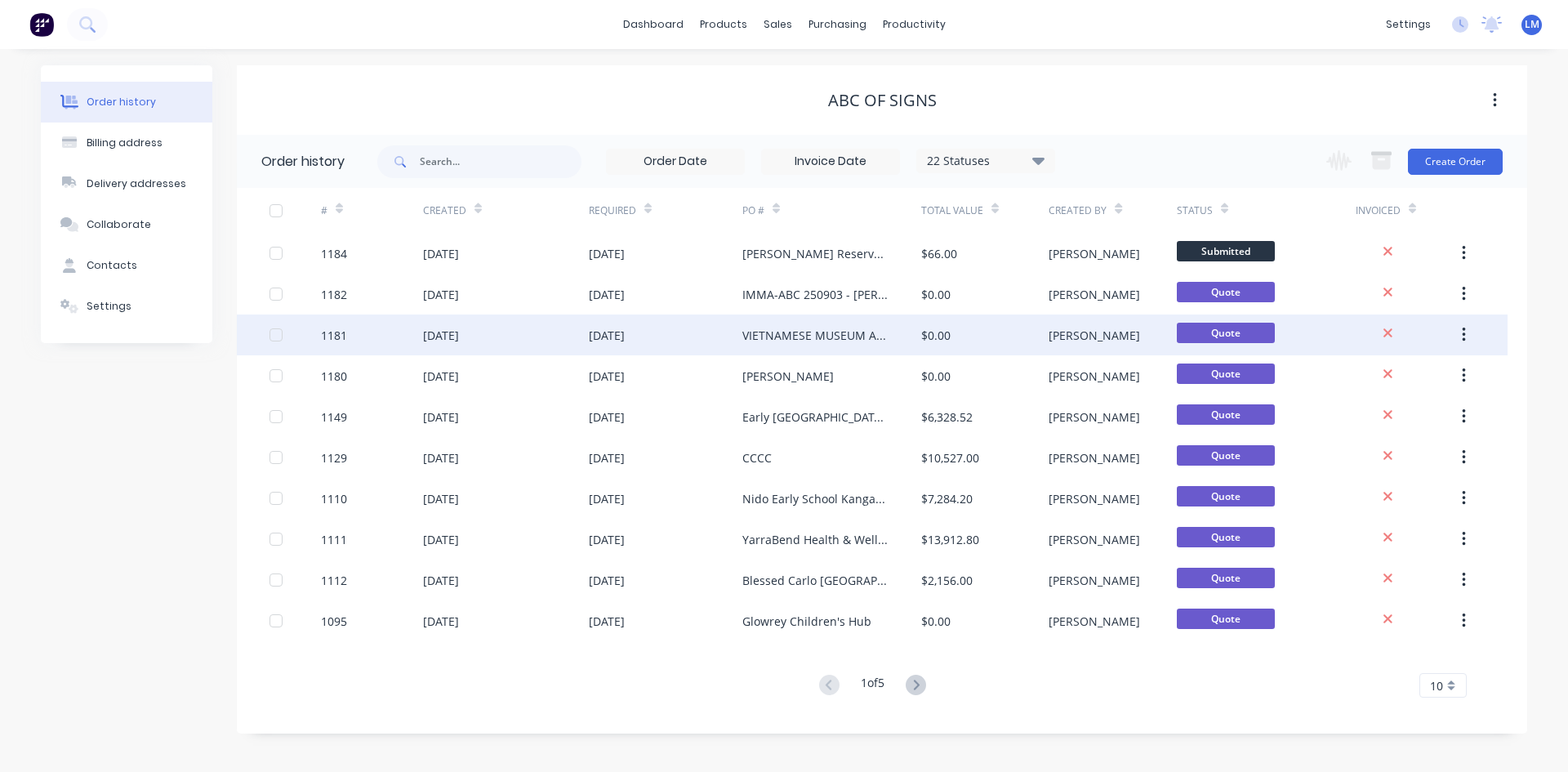
click at [459, 339] on div "[DATE]" at bounding box center [441, 335] width 36 height 17
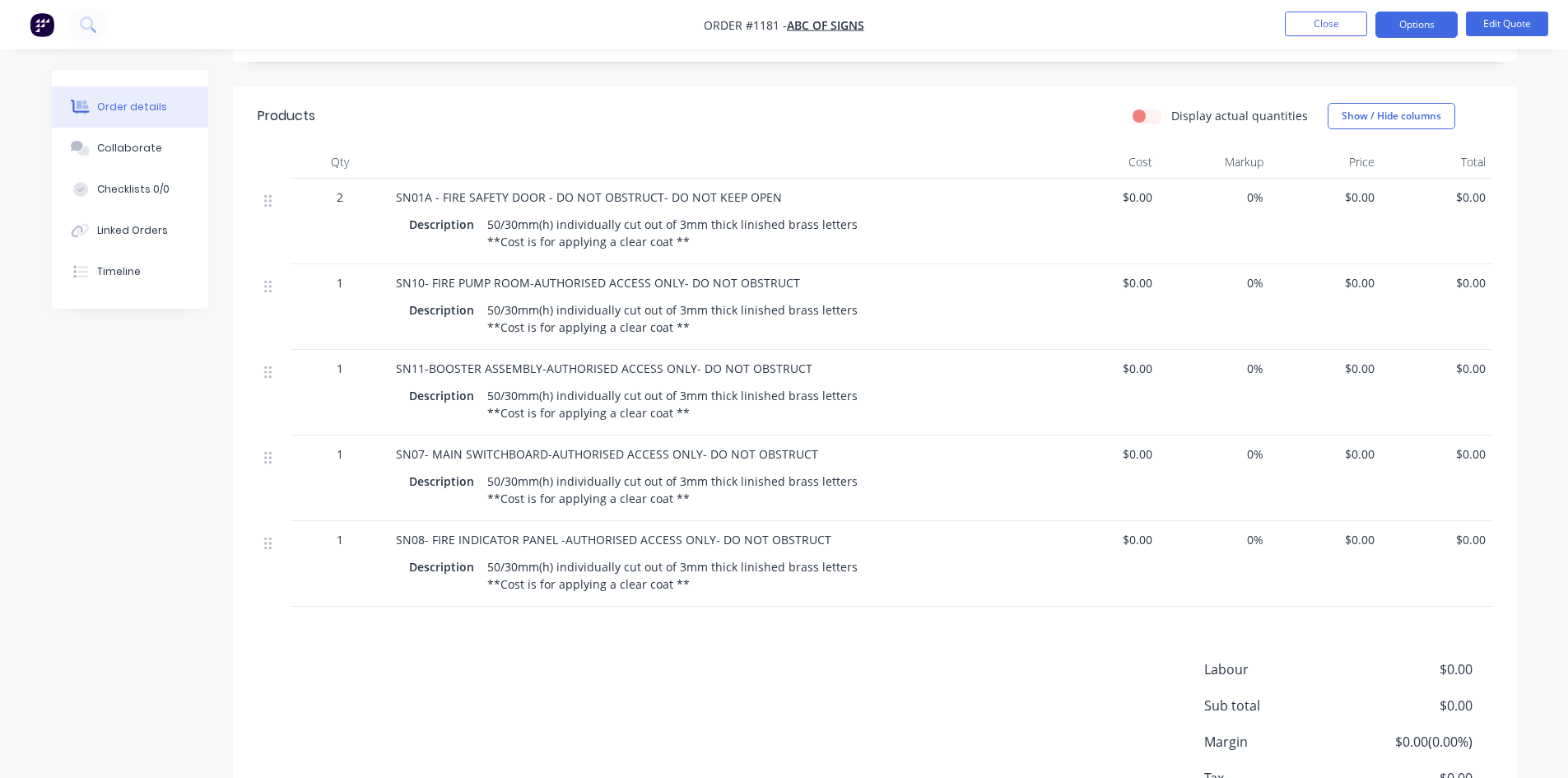
scroll to position [494, 0]
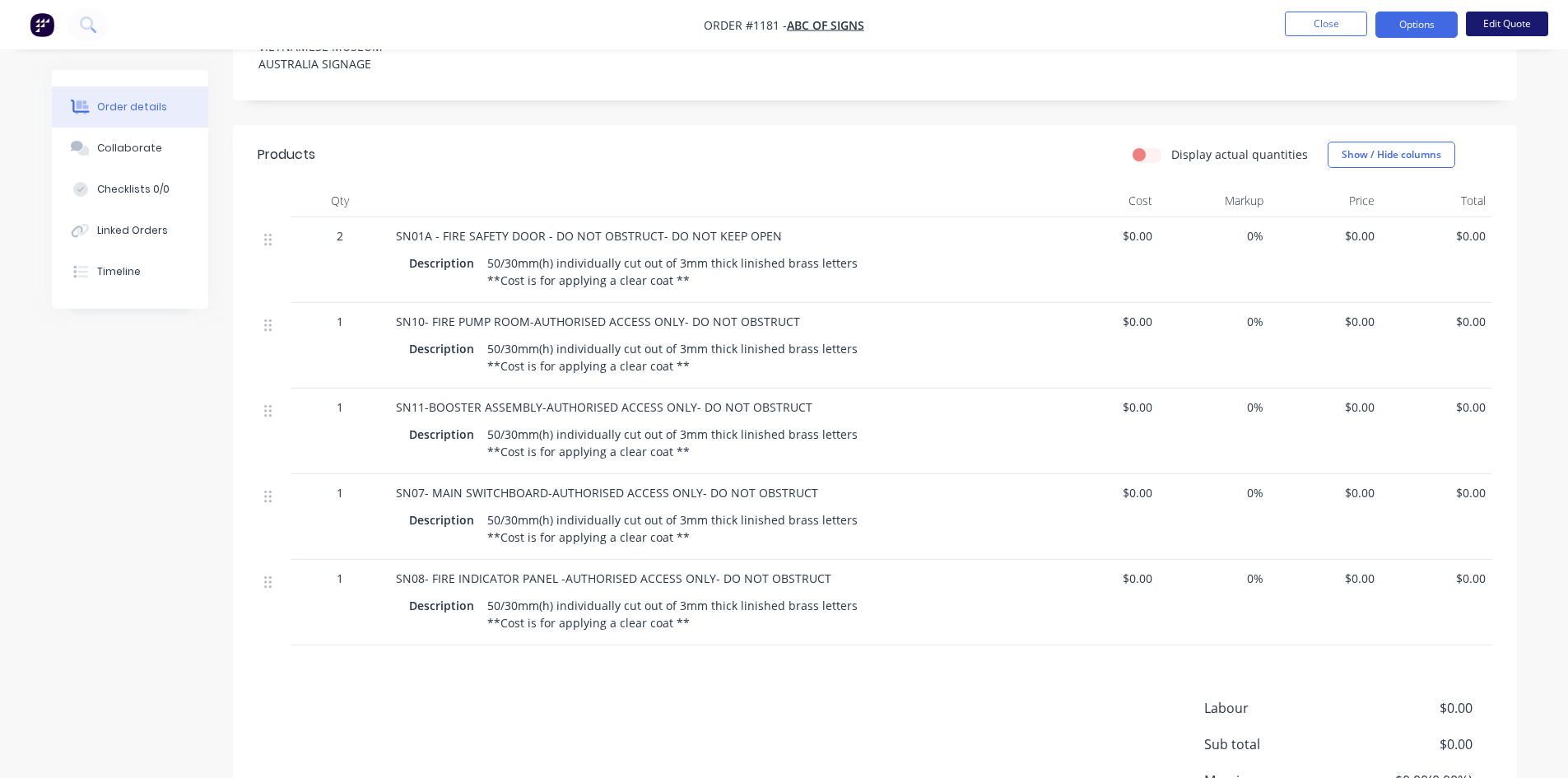
click at [1515, 29] on button "Edit Quote" at bounding box center [1507, 24] width 83 height 25
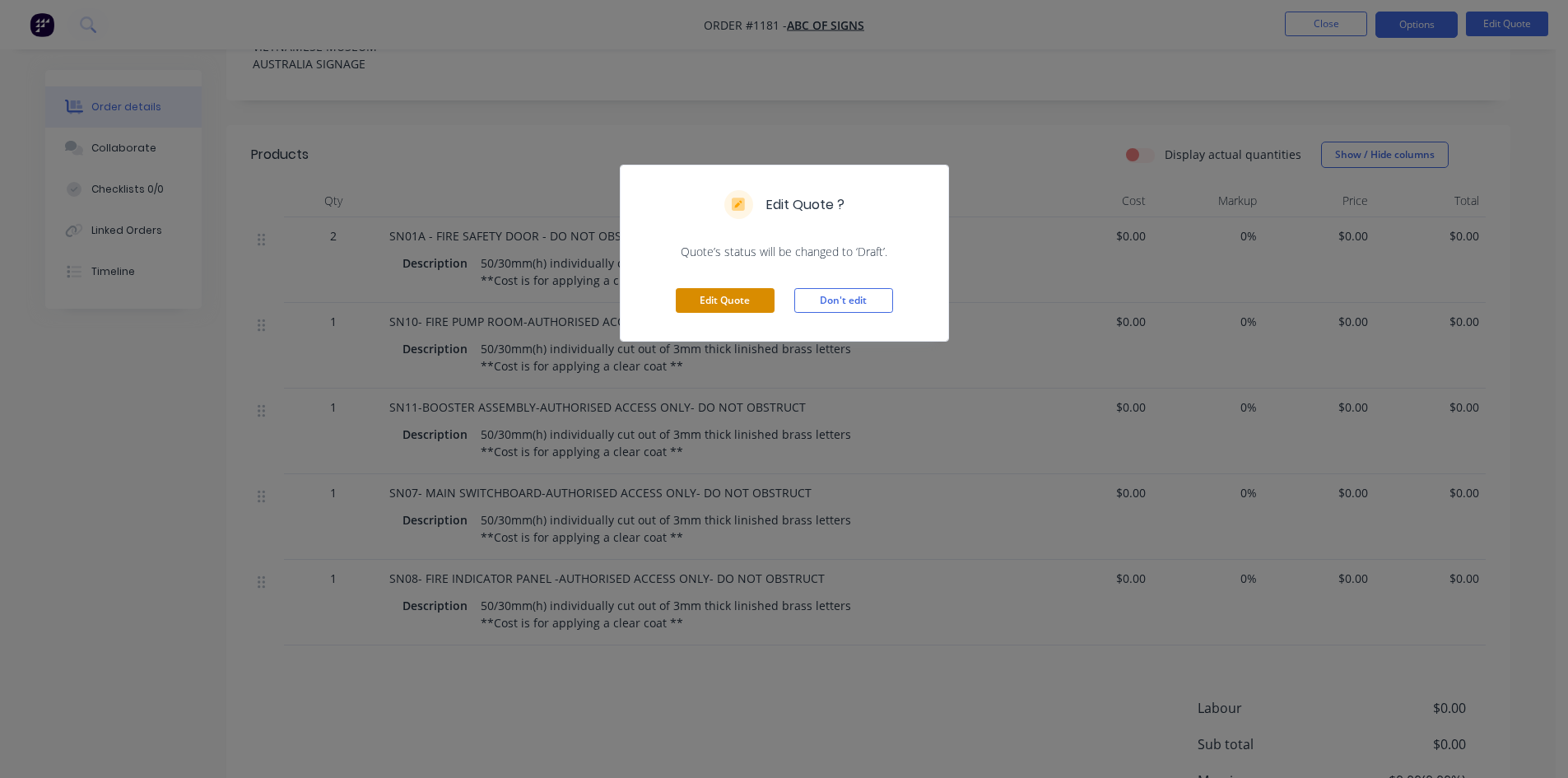
click at [732, 307] on button "Edit Quote" at bounding box center [724, 300] width 98 height 25
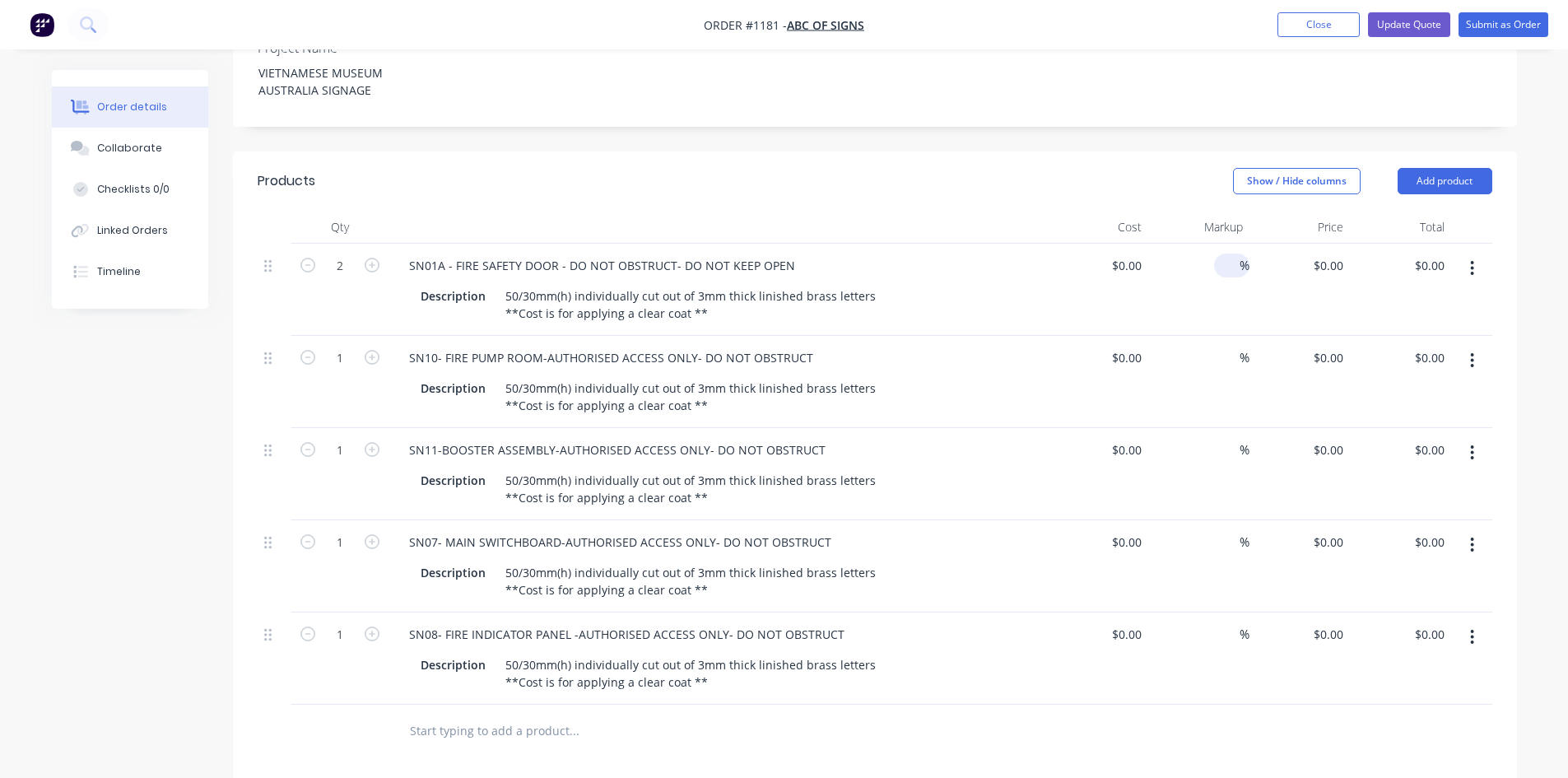
click at [1227, 254] on input at bounding box center [1229, 265] width 19 height 24
type input "40"
click at [1226, 346] on input at bounding box center [1229, 357] width 19 height 24
type input "40"
click at [1225, 438] on input at bounding box center [1229, 450] width 19 height 24
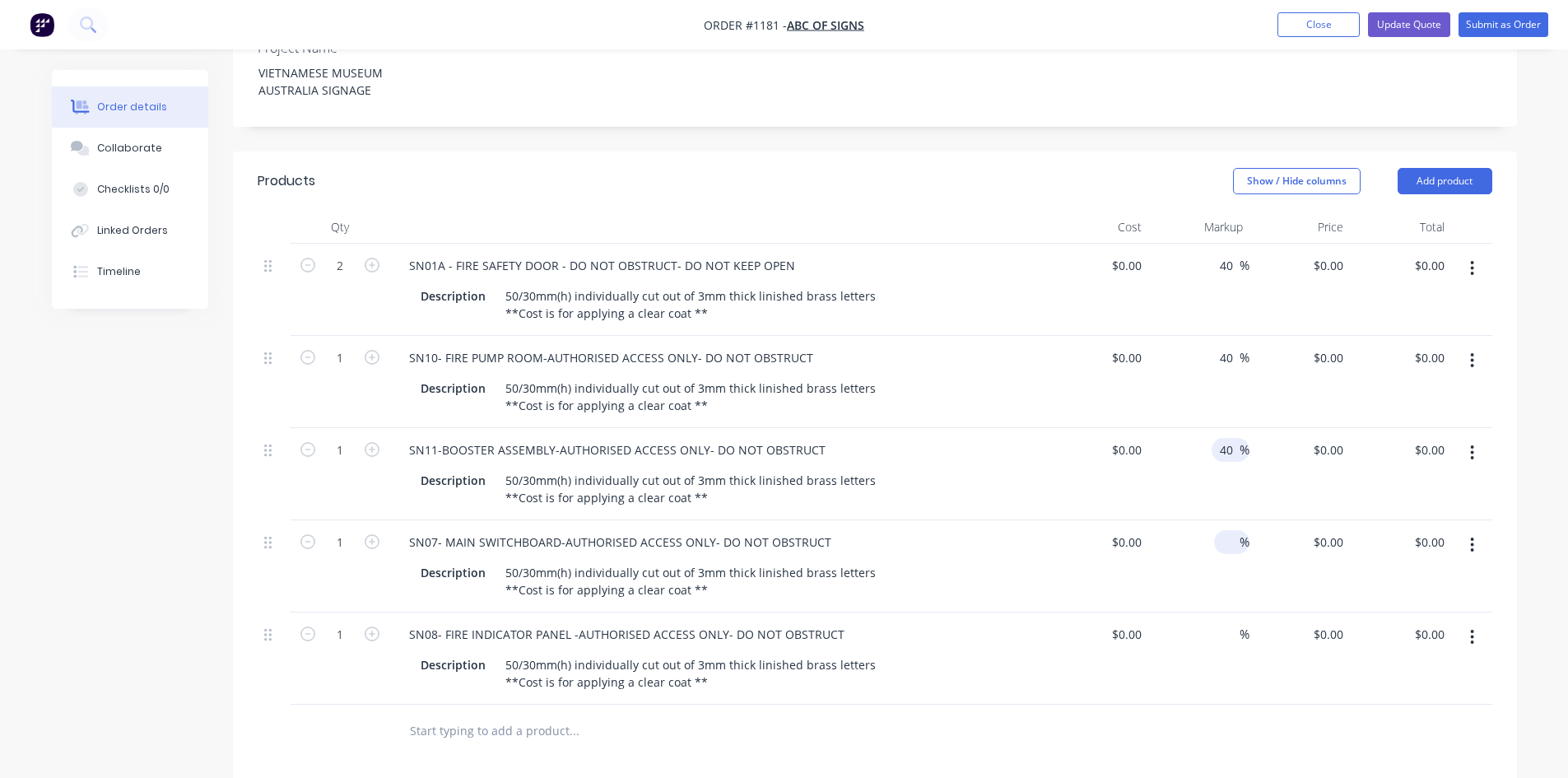
type input "40"
click at [1215, 530] on div "%" at bounding box center [1231, 542] width 36 height 24
type input "40"
click at [1230, 623] on input at bounding box center [1229, 634] width 19 height 24
type input "40"
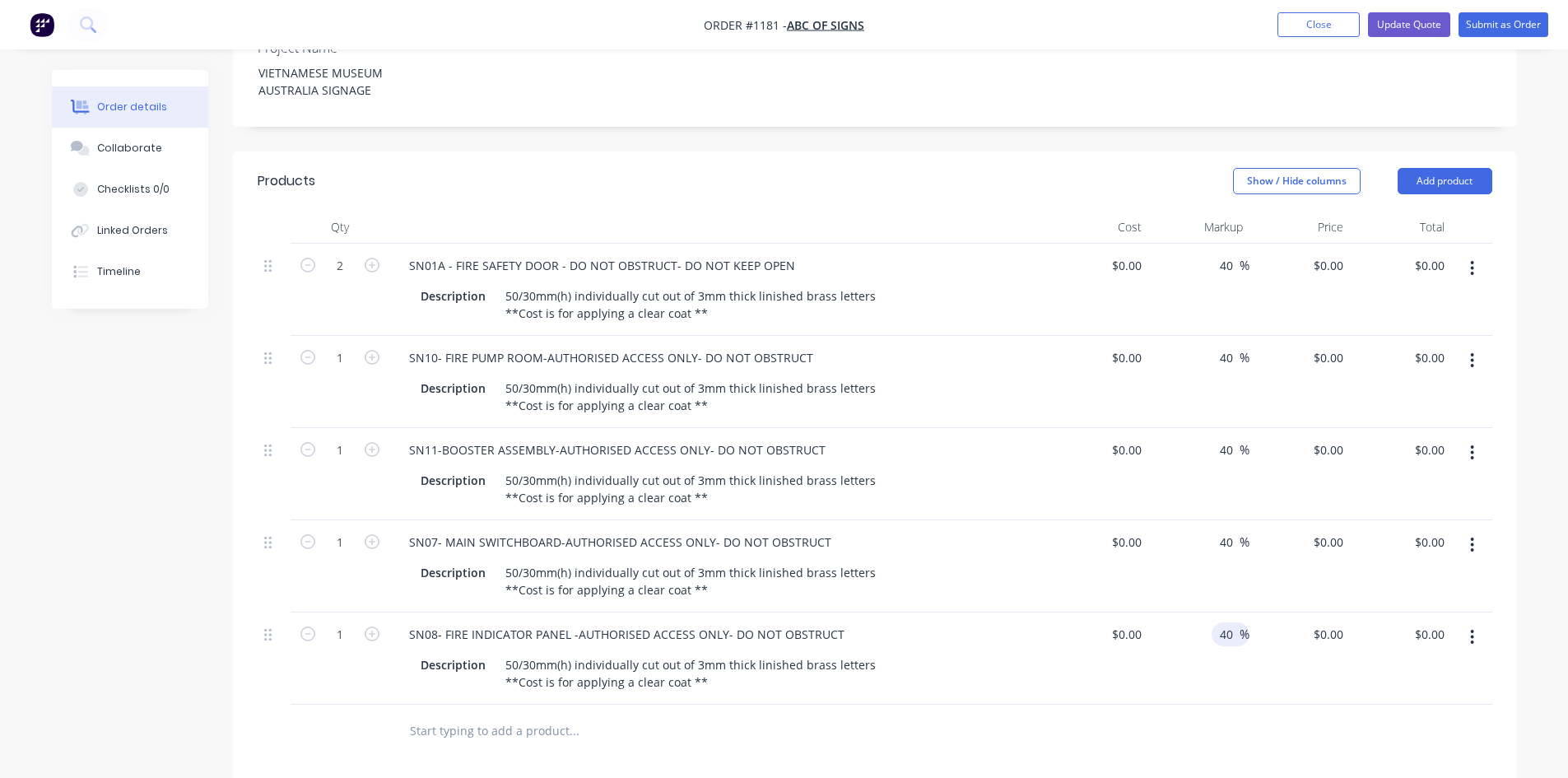
click at [1169, 704] on div at bounding box center [875, 731] width 1234 height 54
click at [518, 714] on input "text" at bounding box center [574, 731] width 329 height 33
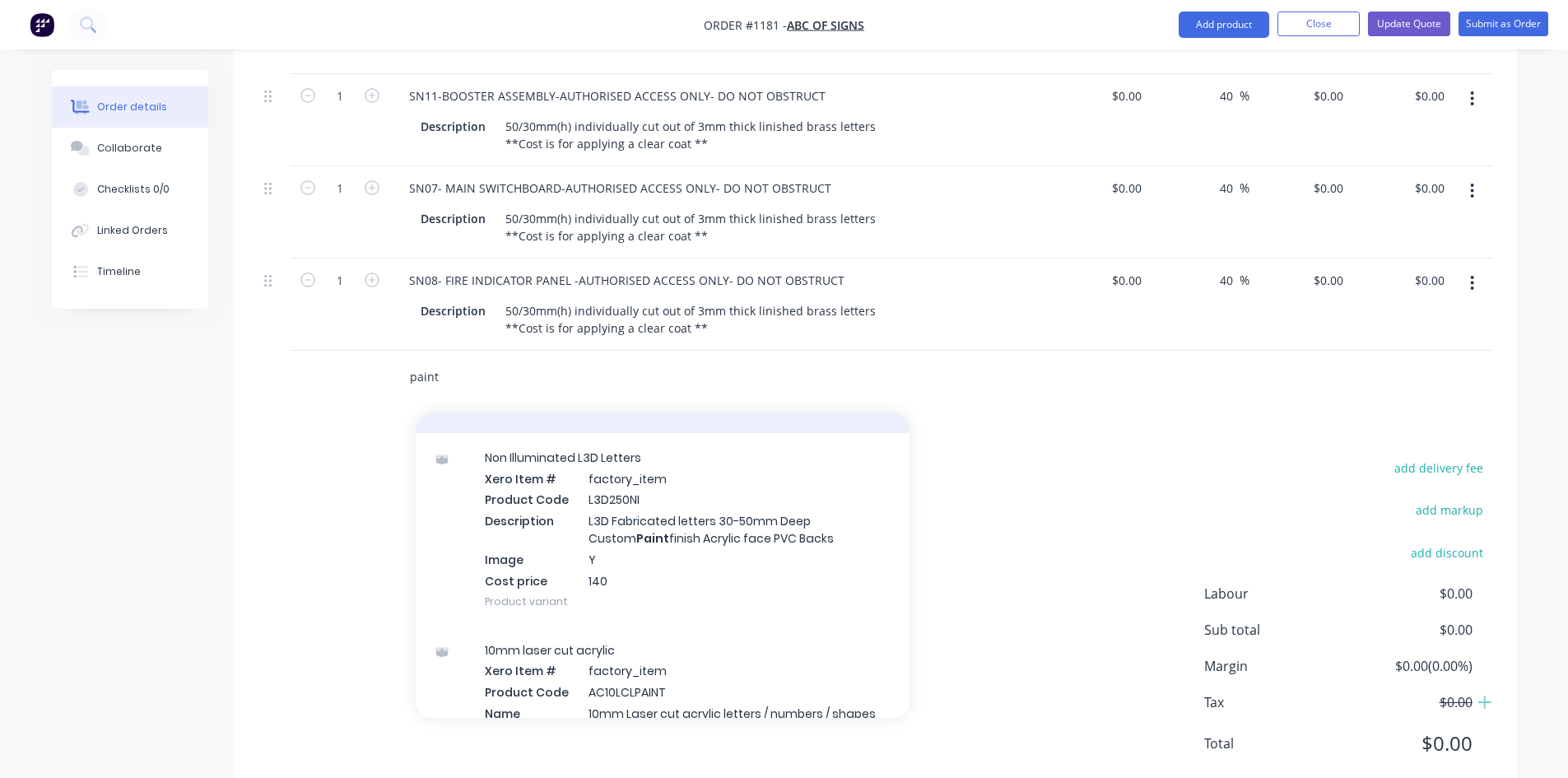
scroll to position [823, 0]
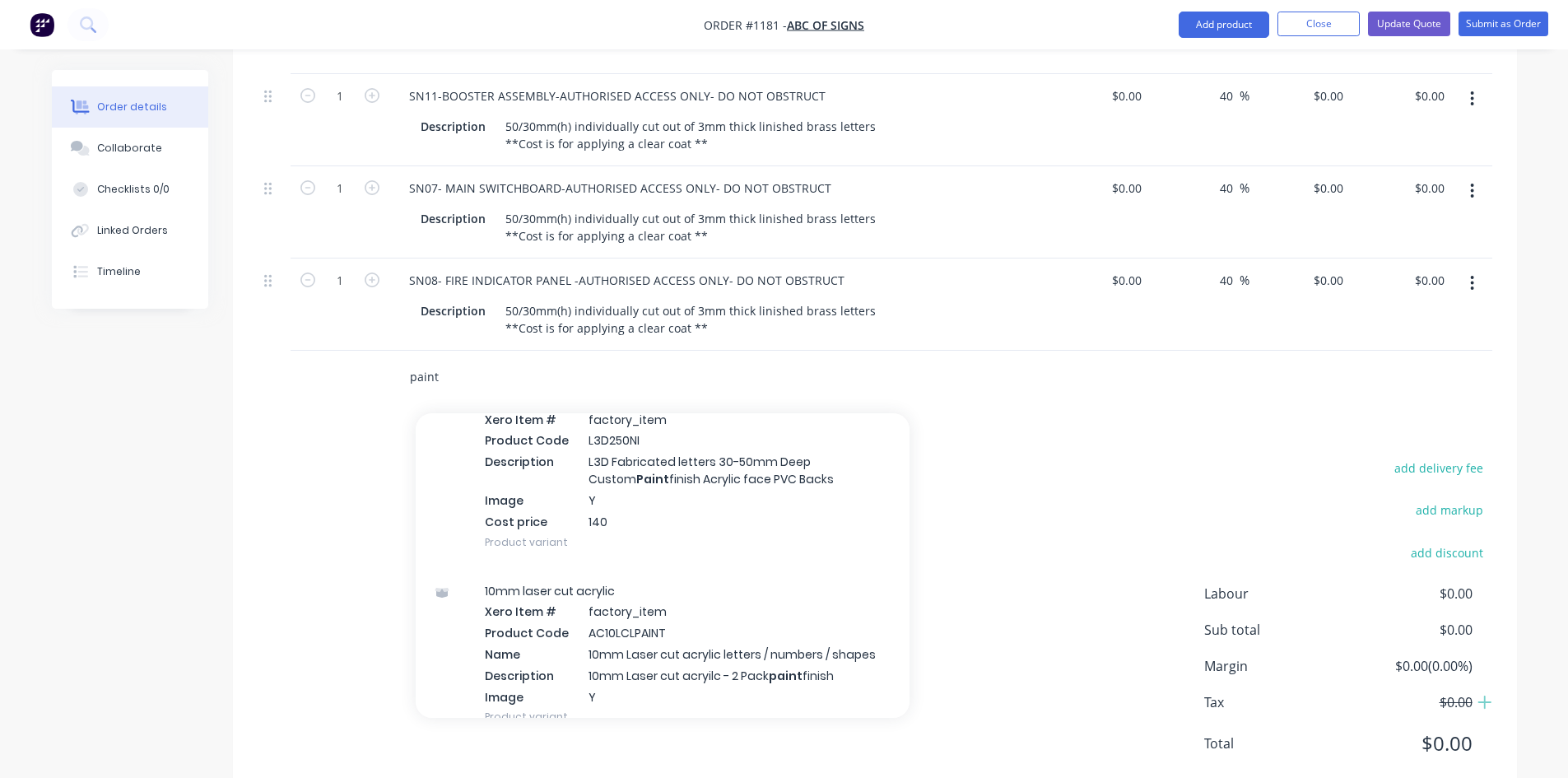
drag, startPoint x: 415, startPoint y: 327, endPoint x: 377, endPoint y: 325, distance: 38.1
click at [383, 351] on div "paint Add paint to order Laser Cutting Xero Item # factory_item Product Code LA…" at bounding box center [875, 377] width 1234 height 54
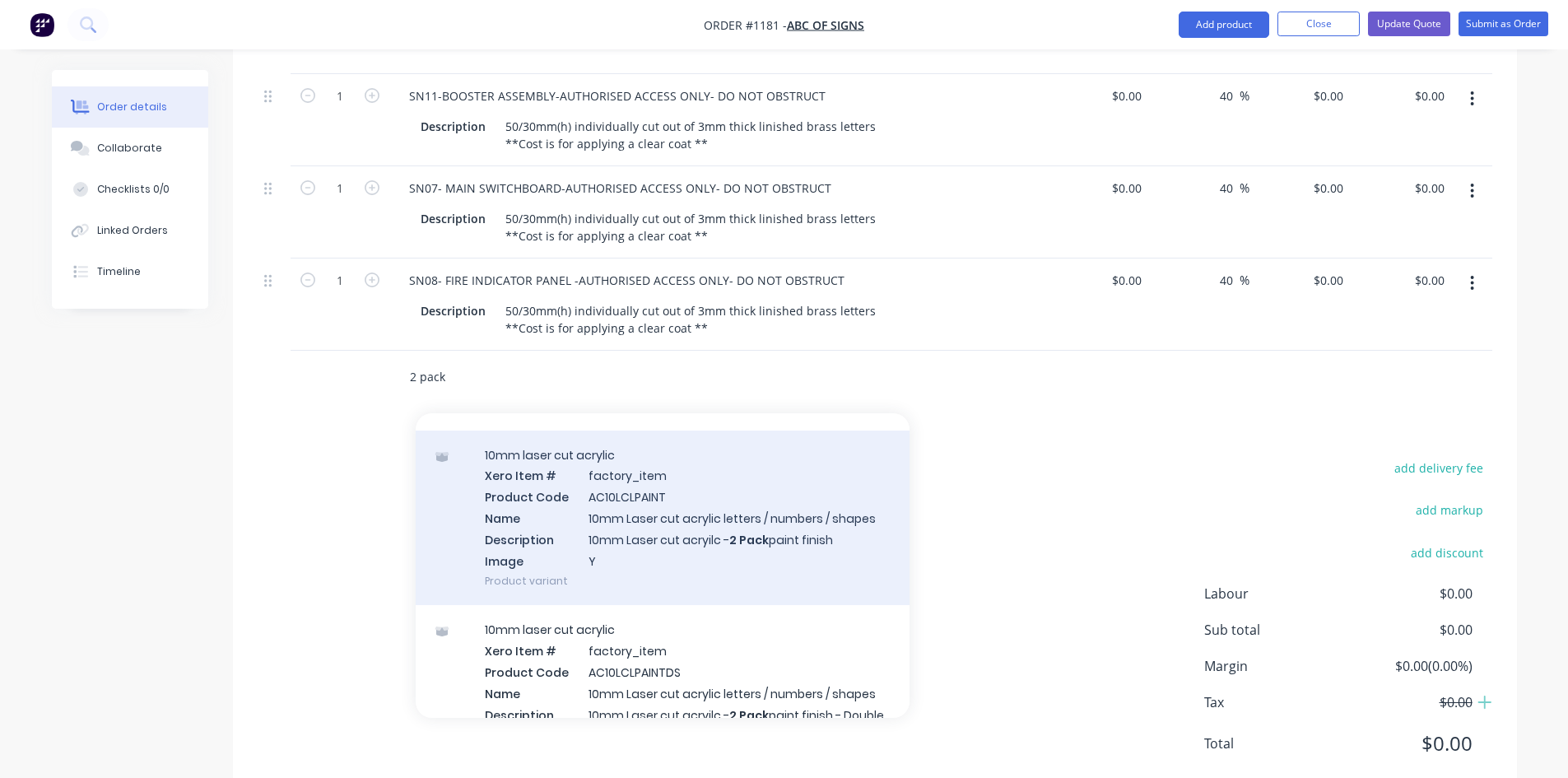
scroll to position [0, 0]
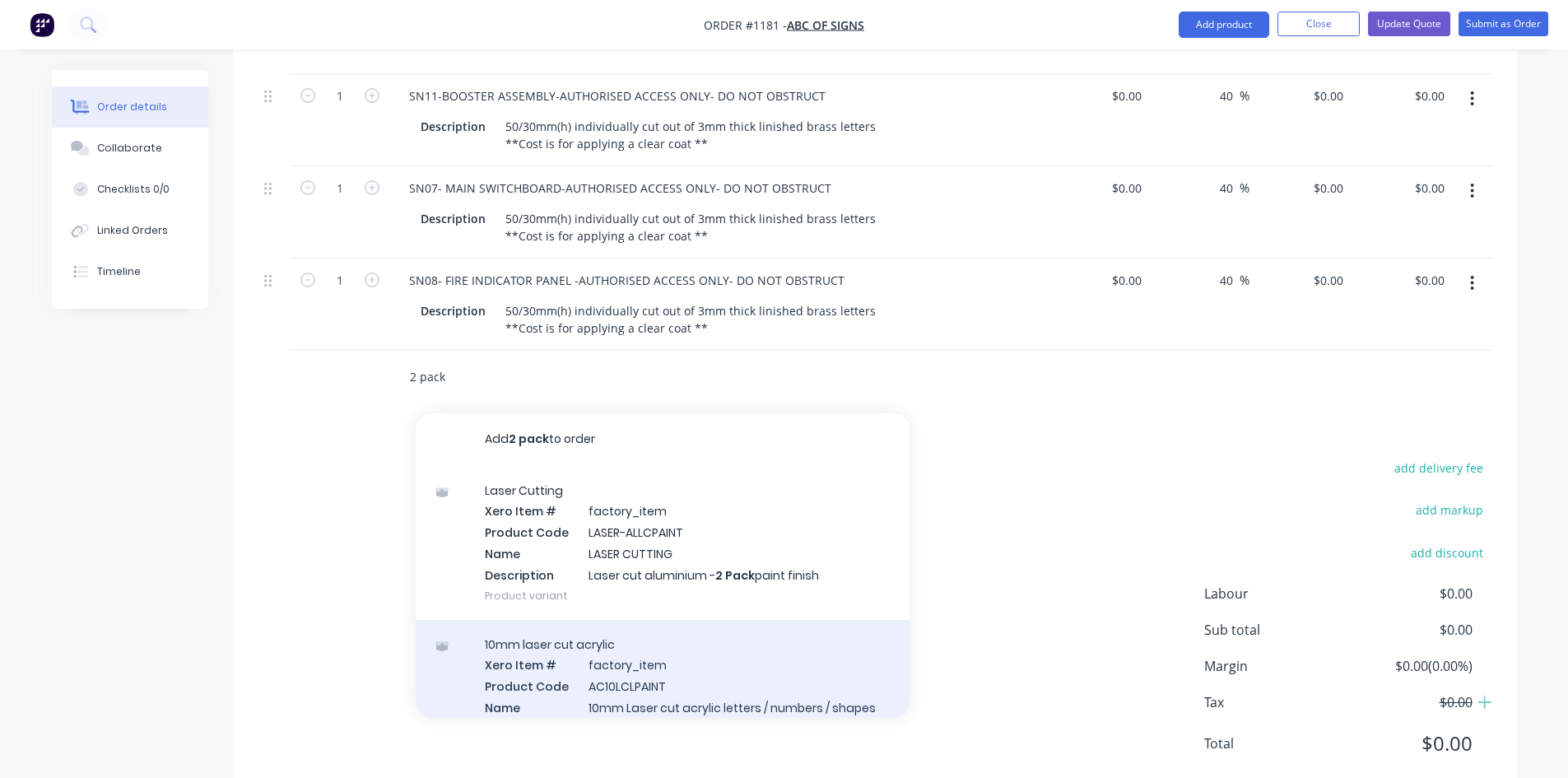
type input "2 pack"
click at [648, 512] on div "Laser Cutting Xero Item # factory_item Product Code LASER-ALLCPAINT Name LASER …" at bounding box center [662, 542] width 493 height 154
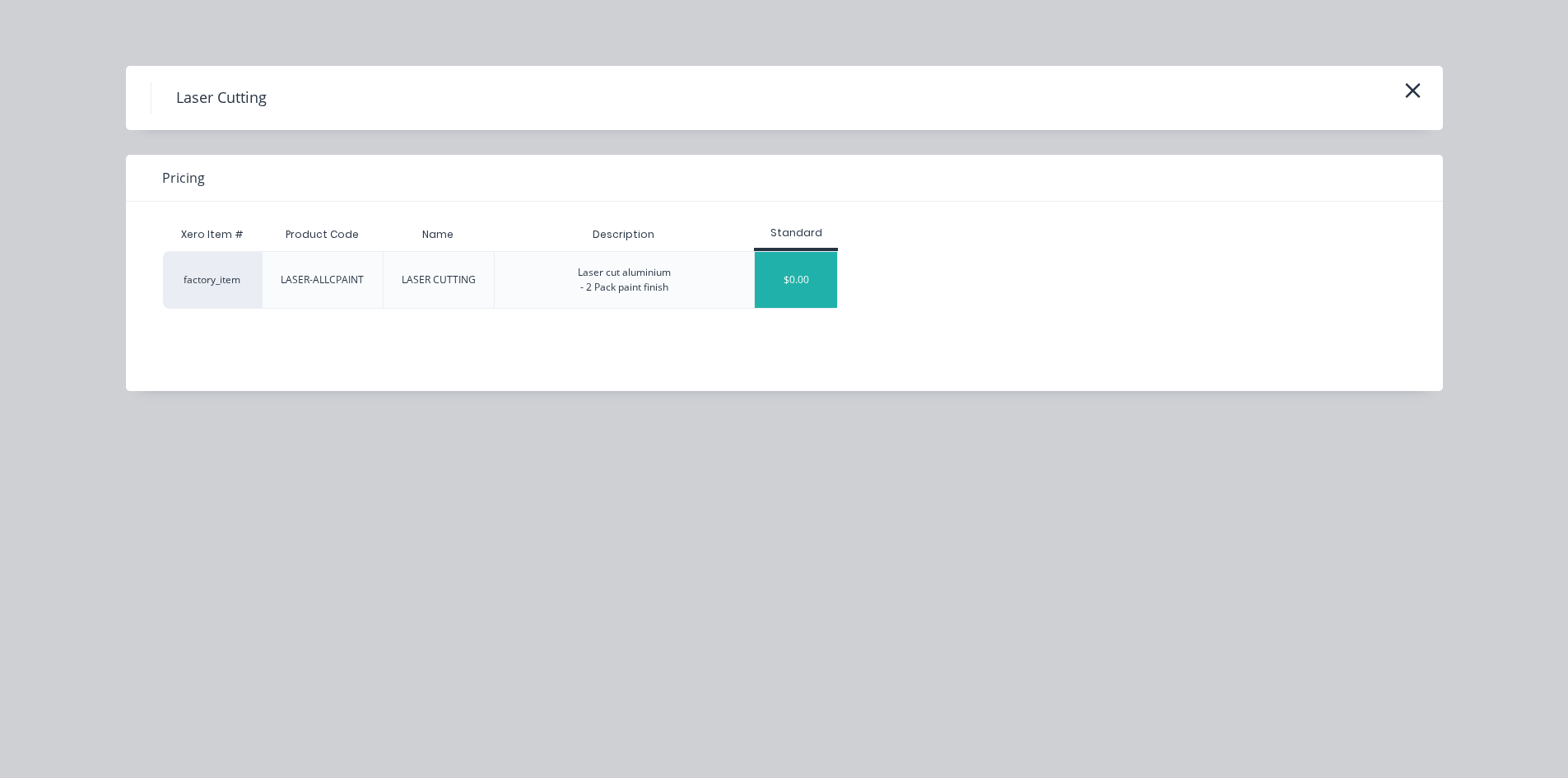
click at [781, 284] on div "$0.00" at bounding box center [796, 280] width 83 height 56
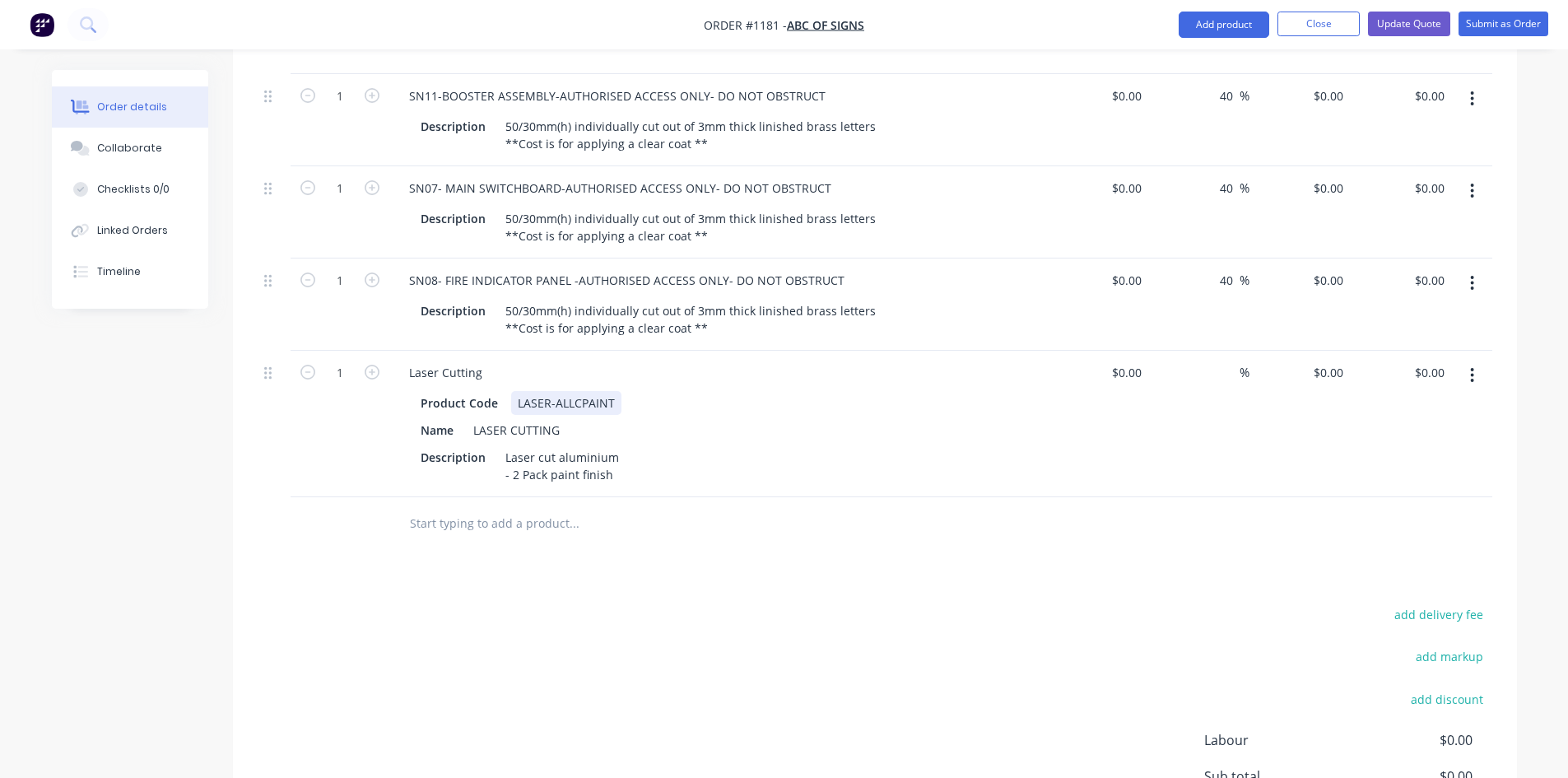
click at [639, 391] on div "Product Code LASER-ALLCPAINT" at bounding box center [715, 403] width 603 height 24
drag, startPoint x: 514, startPoint y: 354, endPoint x: 622, endPoint y: 356, distance: 108.0
click at [622, 391] on div "Product Code LASER-ALLCPAINT" at bounding box center [715, 403] width 603 height 24
drag, startPoint x: 406, startPoint y: 321, endPoint x: 385, endPoint y: 321, distance: 21.0
click at [385, 351] on div "1 Laser Cutting Product Code Painting Name LASER CUTTING Description Laser cut …" at bounding box center [875, 423] width 1234 height 146
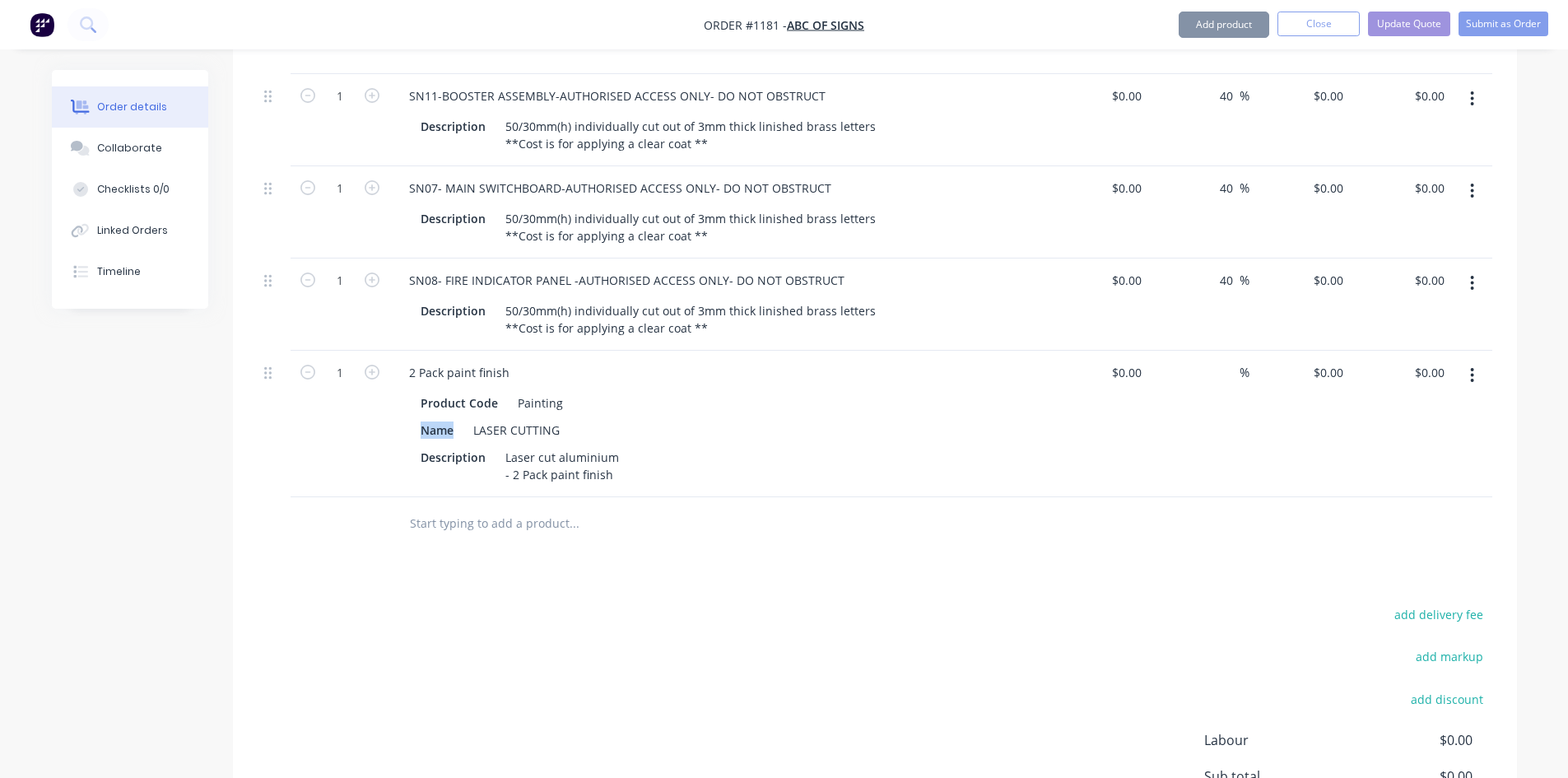
drag, startPoint x: 450, startPoint y: 382, endPoint x: 392, endPoint y: 381, distance: 58.0
click at [392, 381] on div "2 Pack paint finish Product Code Painting Name LASER CUTTING Description Laser …" at bounding box center [718, 423] width 658 height 146
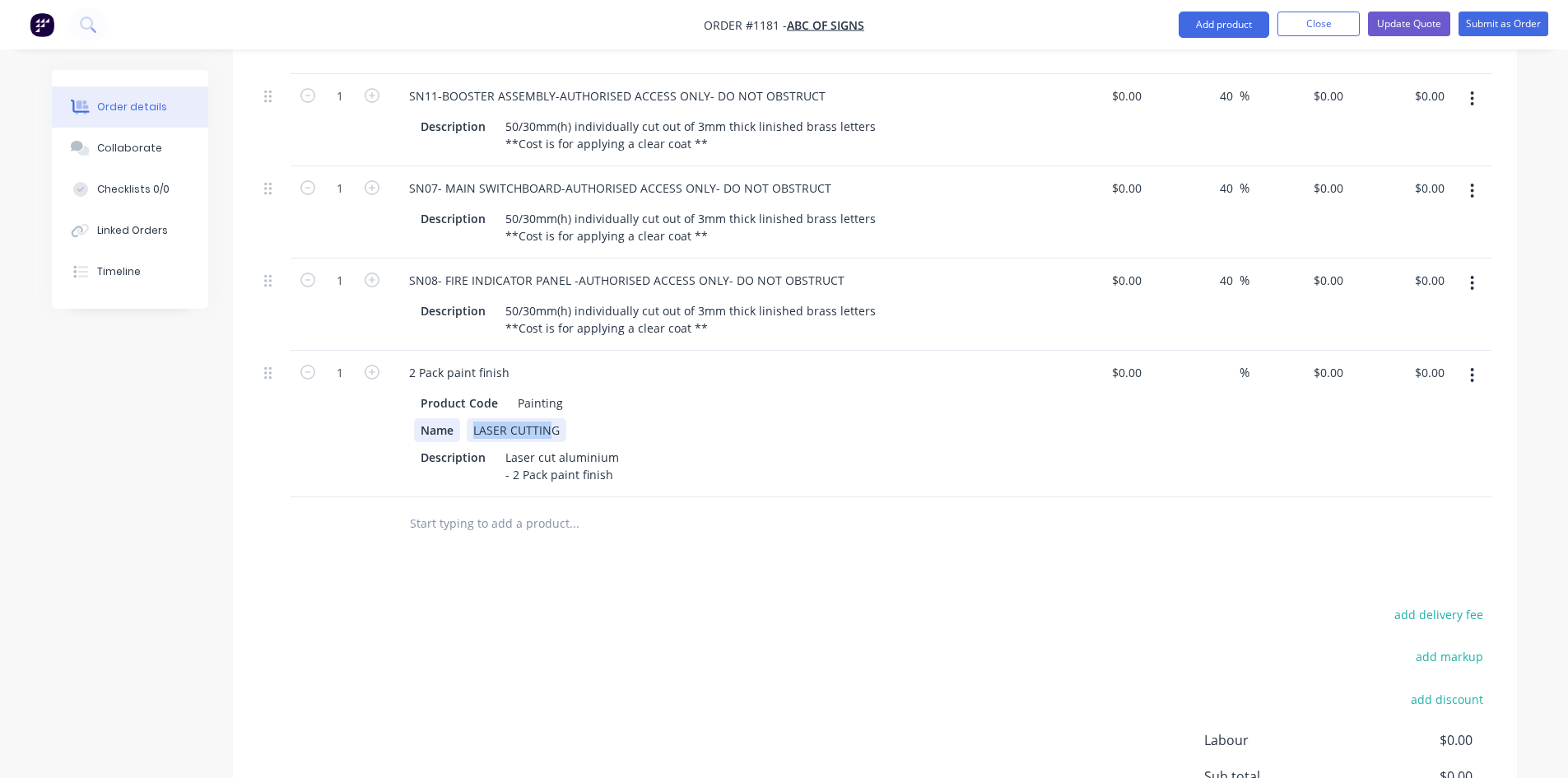
drag, startPoint x: 512, startPoint y: 385, endPoint x: 446, endPoint y: 387, distance: 66.0
click at [446, 418] on div "Name LASER CUTTING" at bounding box center [715, 430] width 603 height 24
drag, startPoint x: 454, startPoint y: 382, endPoint x: 391, endPoint y: 389, distance: 63.4
click at [391, 389] on div "2 Pack paint finish Product Code Painting Name Description Laser cut aluminium …" at bounding box center [718, 423] width 658 height 146
drag, startPoint x: 505, startPoint y: 502, endPoint x: 521, endPoint y: 463, distance: 42.2
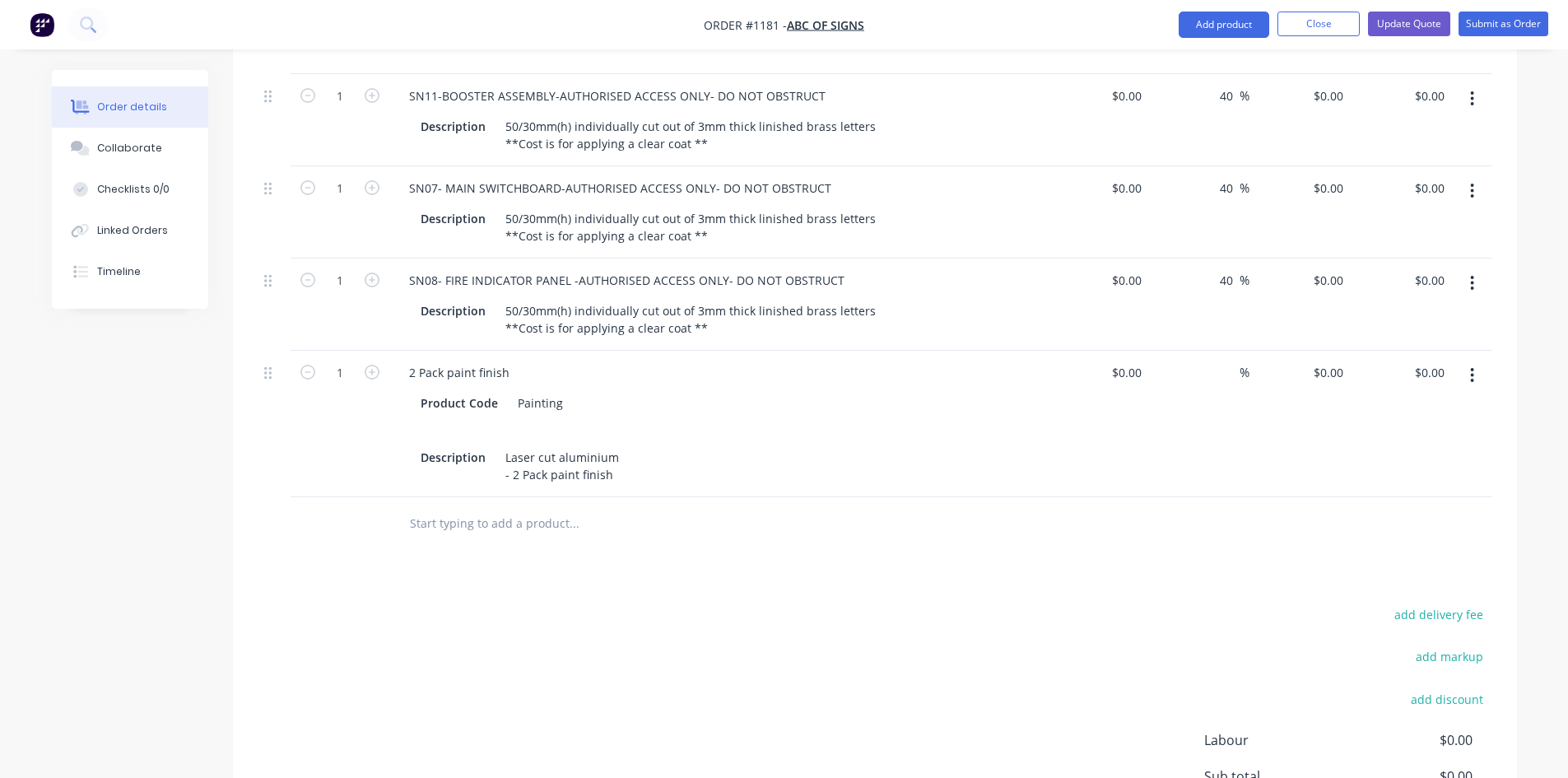
click at [506, 503] on div at bounding box center [685, 523] width 593 height 54
drag, startPoint x: 499, startPoint y: 410, endPoint x: 700, endPoint y: 422, distance: 201.4
click at [700, 446] on div "Description Laser cut aluminium - 2 Pack paint finish" at bounding box center [715, 466] width 603 height 41
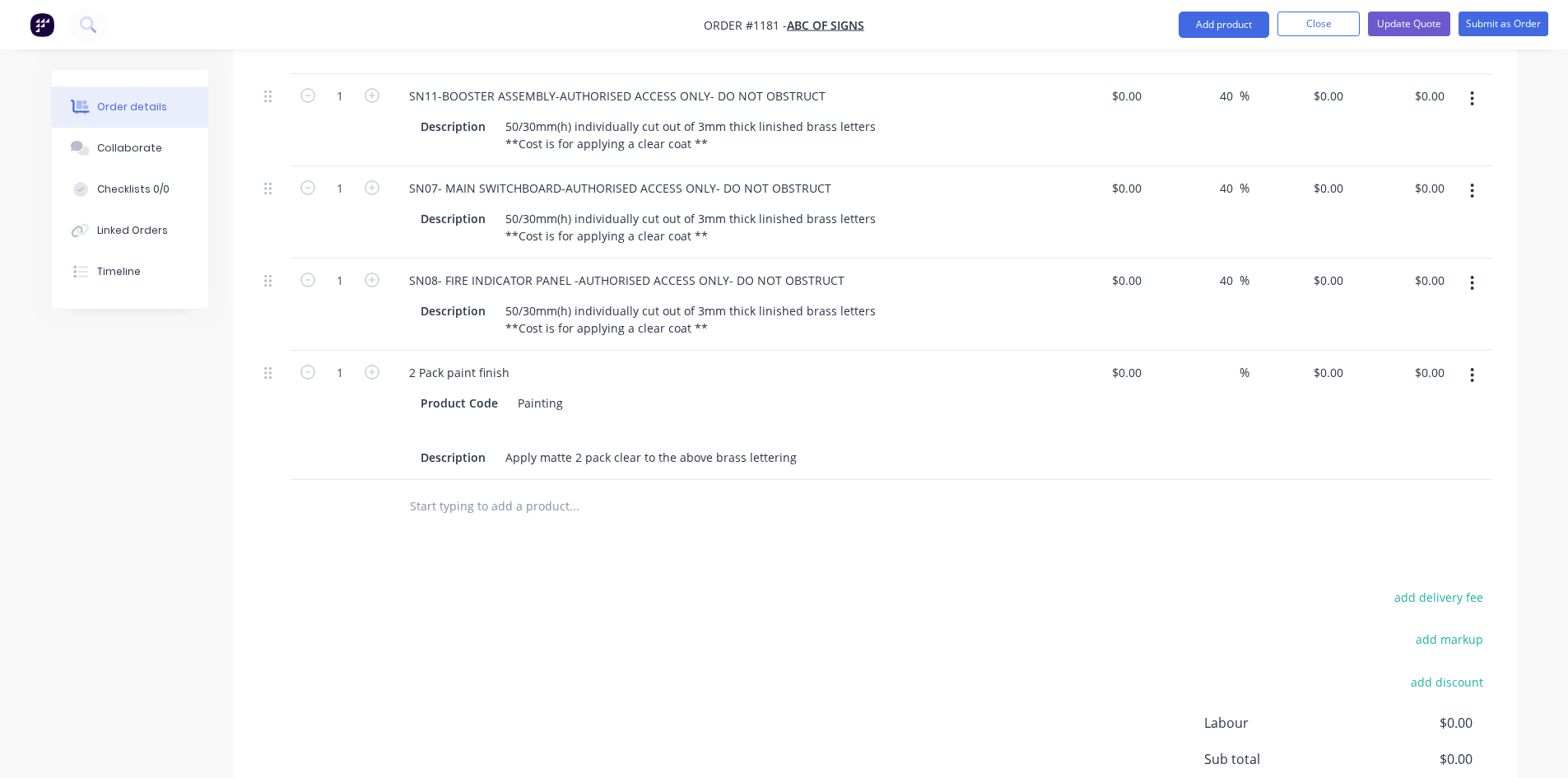
click at [924, 519] on div "Products Show / Hide columns Add product Qty Cost Markup Price Total 2 SN01A - …" at bounding box center [875, 363] width 1284 height 1131
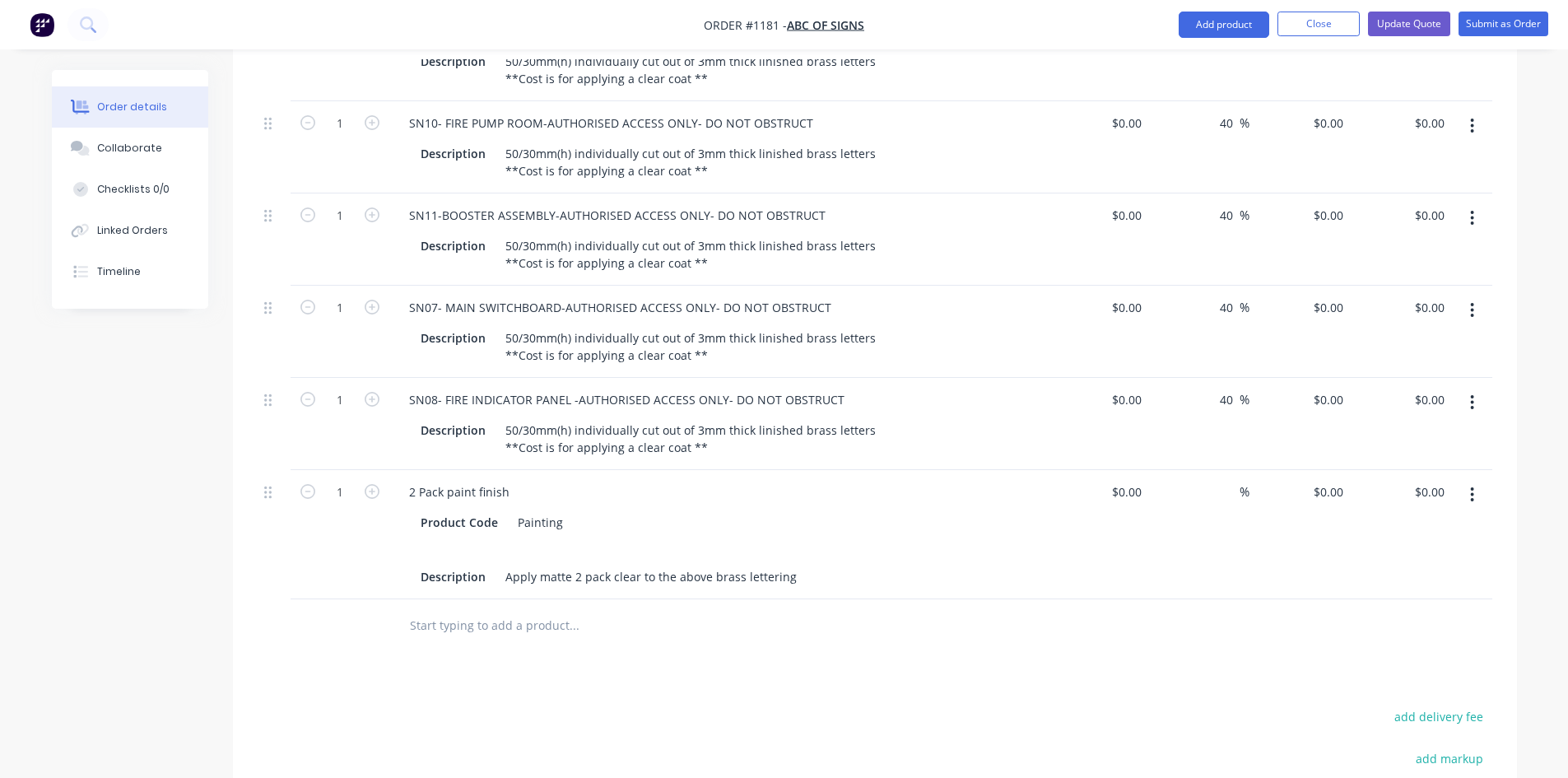
scroll to position [766, 0]
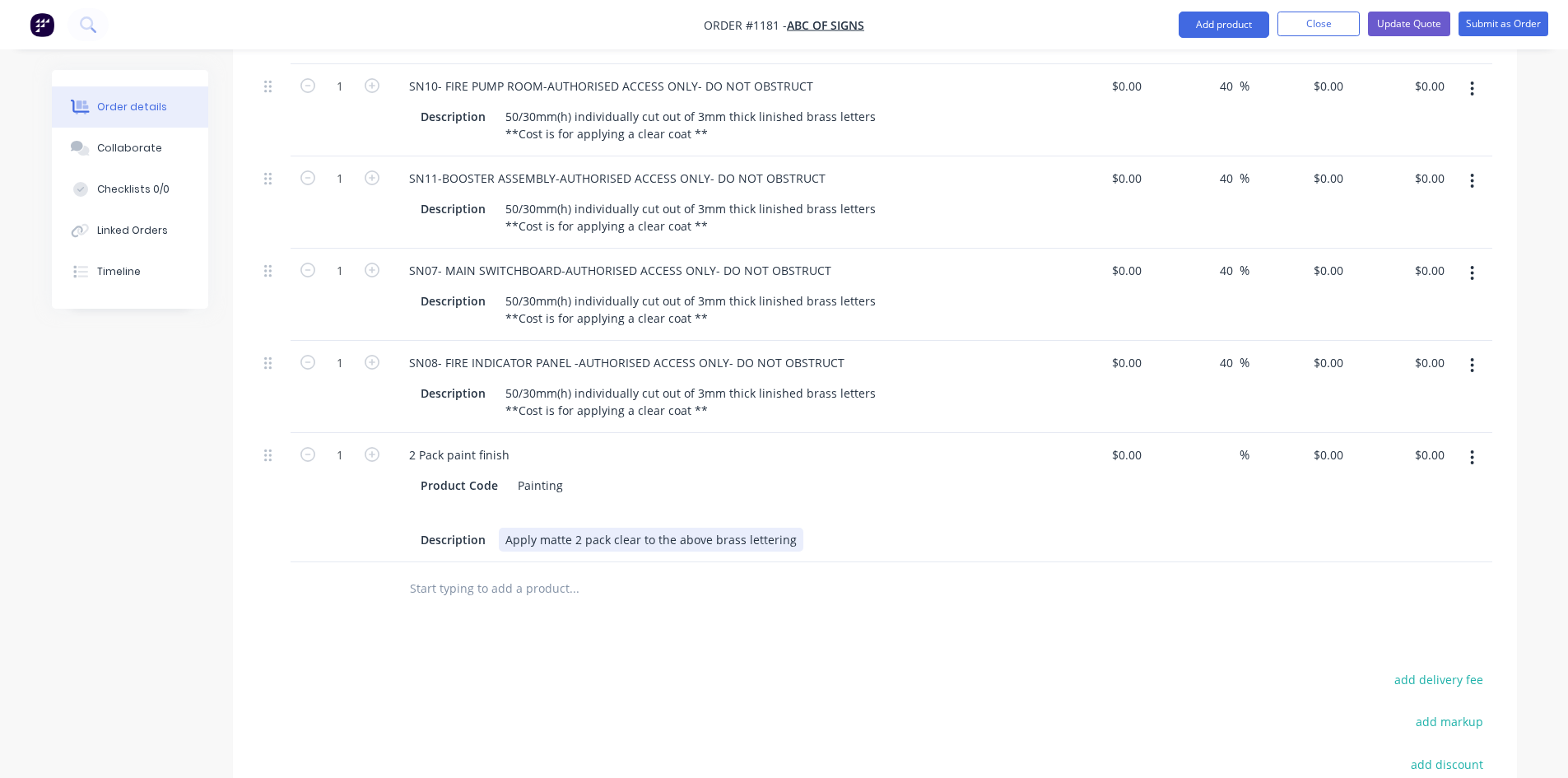
click at [791, 527] on div "Apply matte 2 pack clear to the above brass lettering" at bounding box center [651, 539] width 304 height 24
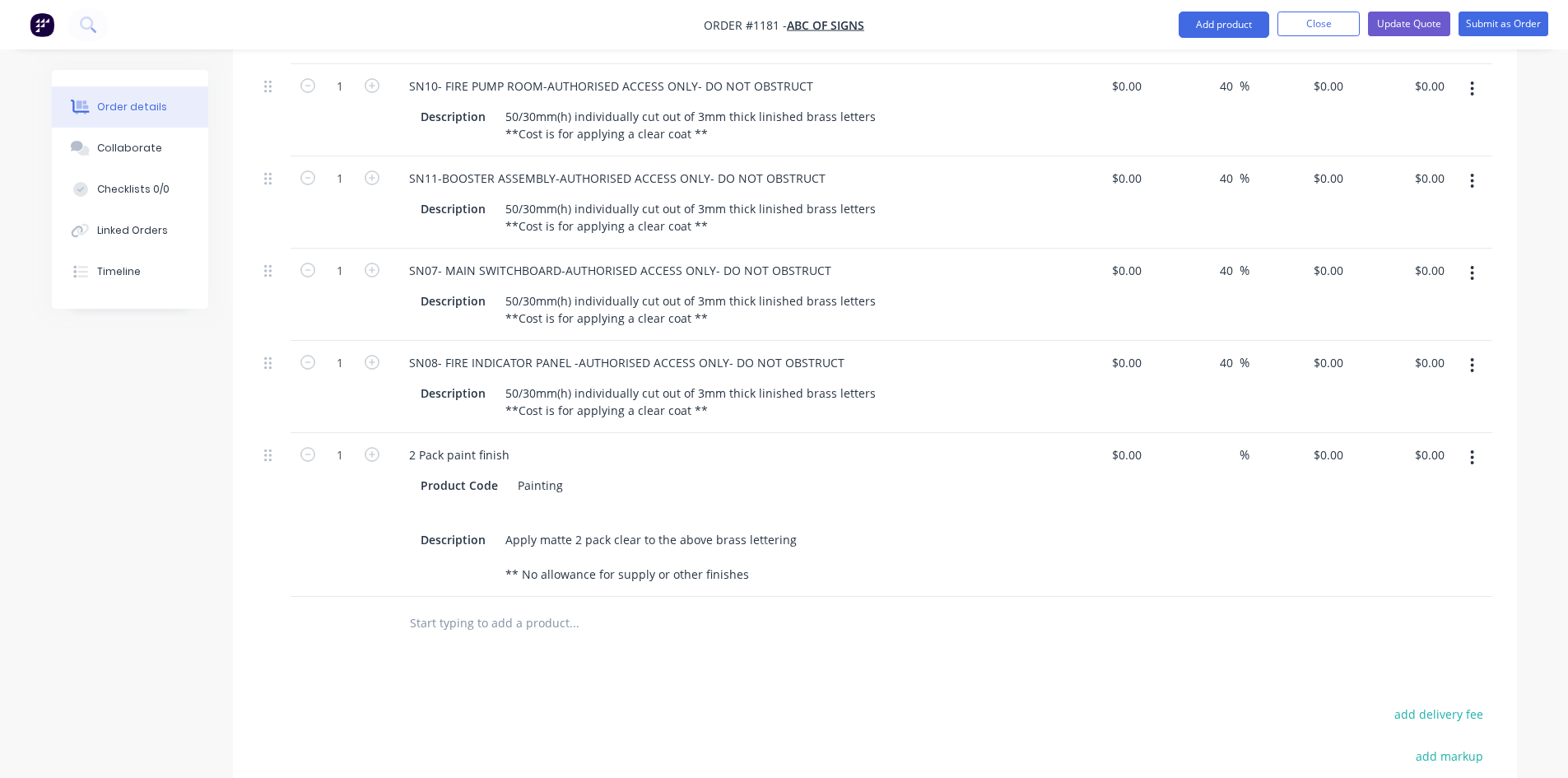
click at [961, 633] on div "Products Show / Hide columns Add product Qty Cost Markup Price Total 2 SN01A - …" at bounding box center [875, 463] width 1284 height 1166
click at [1115, 433] on div at bounding box center [1098, 515] width 101 height 164
type input "$150.00"
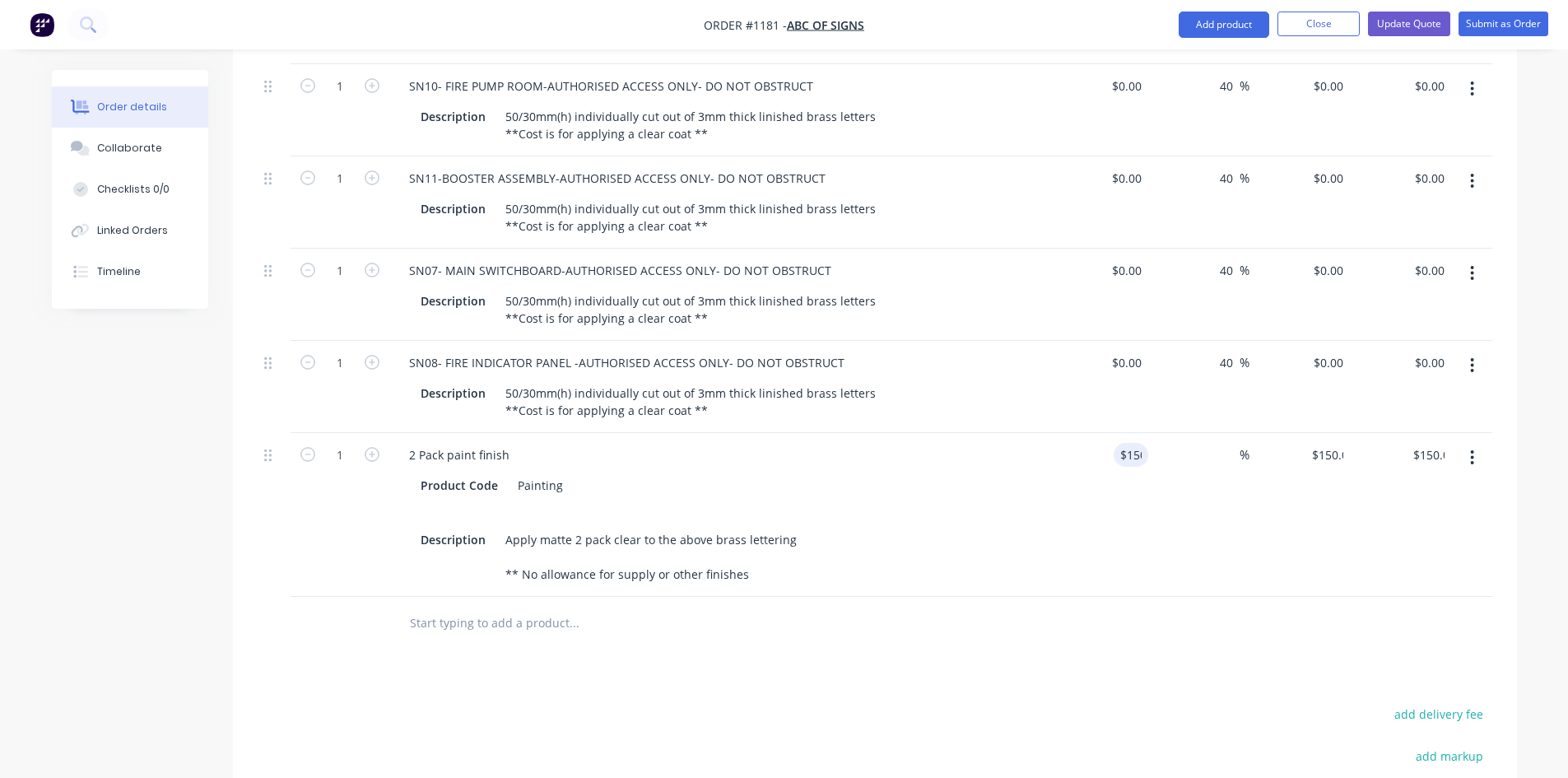
click at [1160, 487] on div "%" at bounding box center [1199, 515] width 101 height 164
click at [1223, 443] on input at bounding box center [1229, 455] width 19 height 24
type input "30"
type input "$195.00"
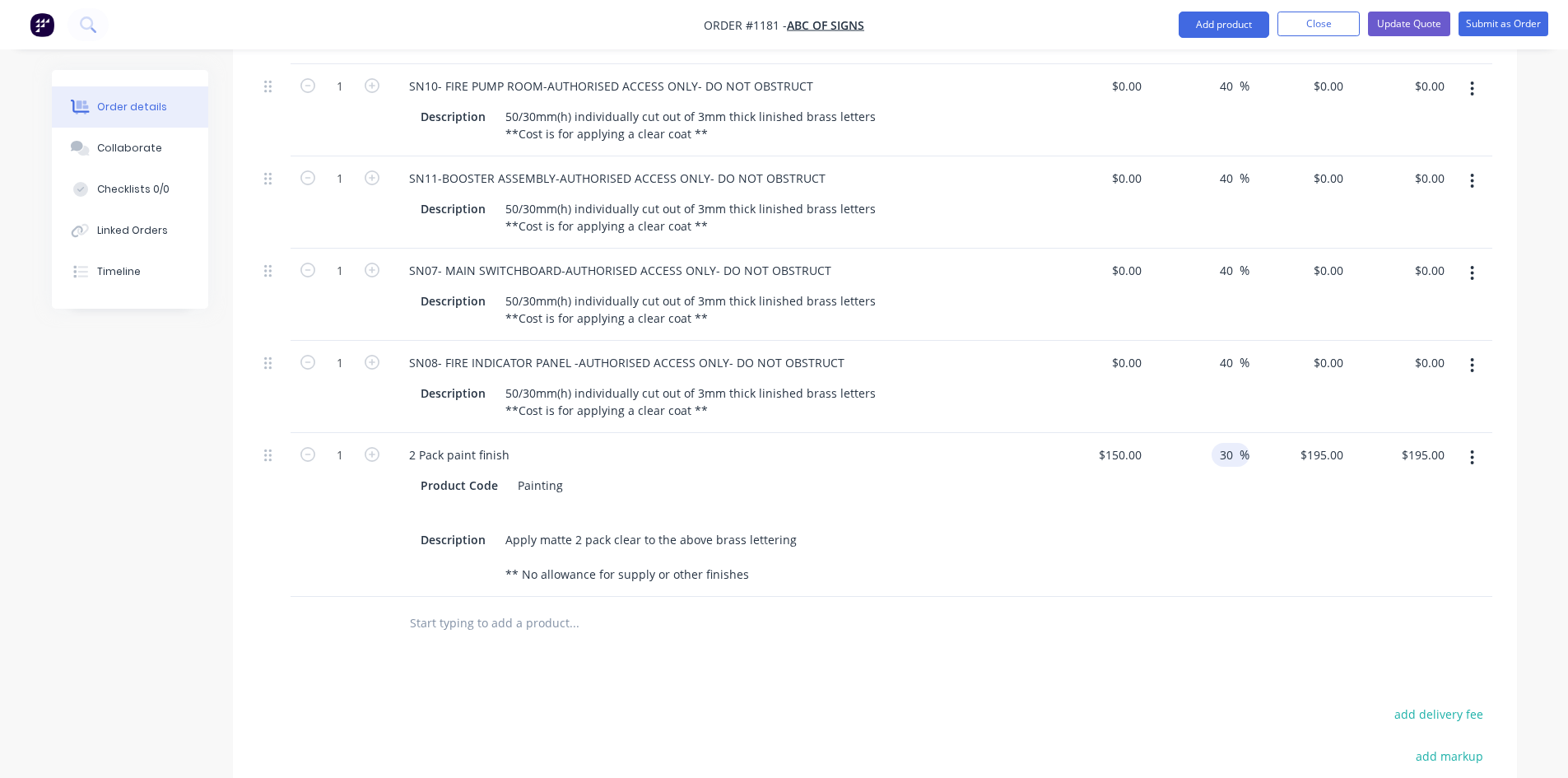
click at [1159, 597] on div at bounding box center [875, 623] width 1234 height 54
drag, startPoint x: 1232, startPoint y: 413, endPoint x: 1195, endPoint y: 420, distance: 37.7
click at [1199, 433] on div "30 30 %" at bounding box center [1199, 515] width 101 height 164
type input "40"
type input "$210.00"
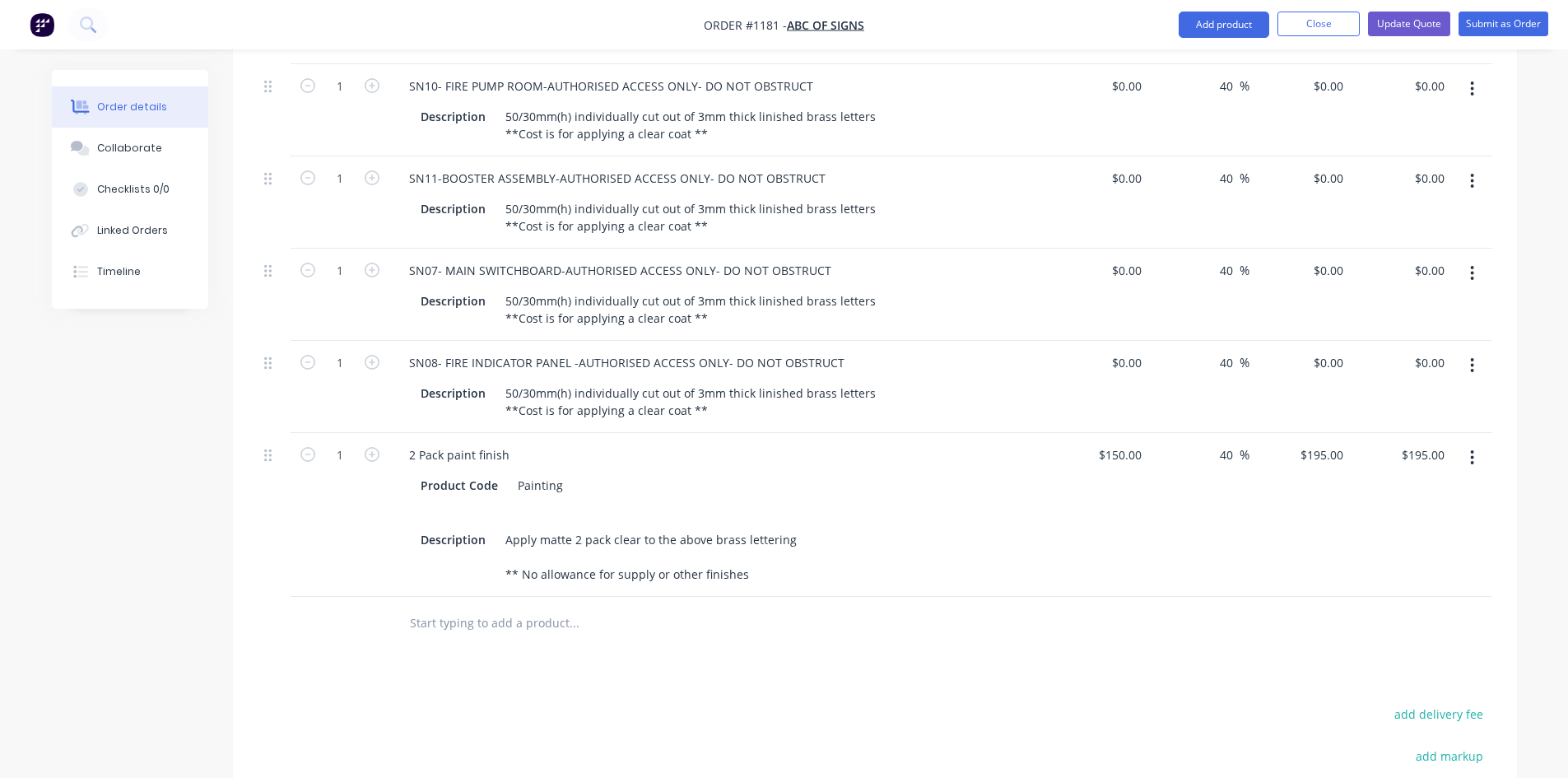
type input "$210.00"
click at [1170, 597] on div at bounding box center [875, 623] width 1234 height 54
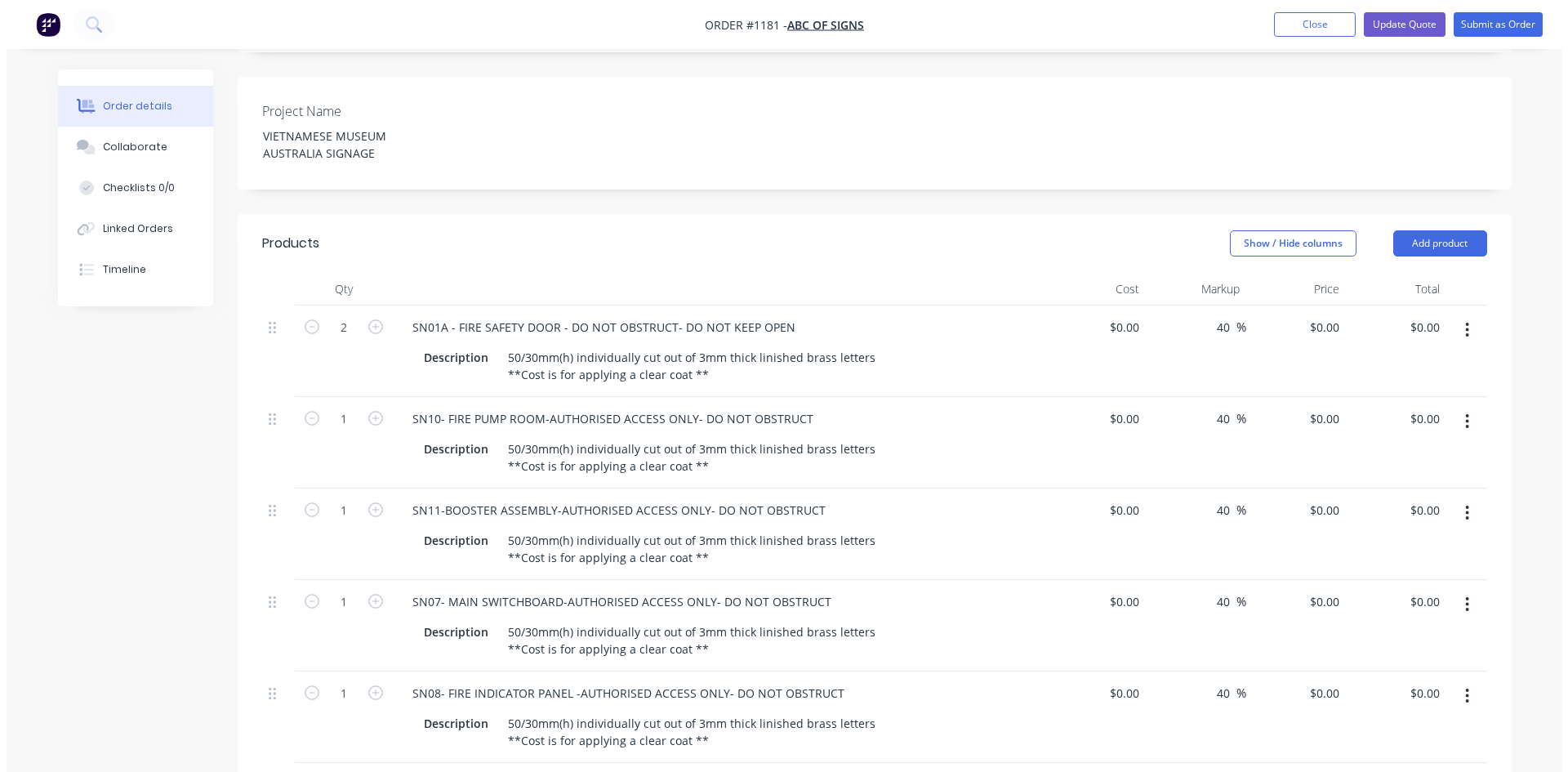
scroll to position [0, 0]
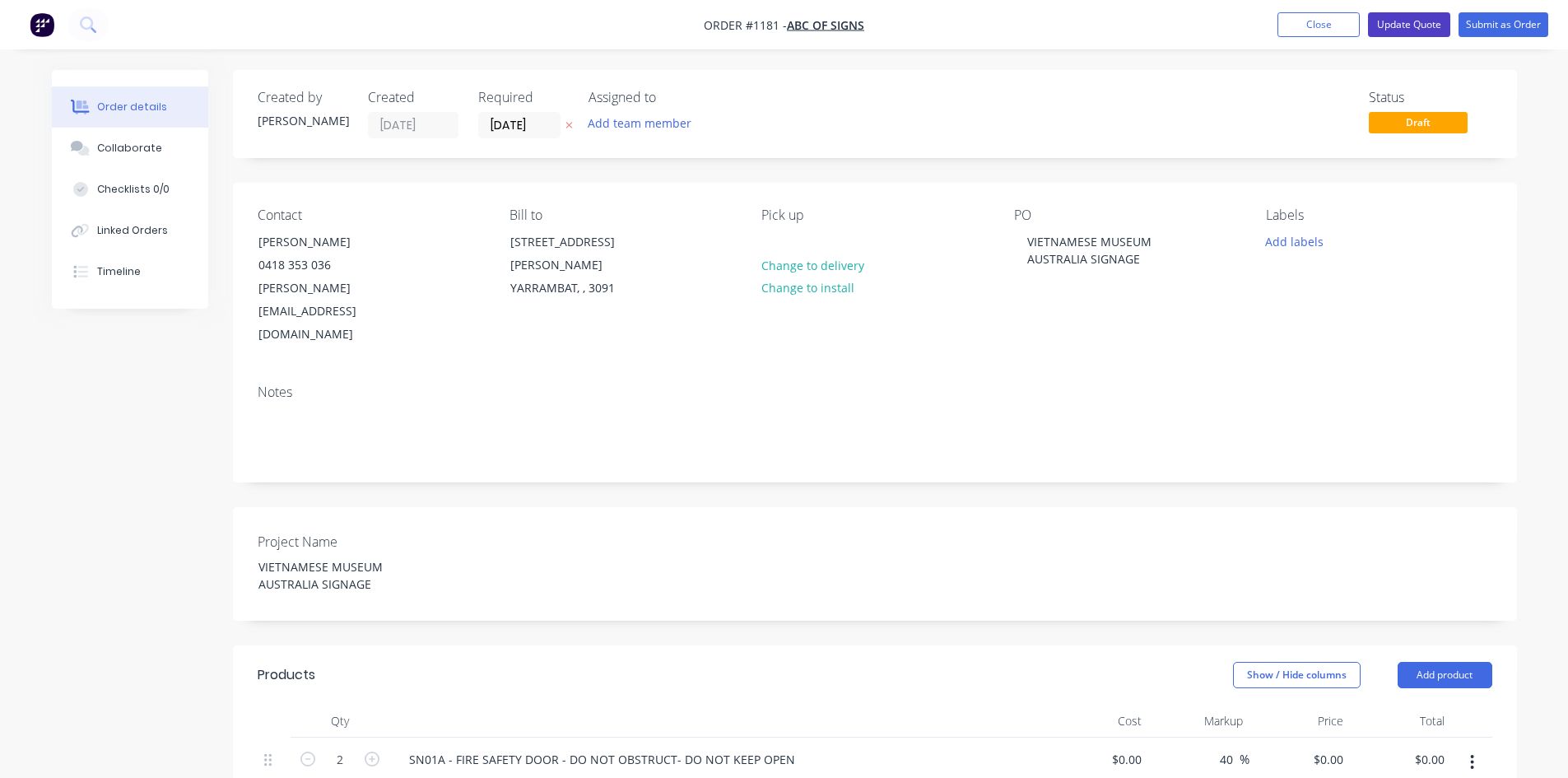
click at [1384, 27] on button "Update Quote" at bounding box center [1409, 25] width 83 height 25
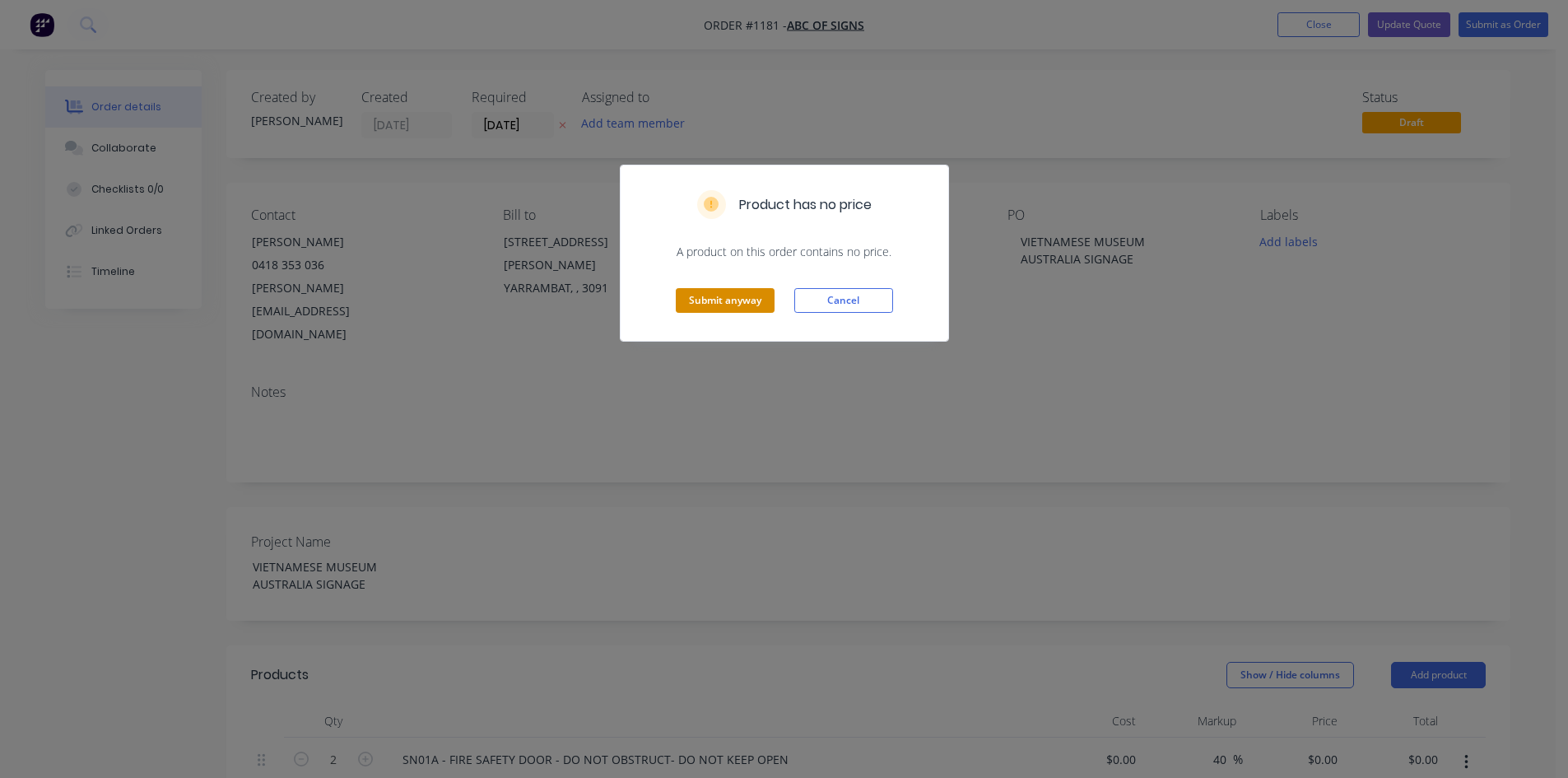
click at [749, 294] on button "Submit anyway" at bounding box center [724, 300] width 98 height 25
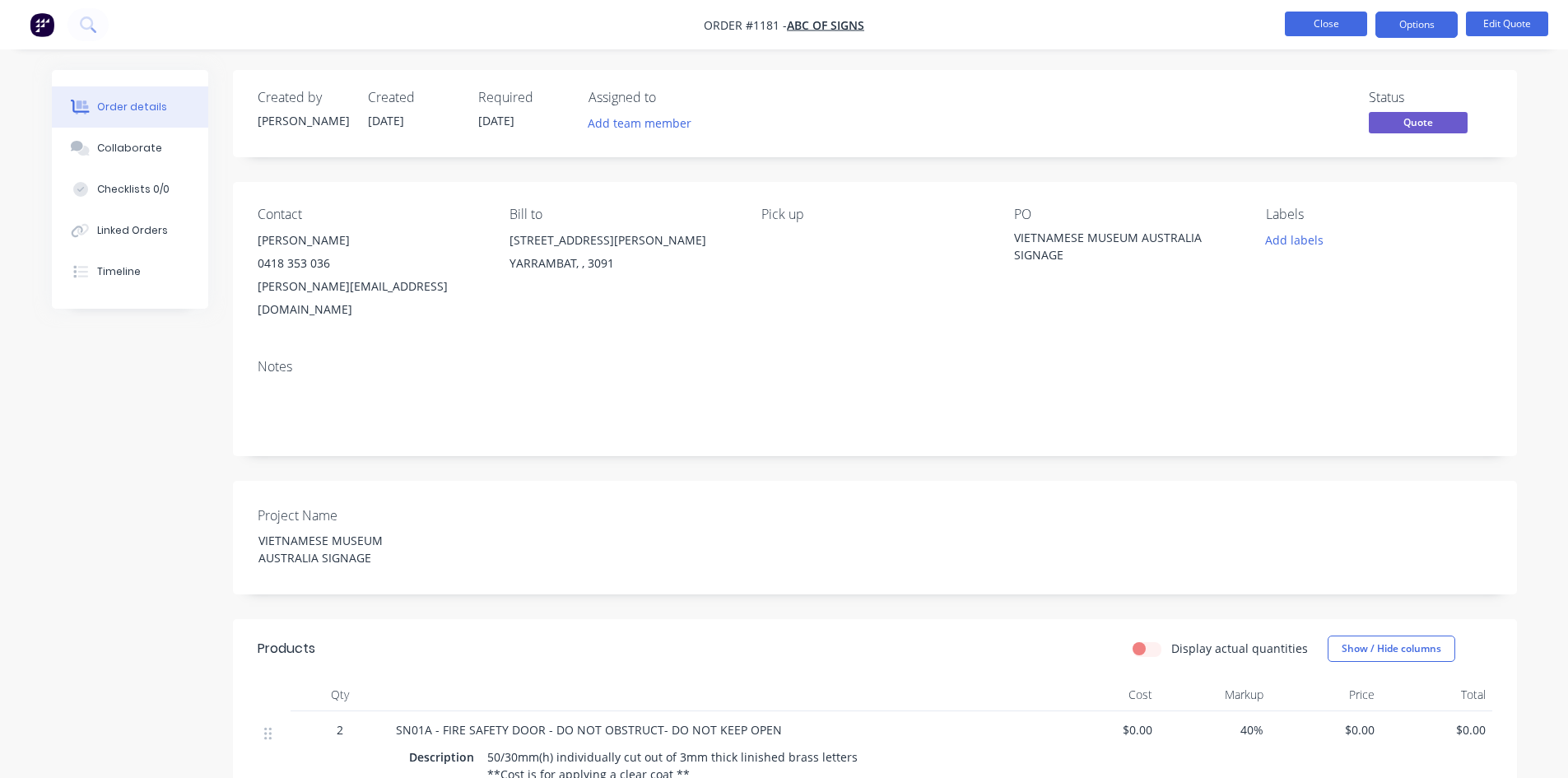
click at [1311, 34] on button "Close" at bounding box center [1326, 24] width 83 height 25
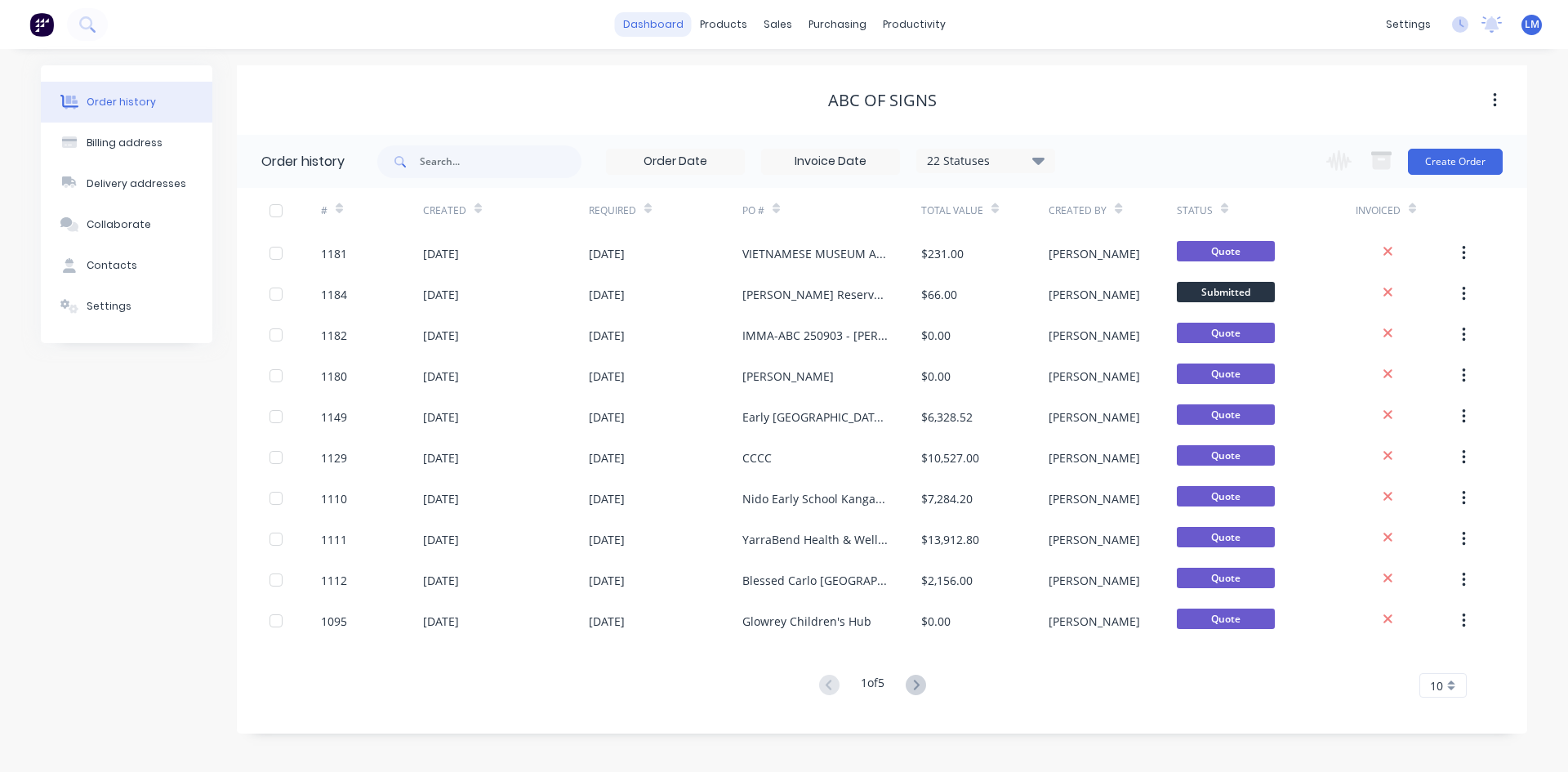
click at [650, 30] on link "dashboard" at bounding box center [654, 25] width 77 height 25
